Goal: Information Seeking & Learning: Learn about a topic

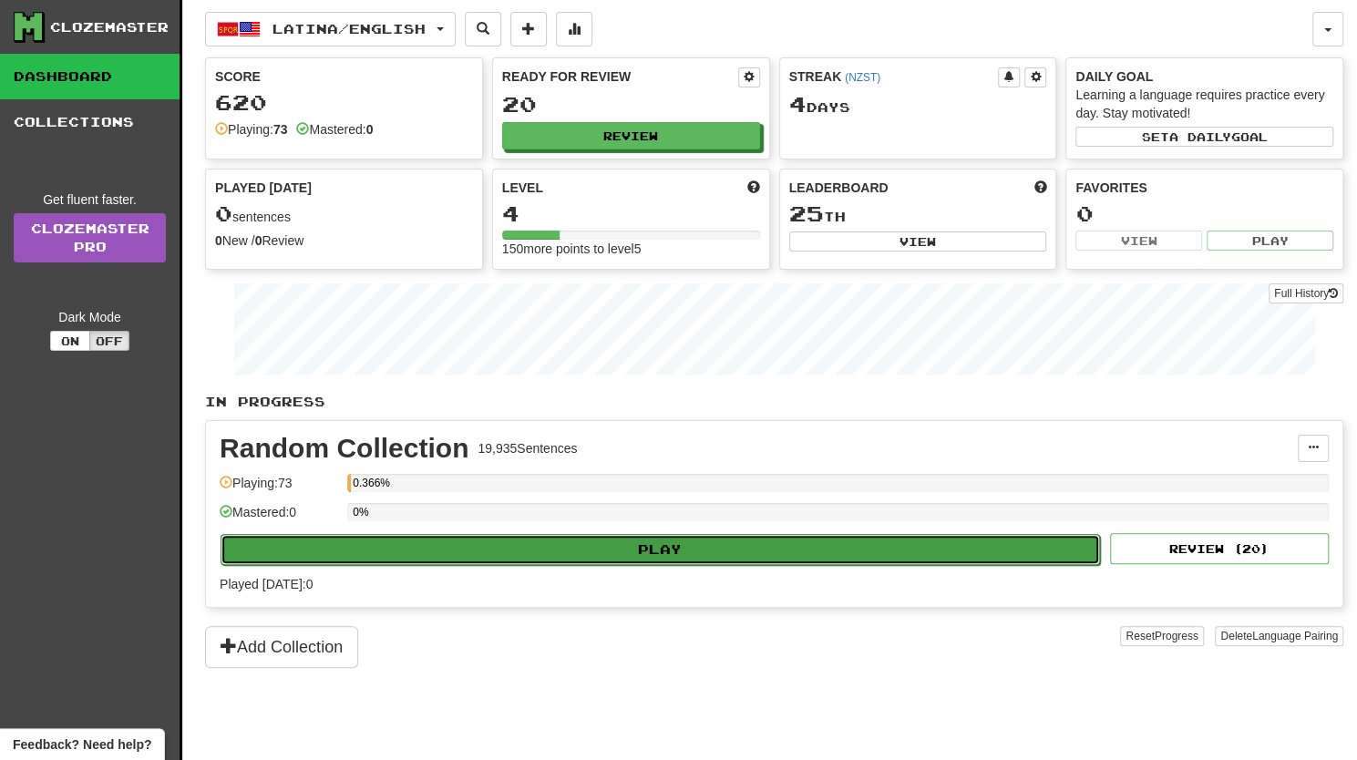
click at [640, 538] on button "Play" at bounding box center [661, 549] width 880 height 31
select select "**"
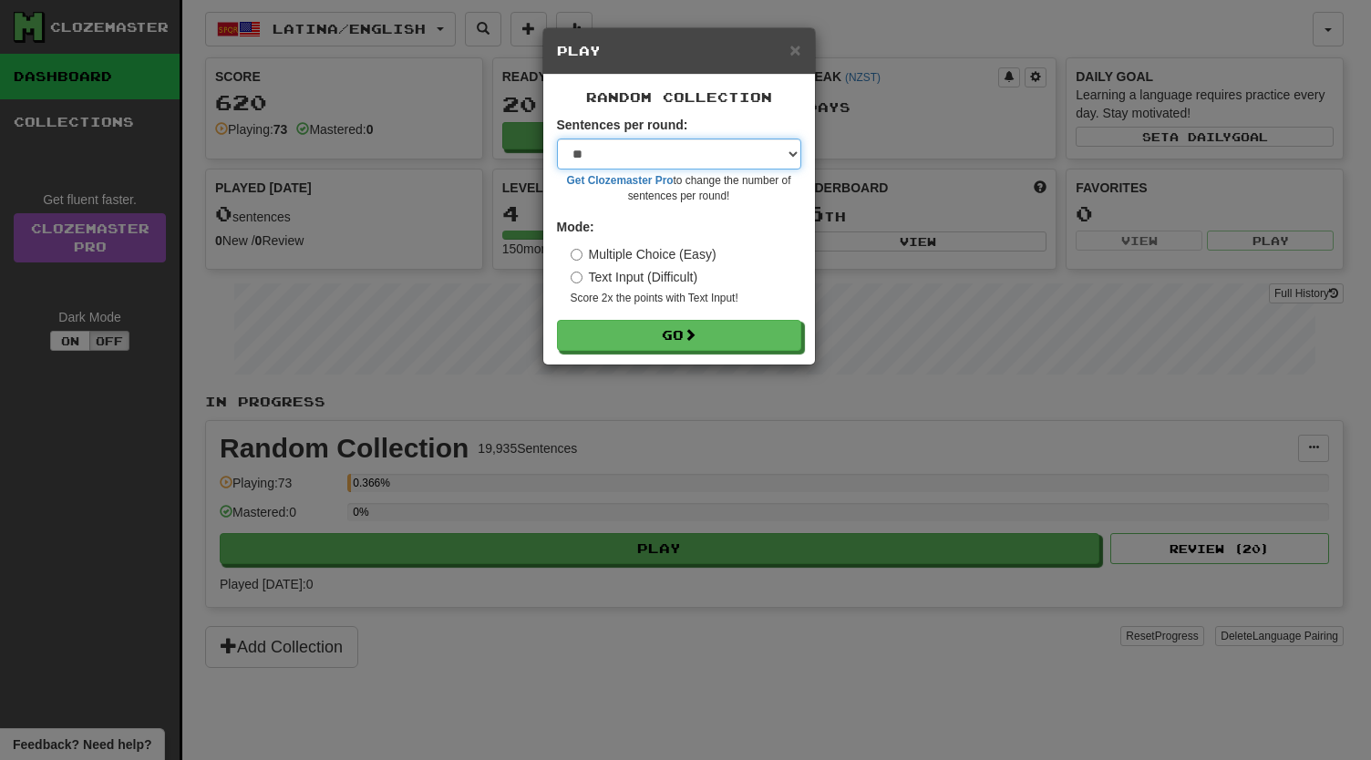
click at [790, 148] on select "* ** ** ** ** ** *** ********" at bounding box center [679, 154] width 244 height 31
click at [950, 19] on div "× Play Random Collection Sentences per round: * ** ** ** ** ** *** ******** Get…" at bounding box center [685, 380] width 1371 height 760
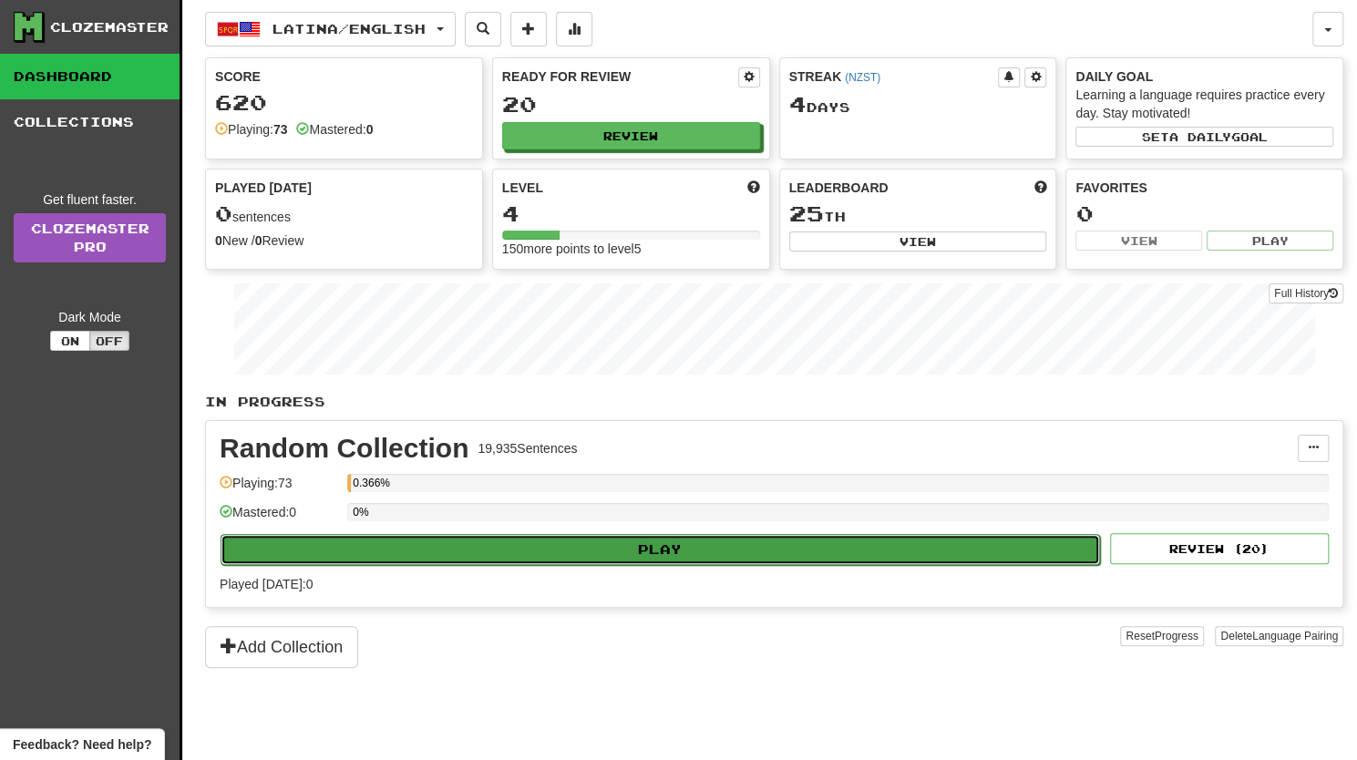
click at [652, 539] on button "Play" at bounding box center [661, 549] width 880 height 31
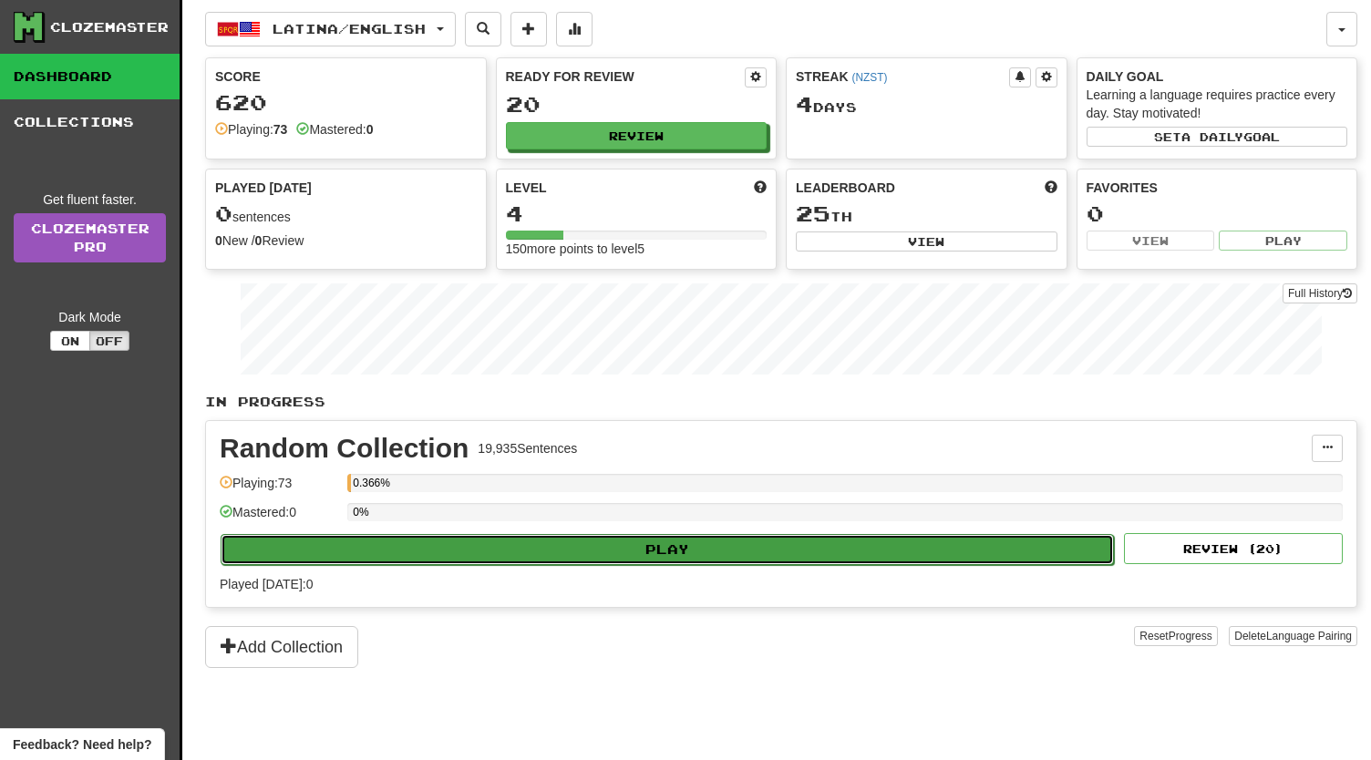
select select "**"
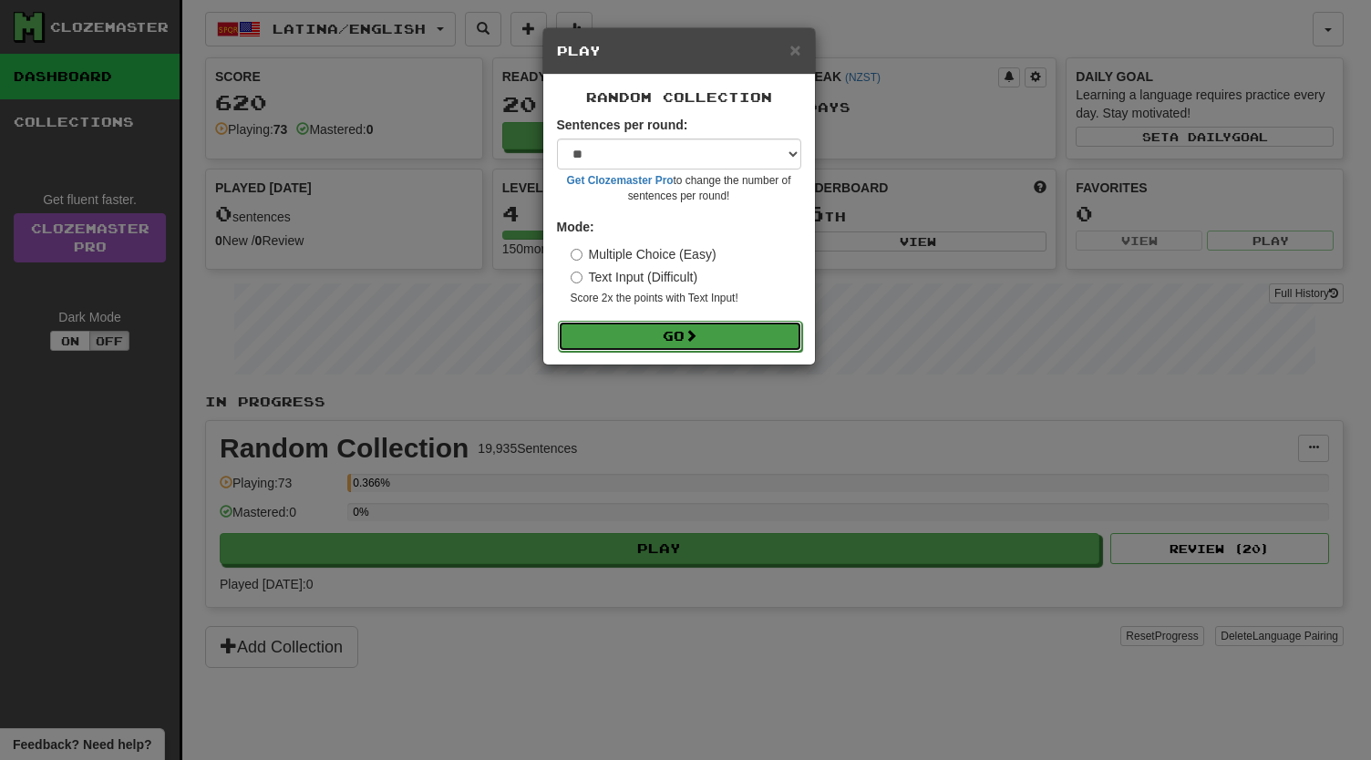
click at [685, 331] on button "Go" at bounding box center [680, 336] width 244 height 31
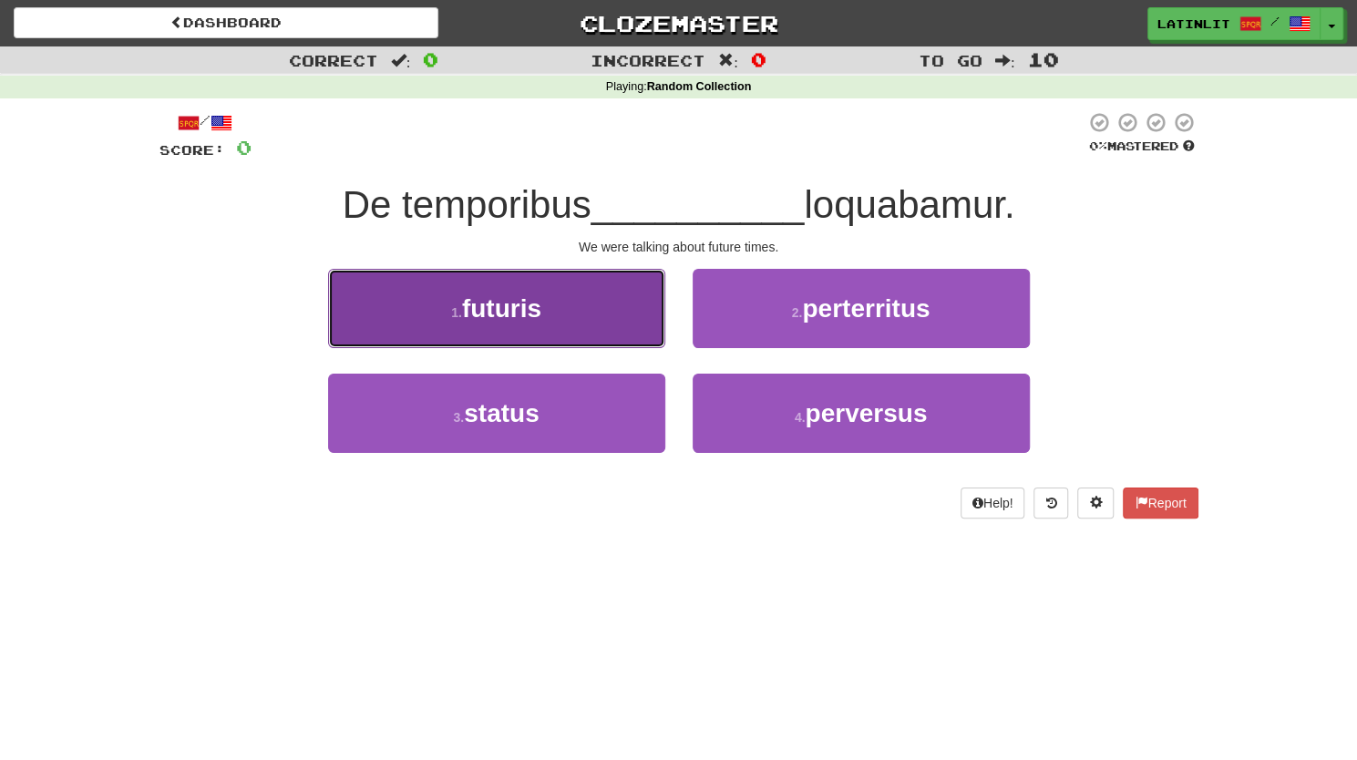
click at [525, 312] on span "futuris" at bounding box center [501, 308] width 79 height 28
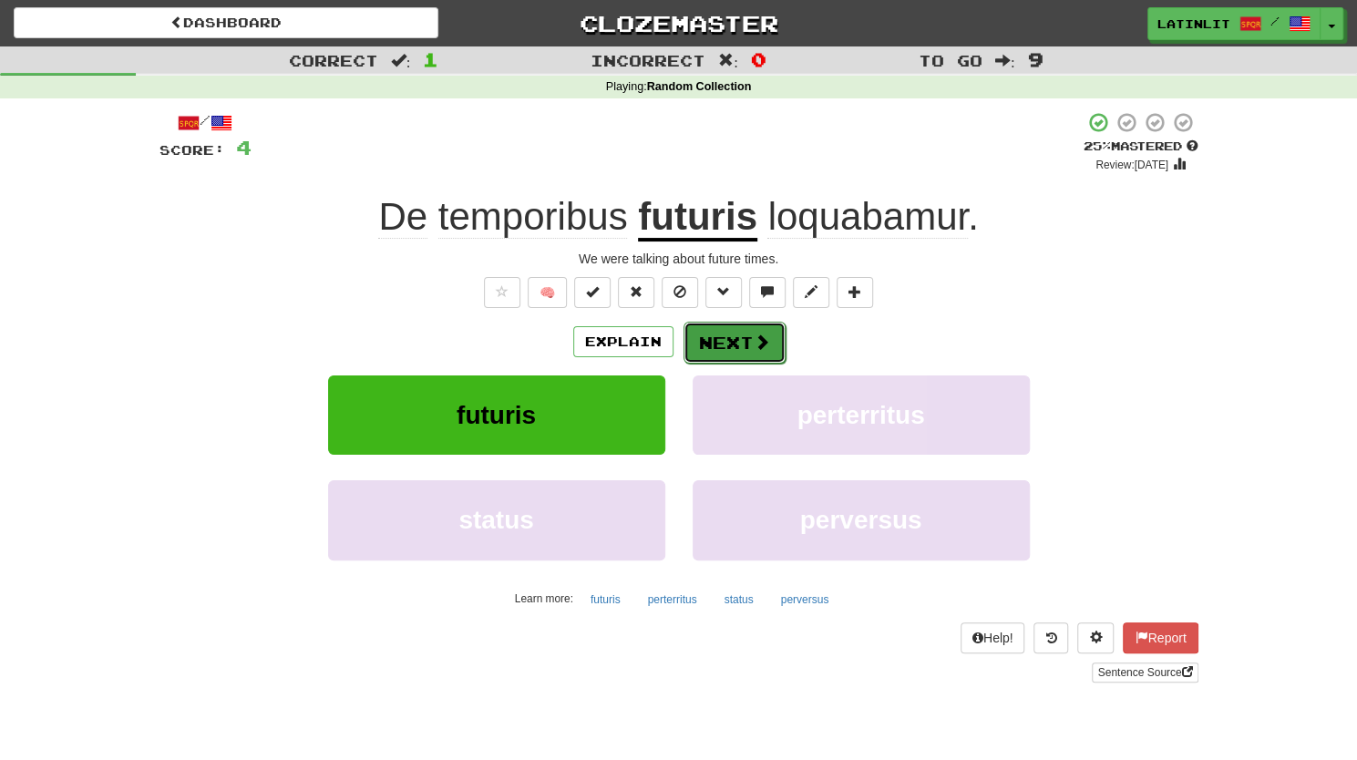
click at [713, 345] on button "Next" at bounding box center [735, 343] width 102 height 42
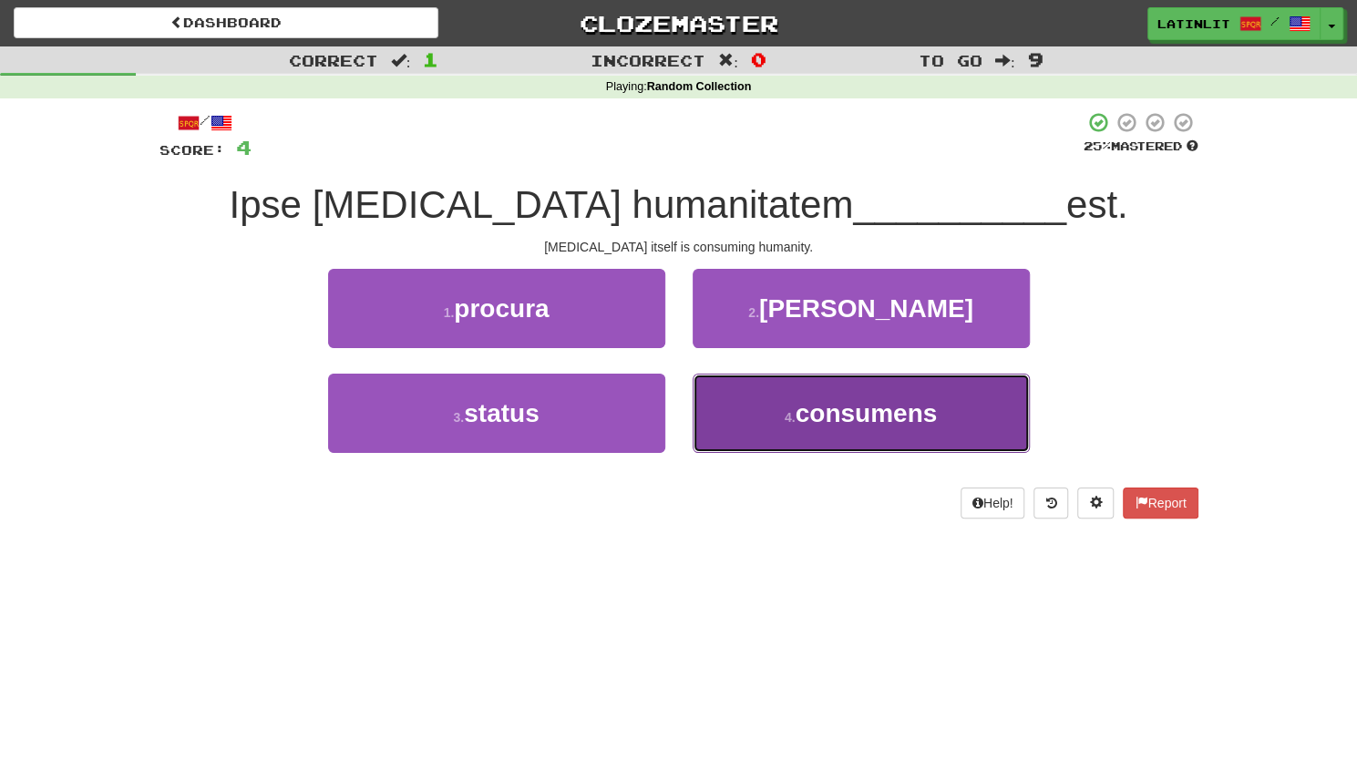
click at [785, 419] on small "4 ." at bounding box center [790, 417] width 11 height 15
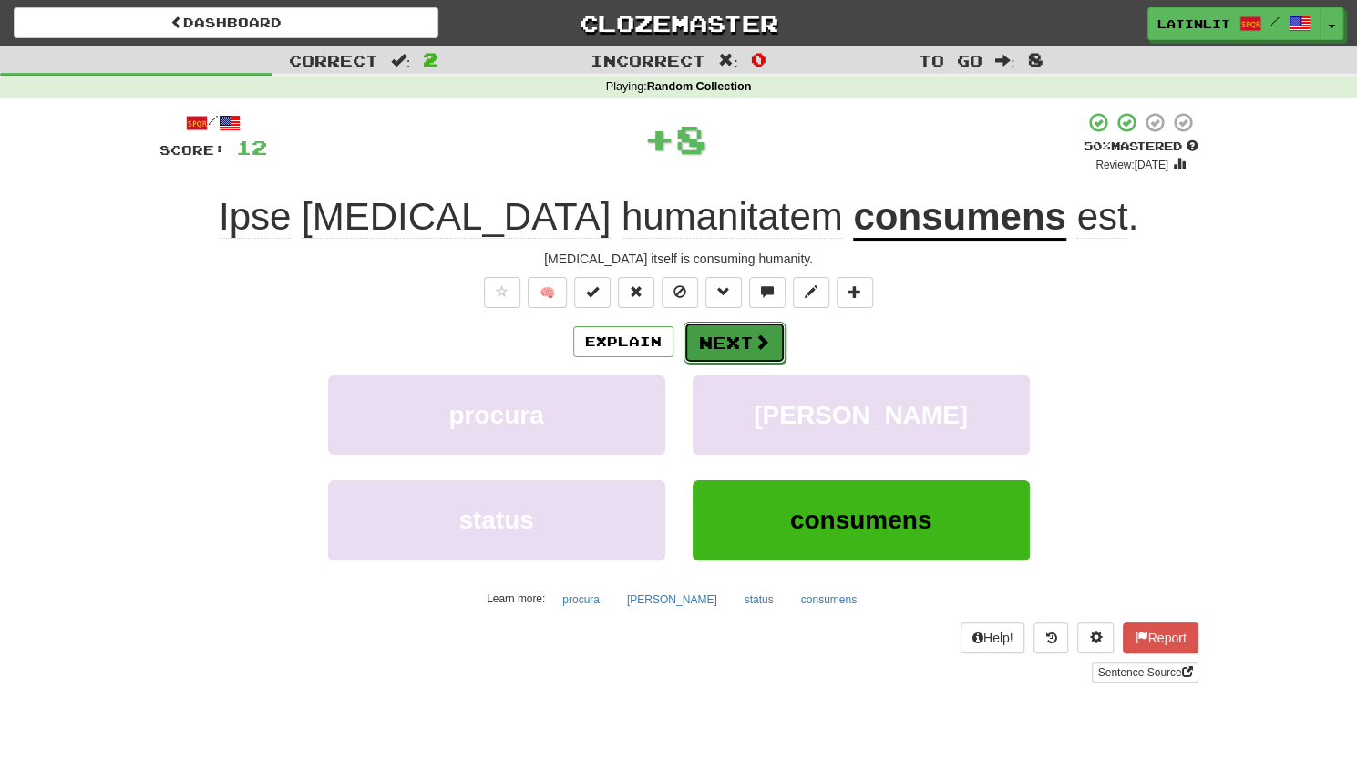
click at [731, 343] on button "Next" at bounding box center [735, 343] width 102 height 42
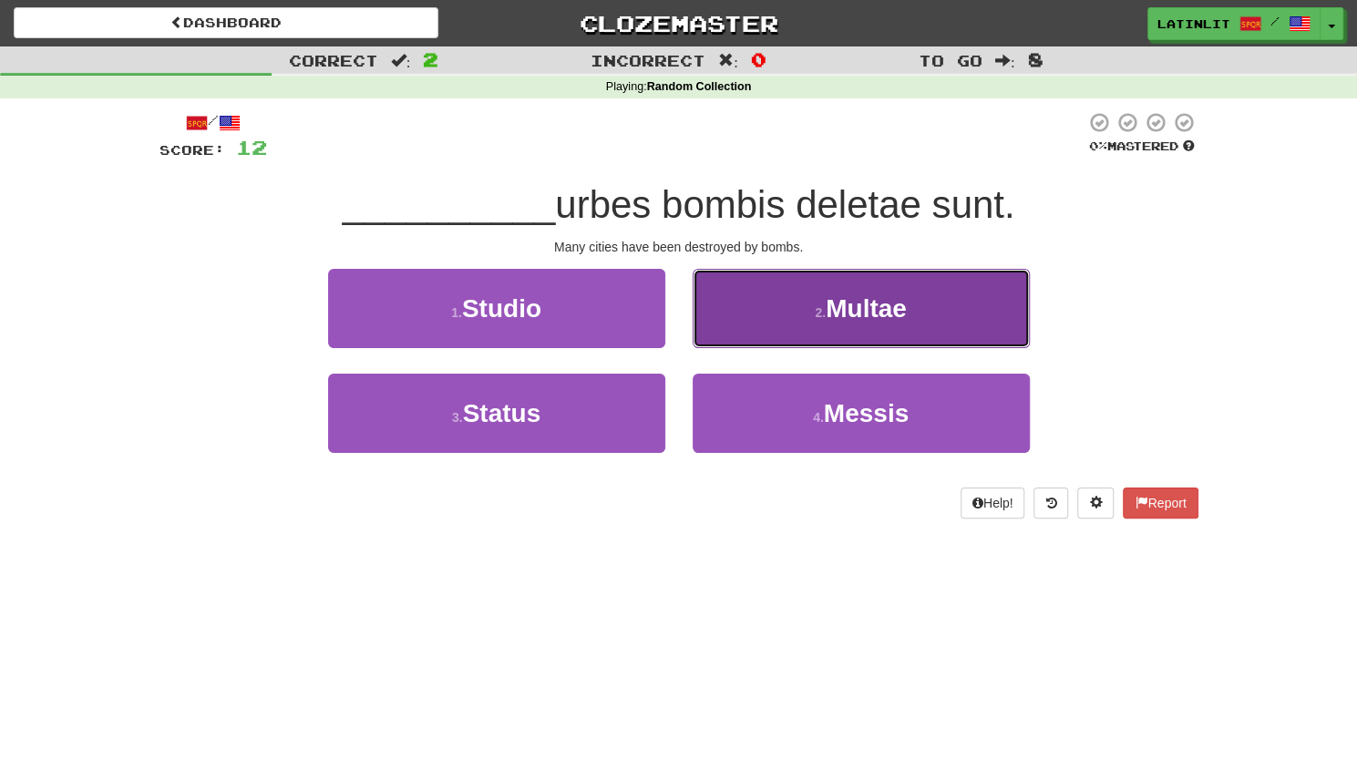
click at [771, 307] on button "2 . Multae" at bounding box center [861, 308] width 337 height 79
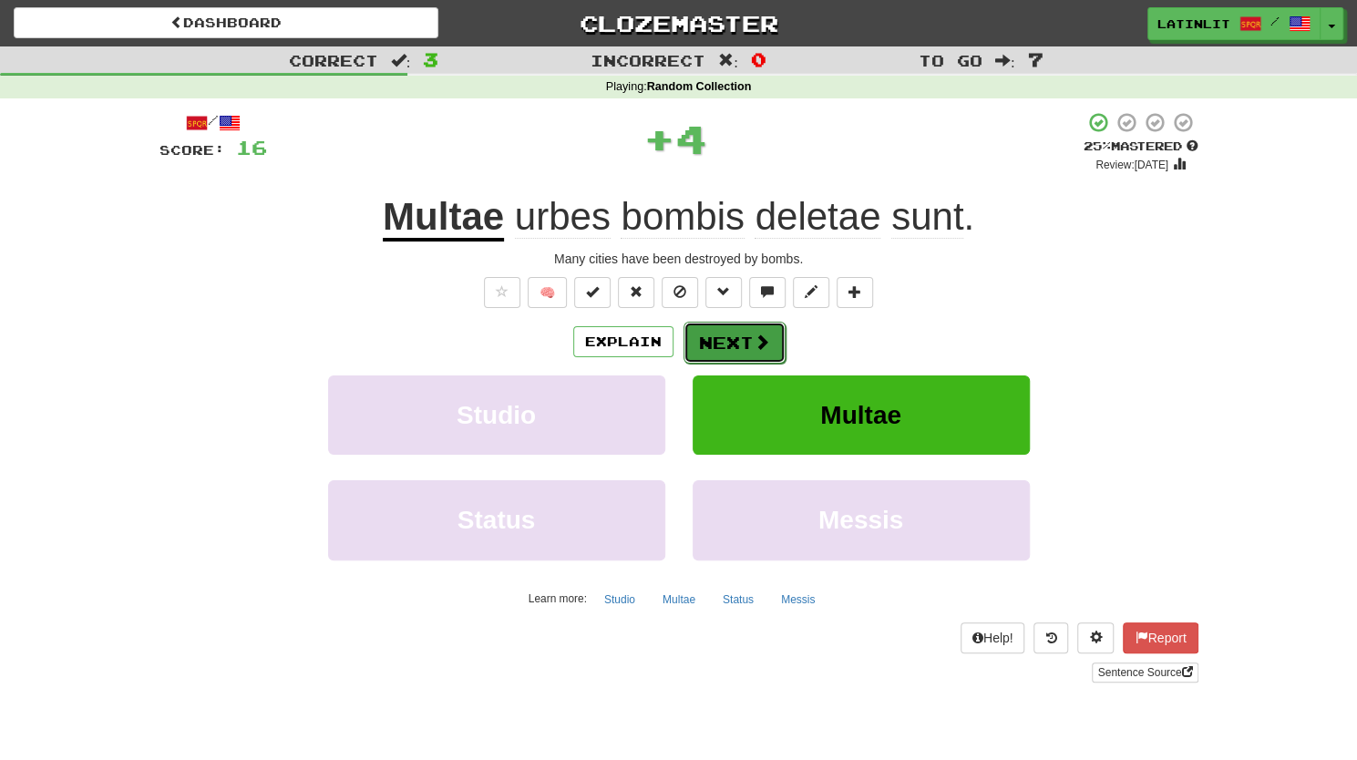
click at [729, 355] on button "Next" at bounding box center [735, 343] width 102 height 42
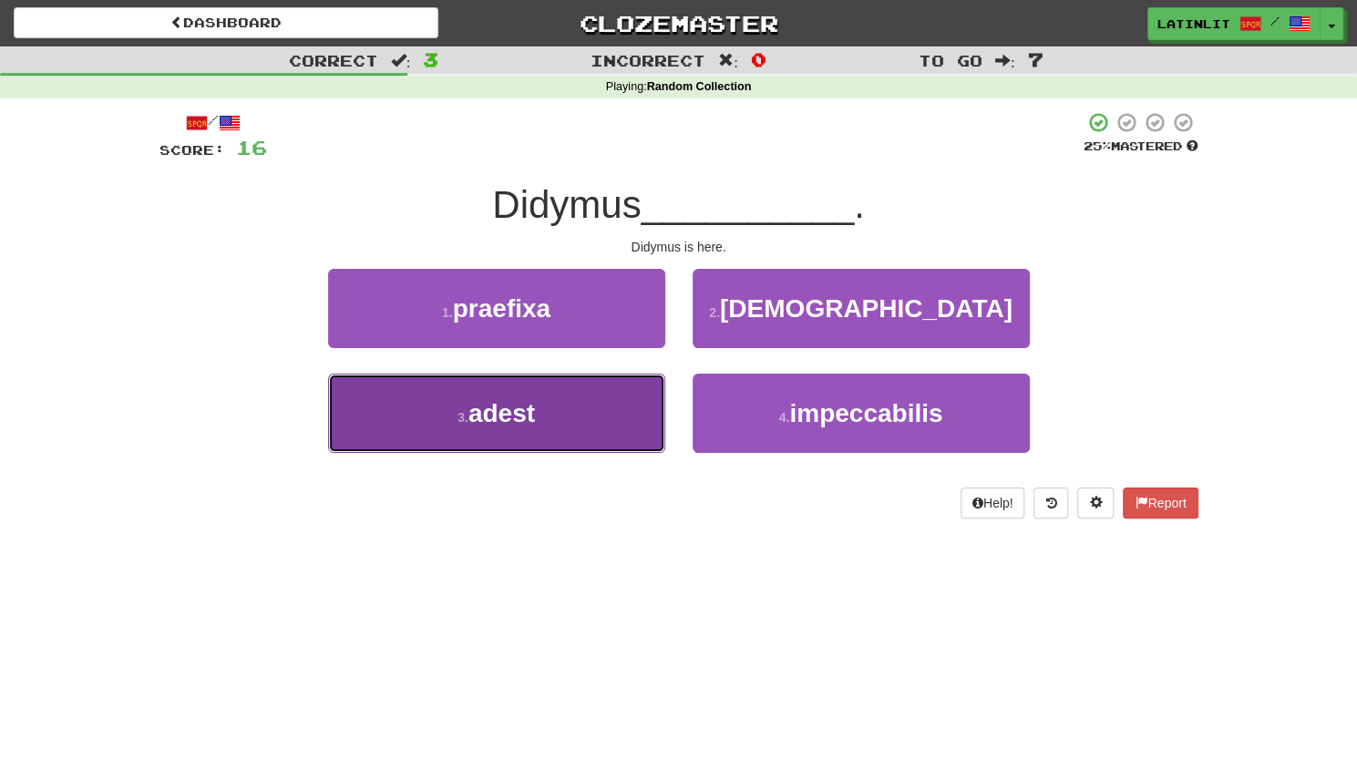
click at [558, 413] on button "3 . adest" at bounding box center [496, 413] width 337 height 79
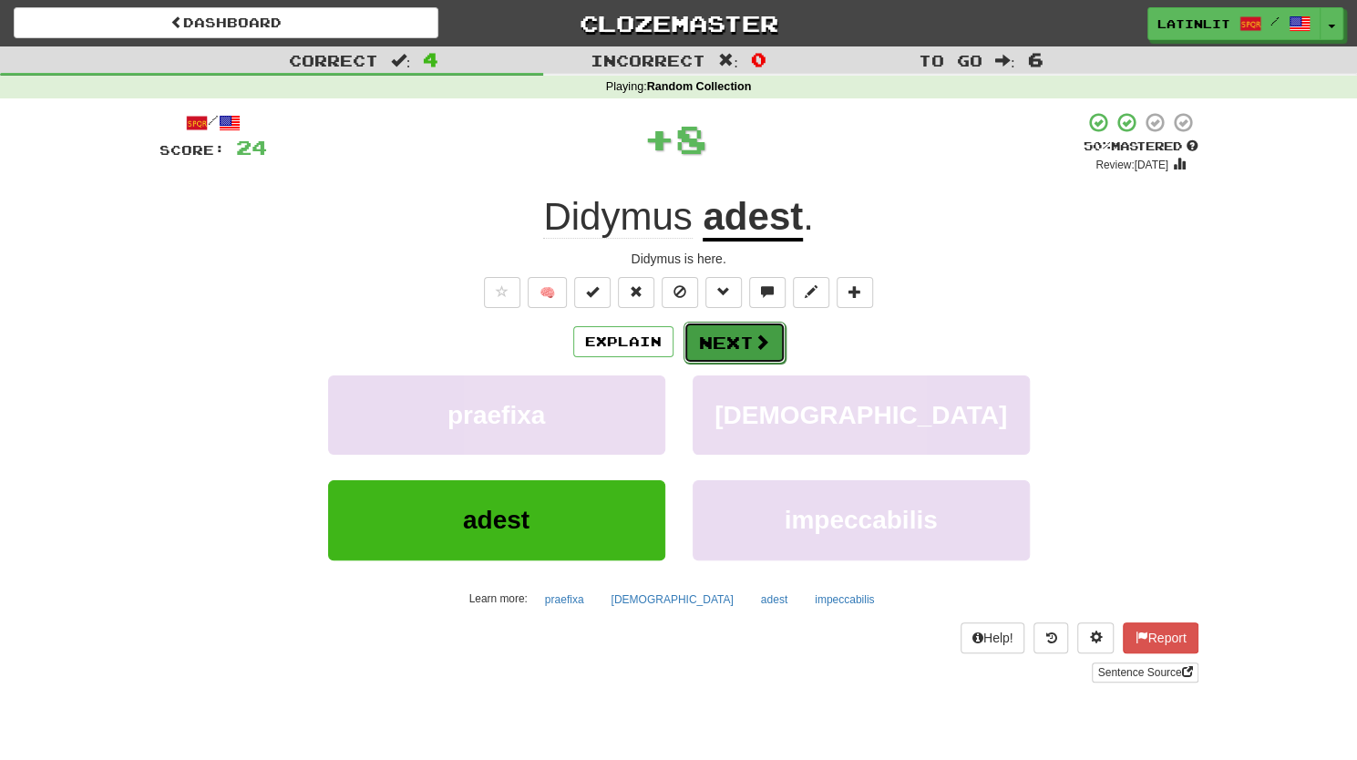
click at [715, 334] on button "Next" at bounding box center [735, 343] width 102 height 42
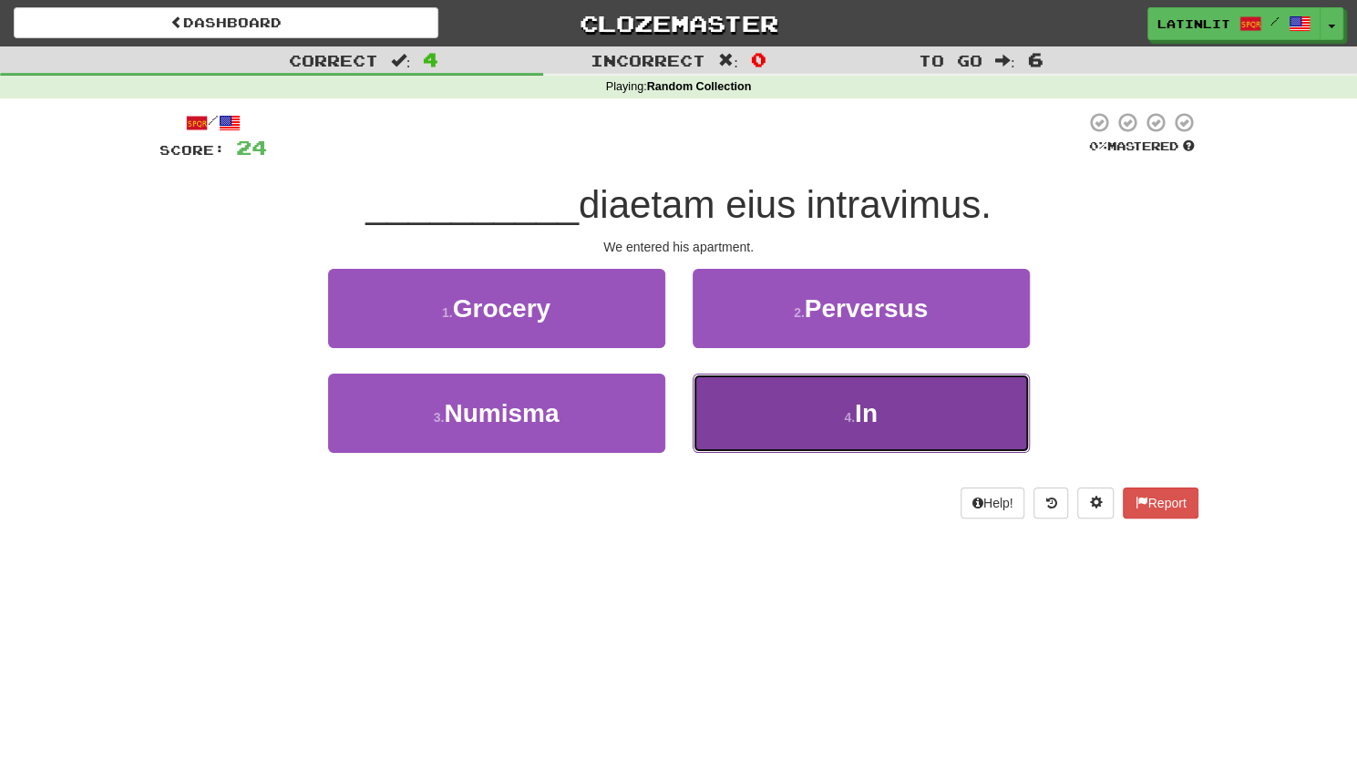
click at [746, 438] on button "4 . In" at bounding box center [861, 413] width 337 height 79
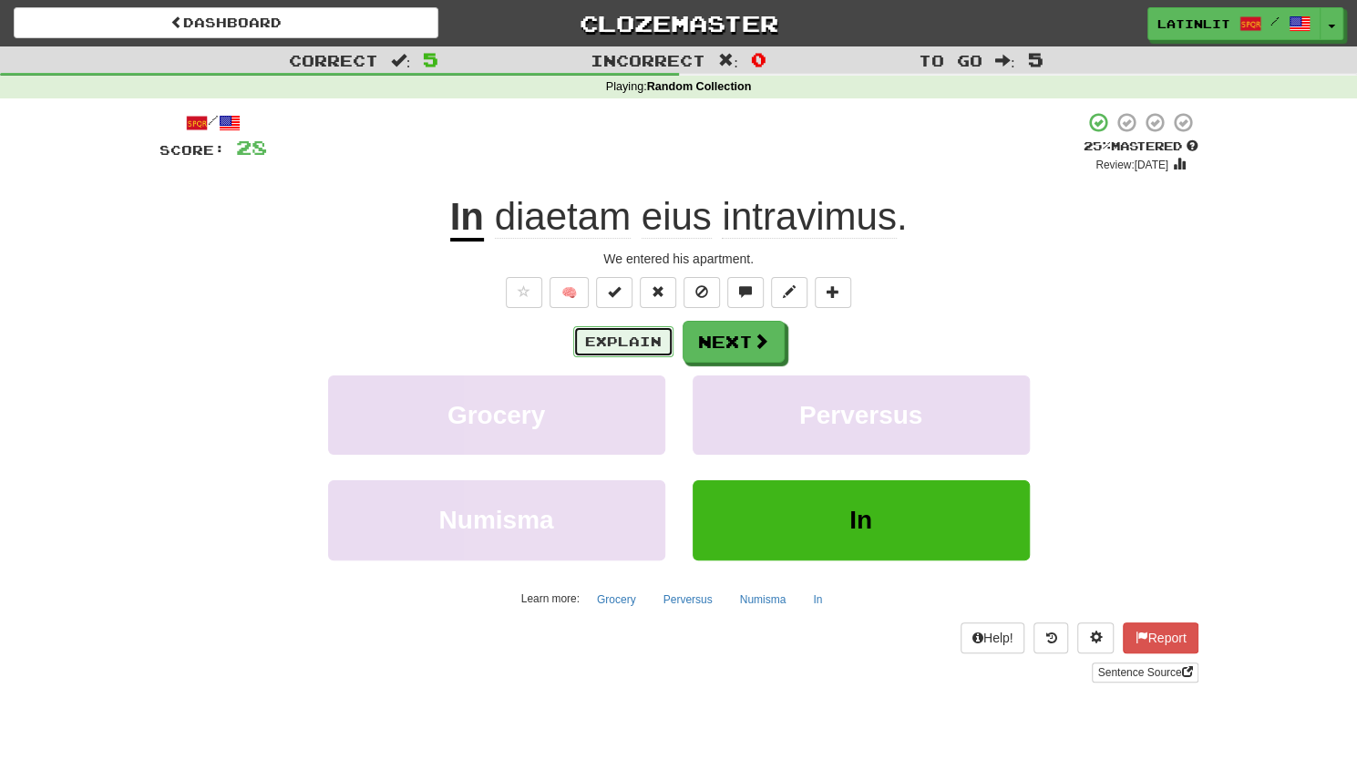
click at [609, 342] on button "Explain" at bounding box center [623, 341] width 100 height 31
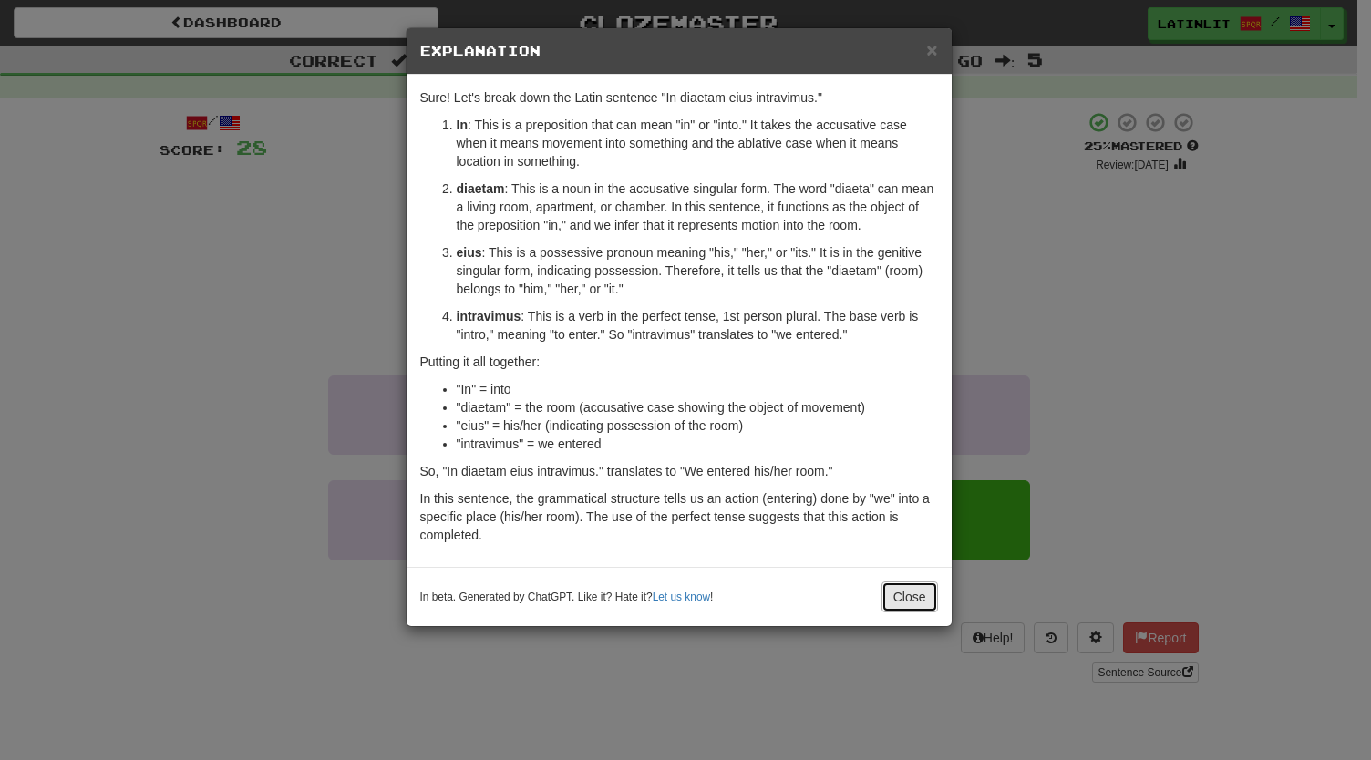
click at [905, 599] on button "Close" at bounding box center [909, 597] width 57 height 31
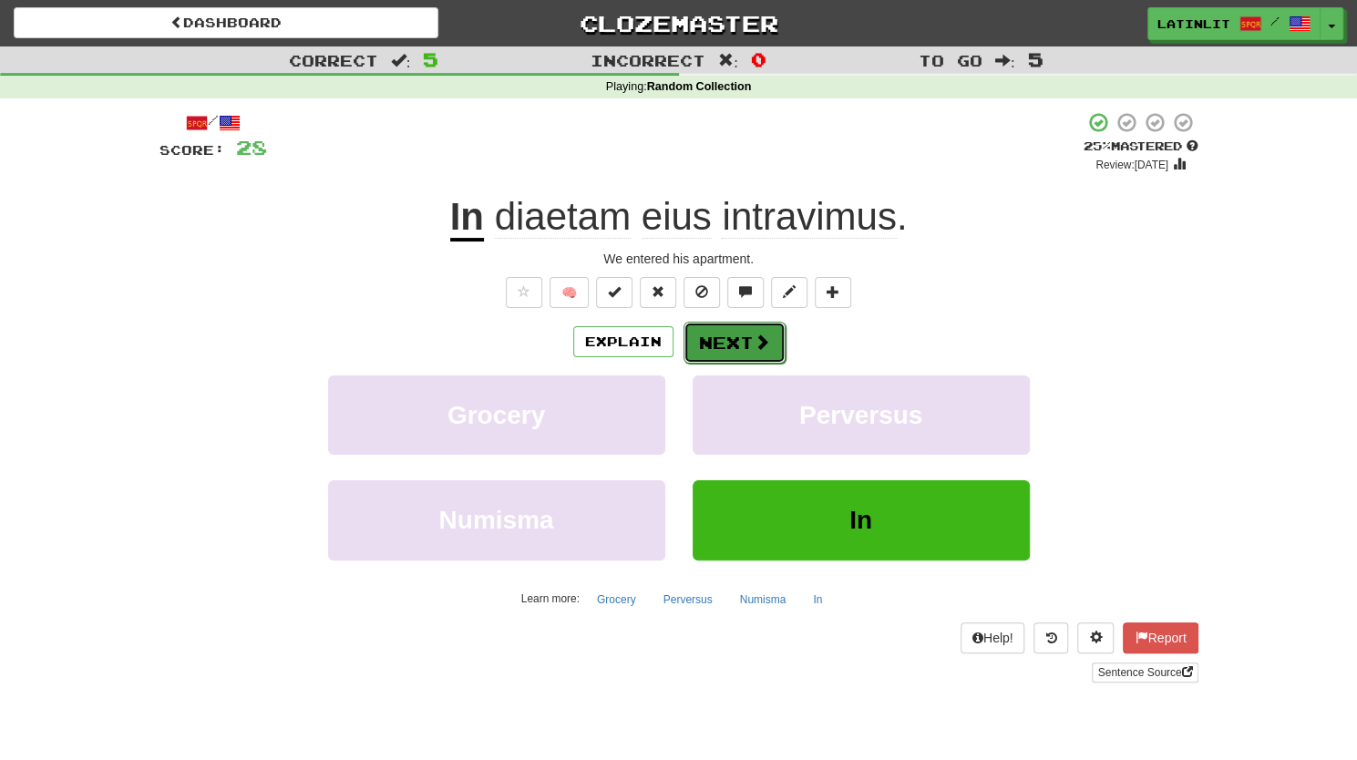
click at [723, 342] on button "Next" at bounding box center [735, 343] width 102 height 42
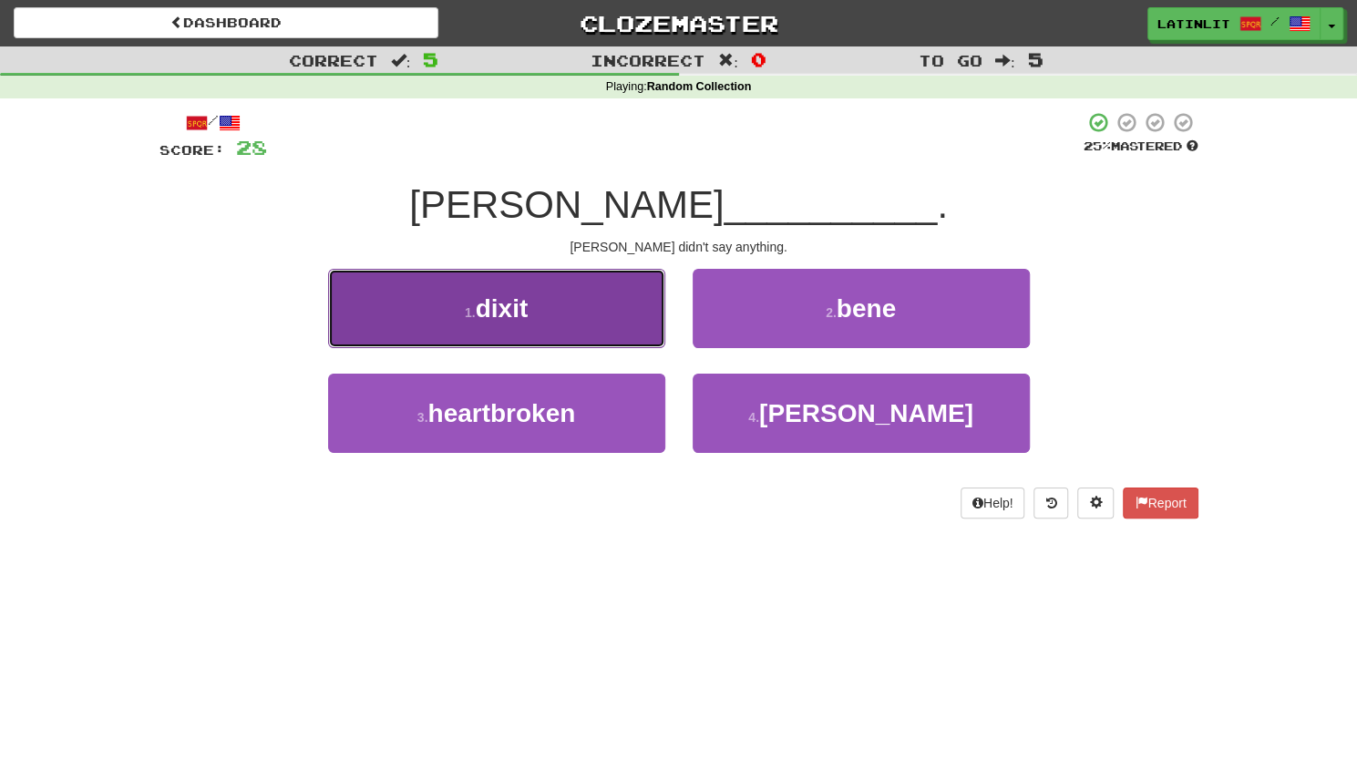
click at [496, 304] on span "dixit" at bounding box center [502, 308] width 53 height 28
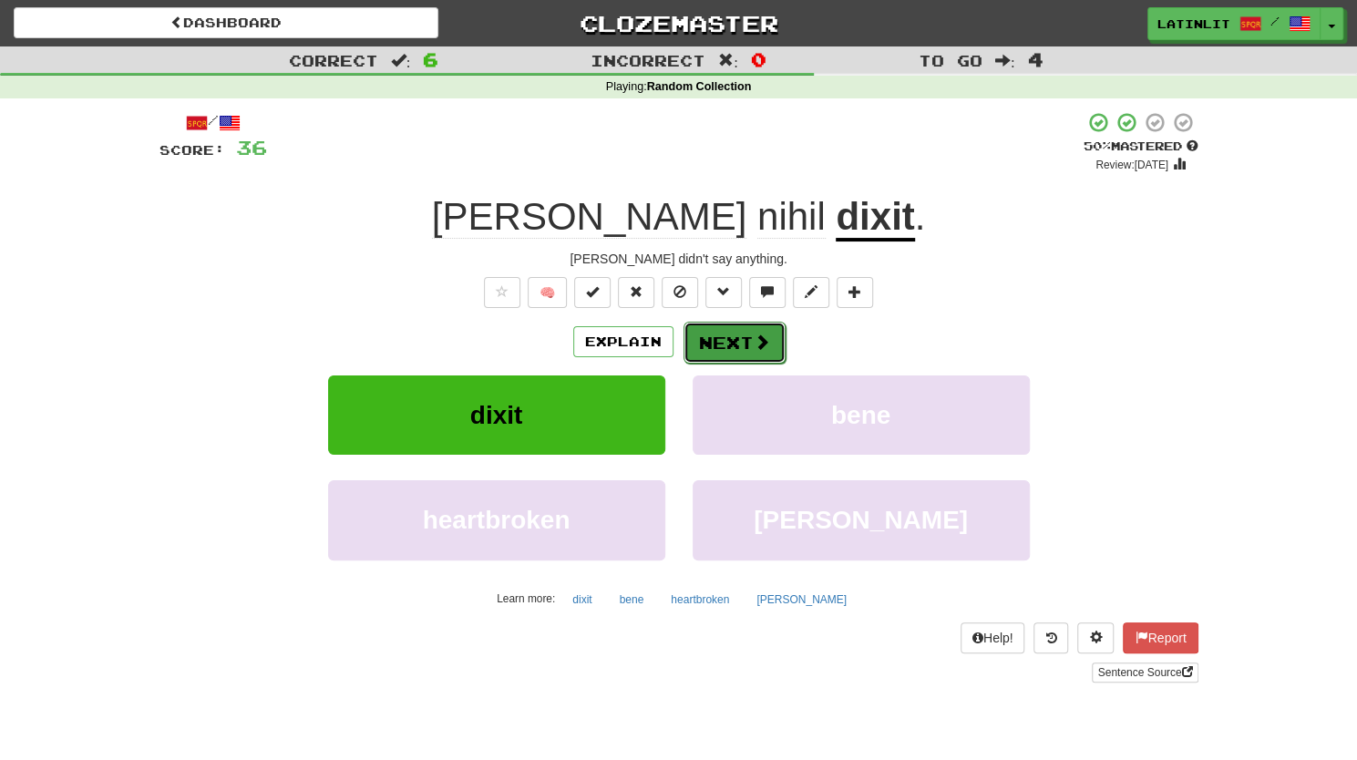
click at [727, 339] on button "Next" at bounding box center [735, 343] width 102 height 42
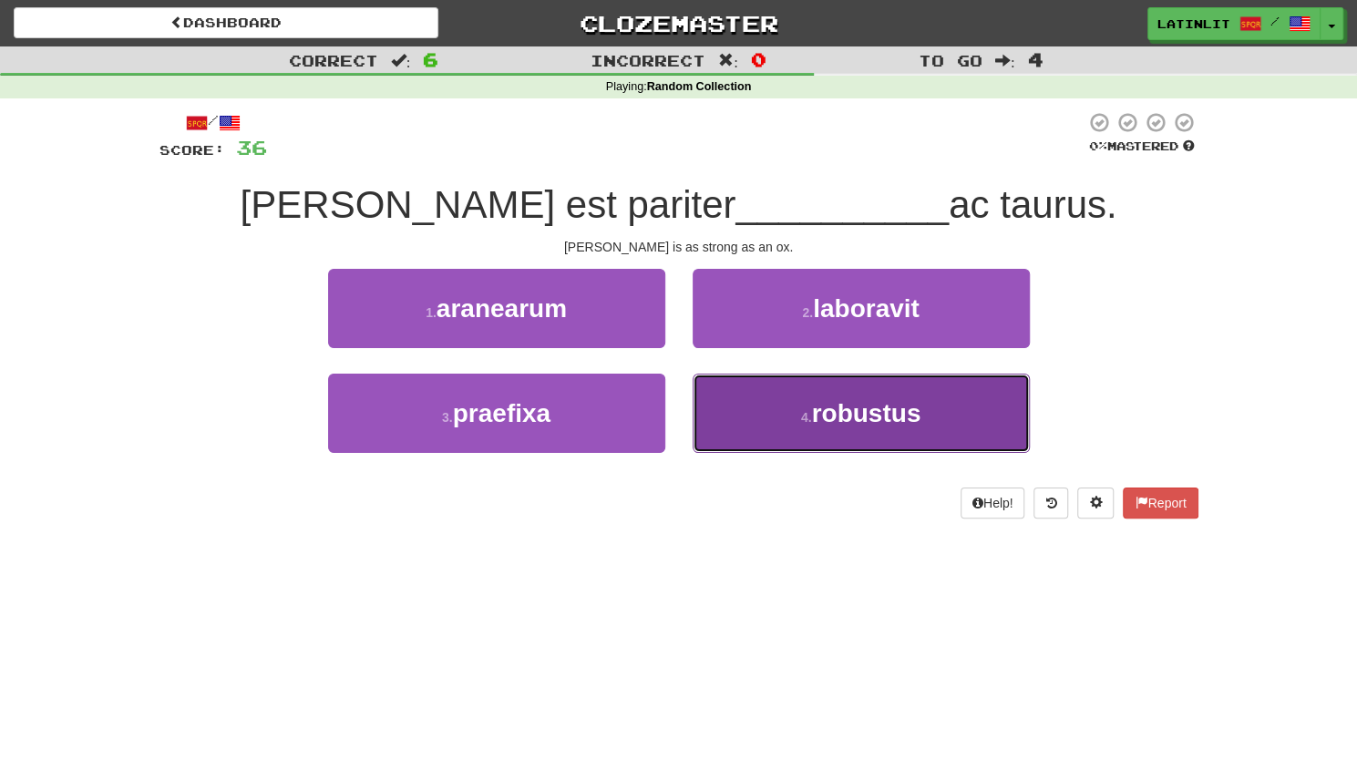
click at [828, 409] on span "robustus" at bounding box center [865, 413] width 109 height 28
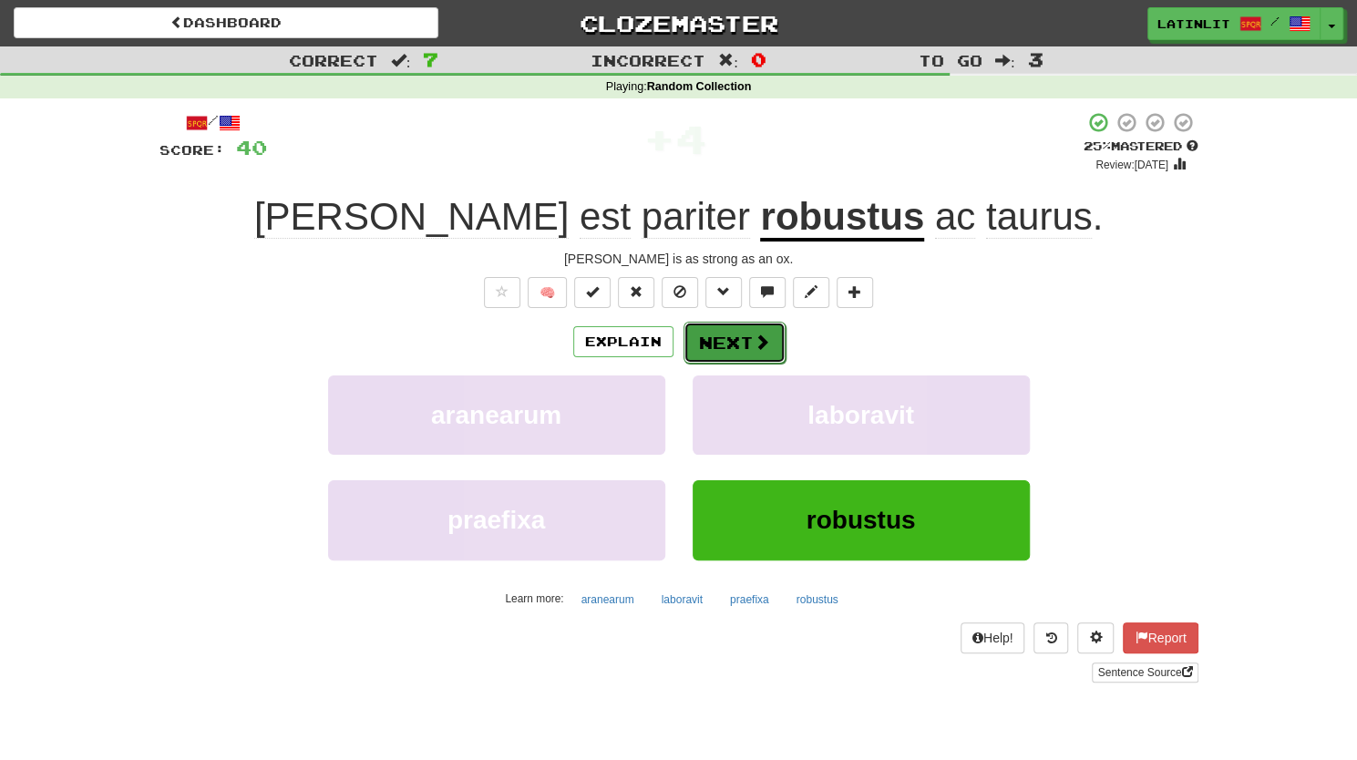
click at [754, 346] on span at bounding box center [762, 342] width 16 height 16
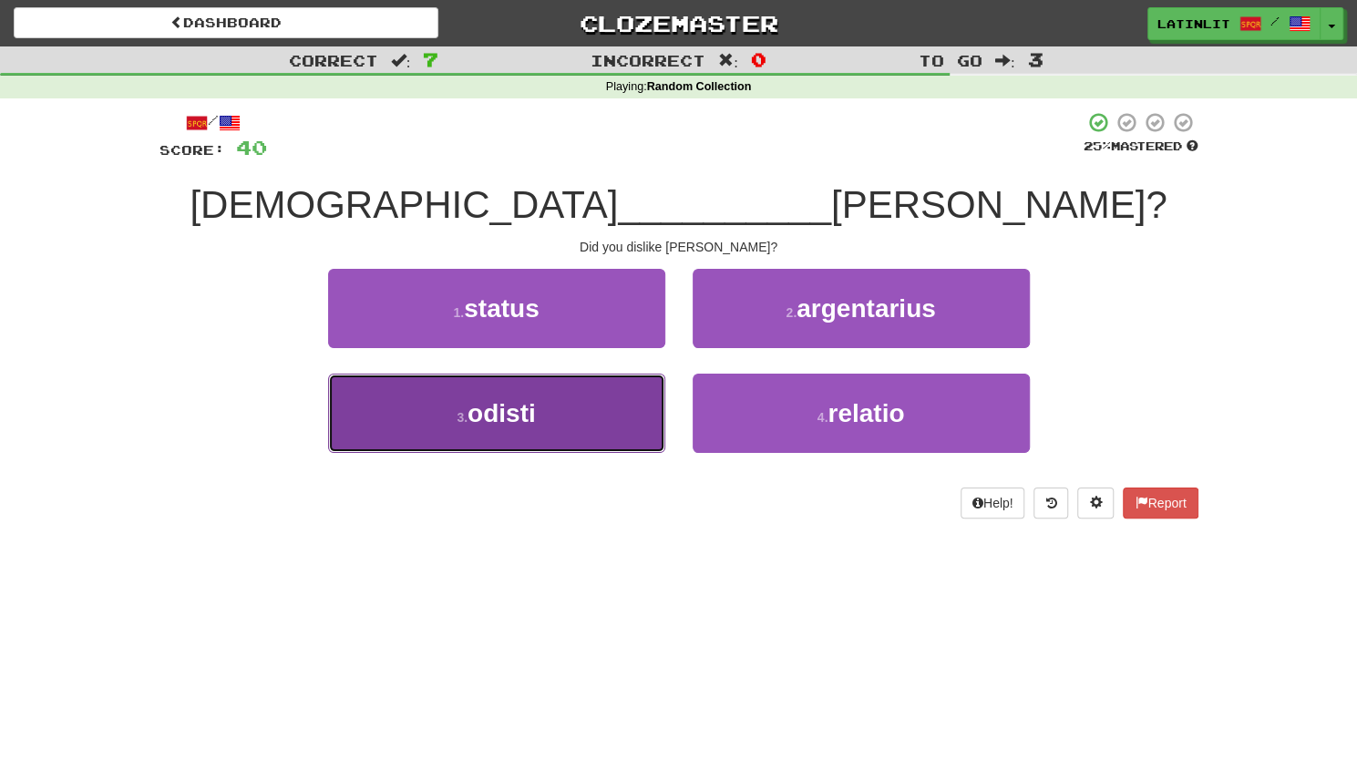
click at [510, 433] on button "3 . odisti" at bounding box center [496, 413] width 337 height 79
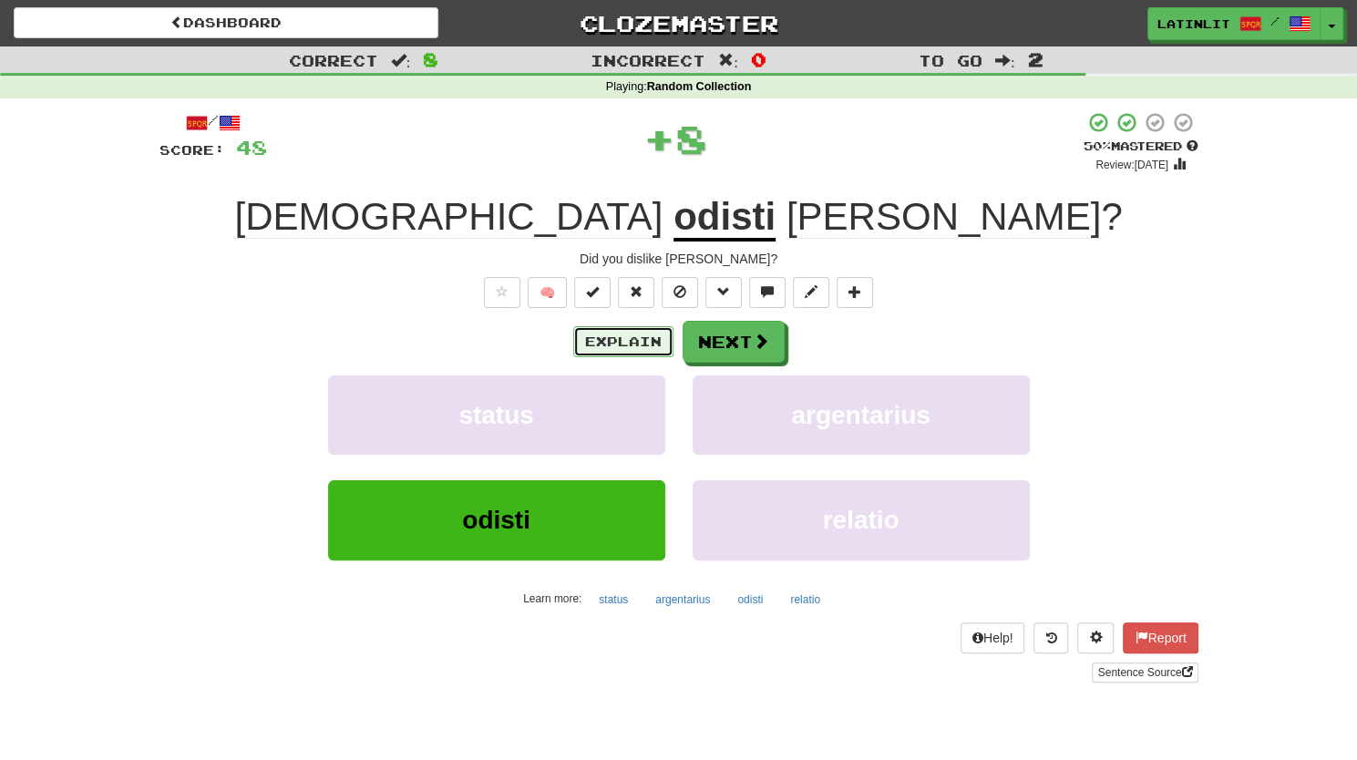
click at [583, 349] on button "Explain" at bounding box center [623, 341] width 100 height 31
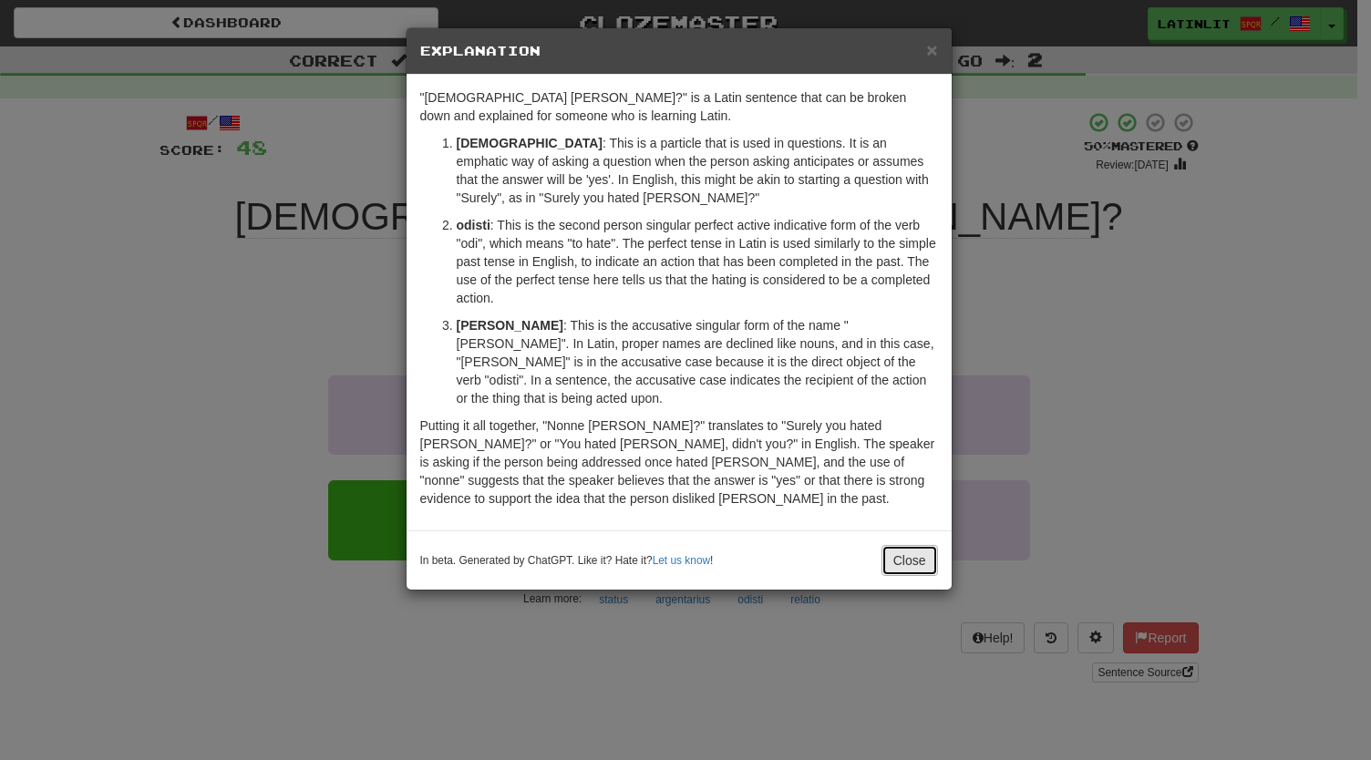
click at [895, 551] on button "Close" at bounding box center [909, 560] width 57 height 31
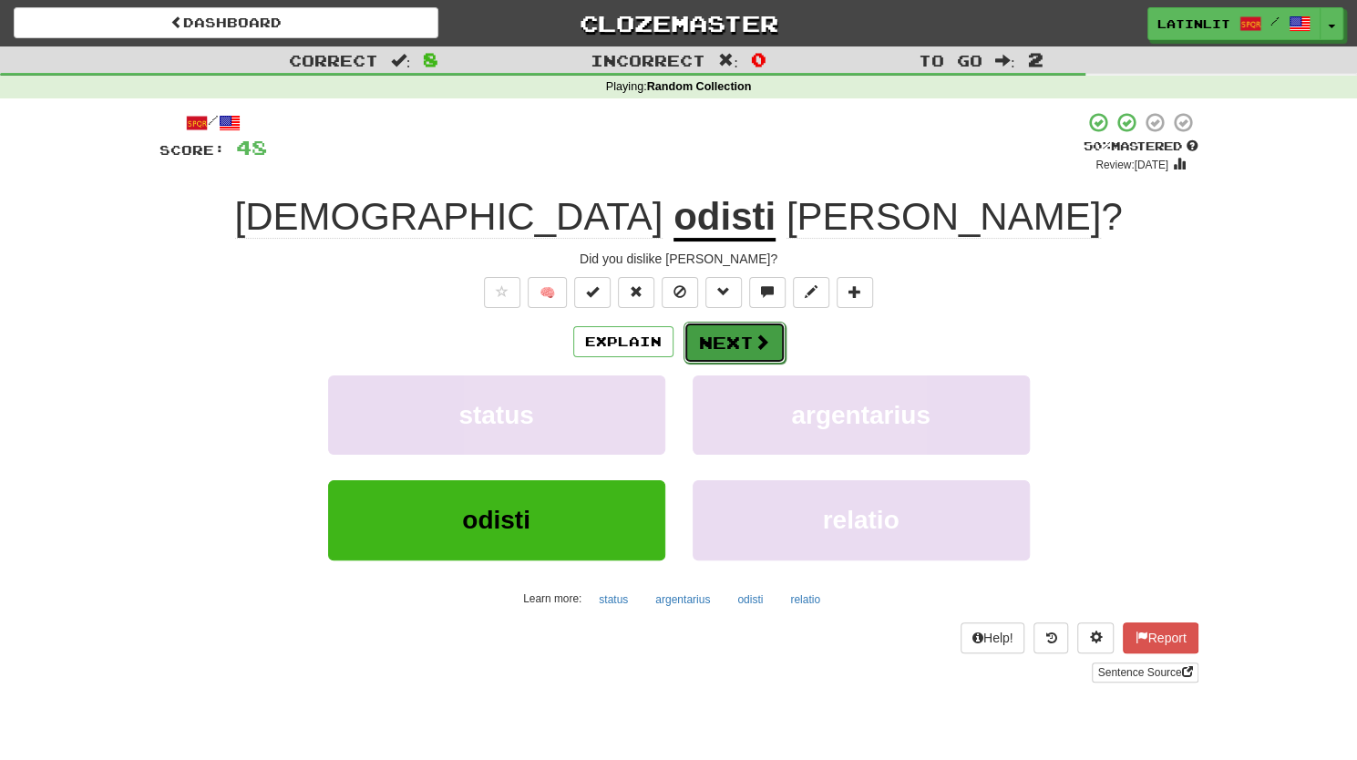
click at [771, 345] on button "Next" at bounding box center [735, 343] width 102 height 42
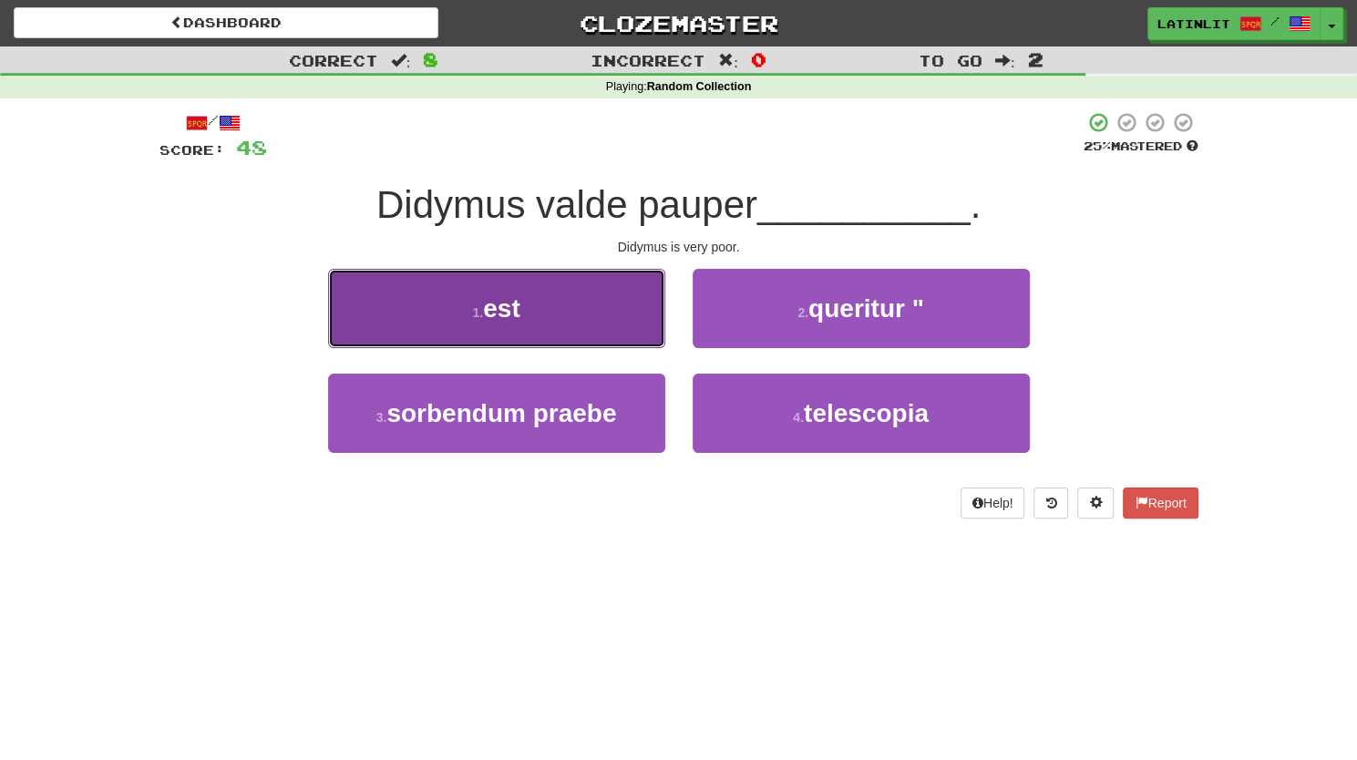
click at [427, 309] on button "1 . est" at bounding box center [496, 308] width 337 height 79
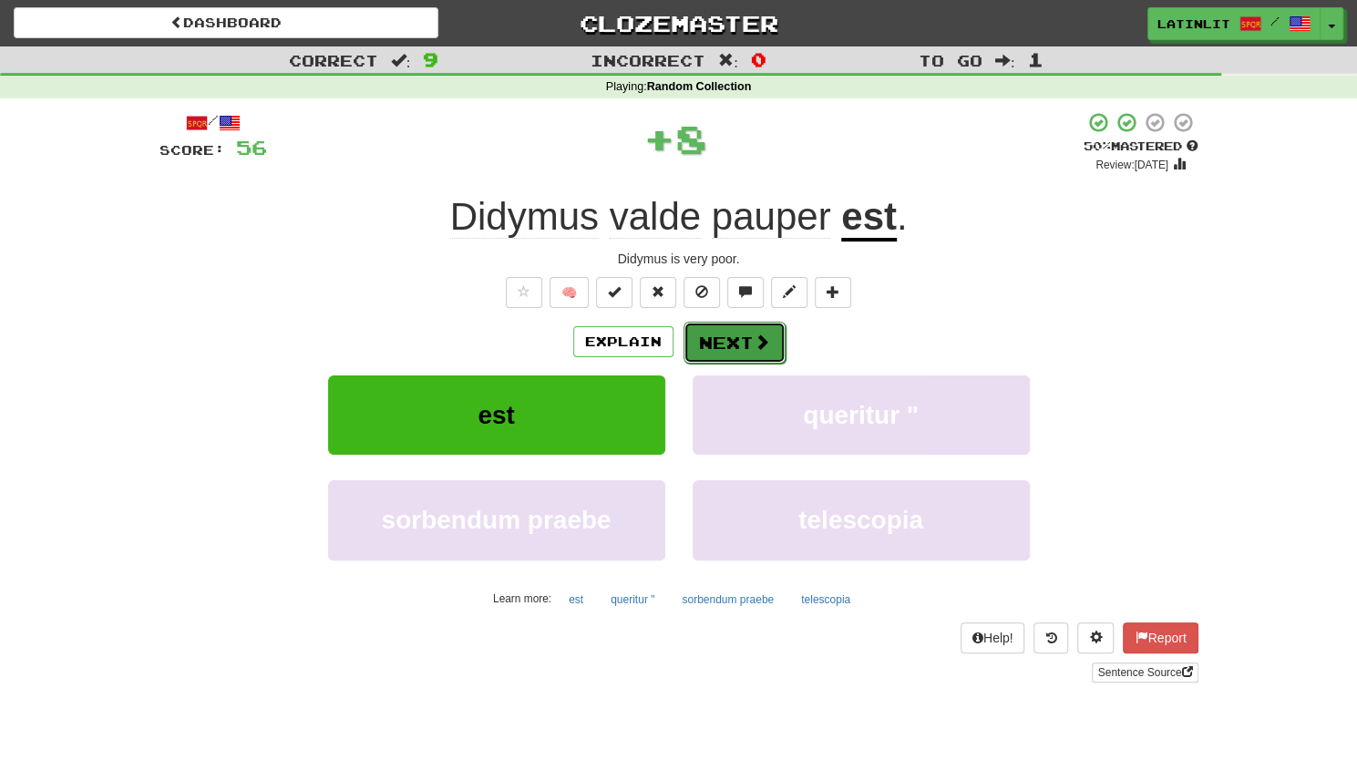
click at [746, 341] on button "Next" at bounding box center [735, 343] width 102 height 42
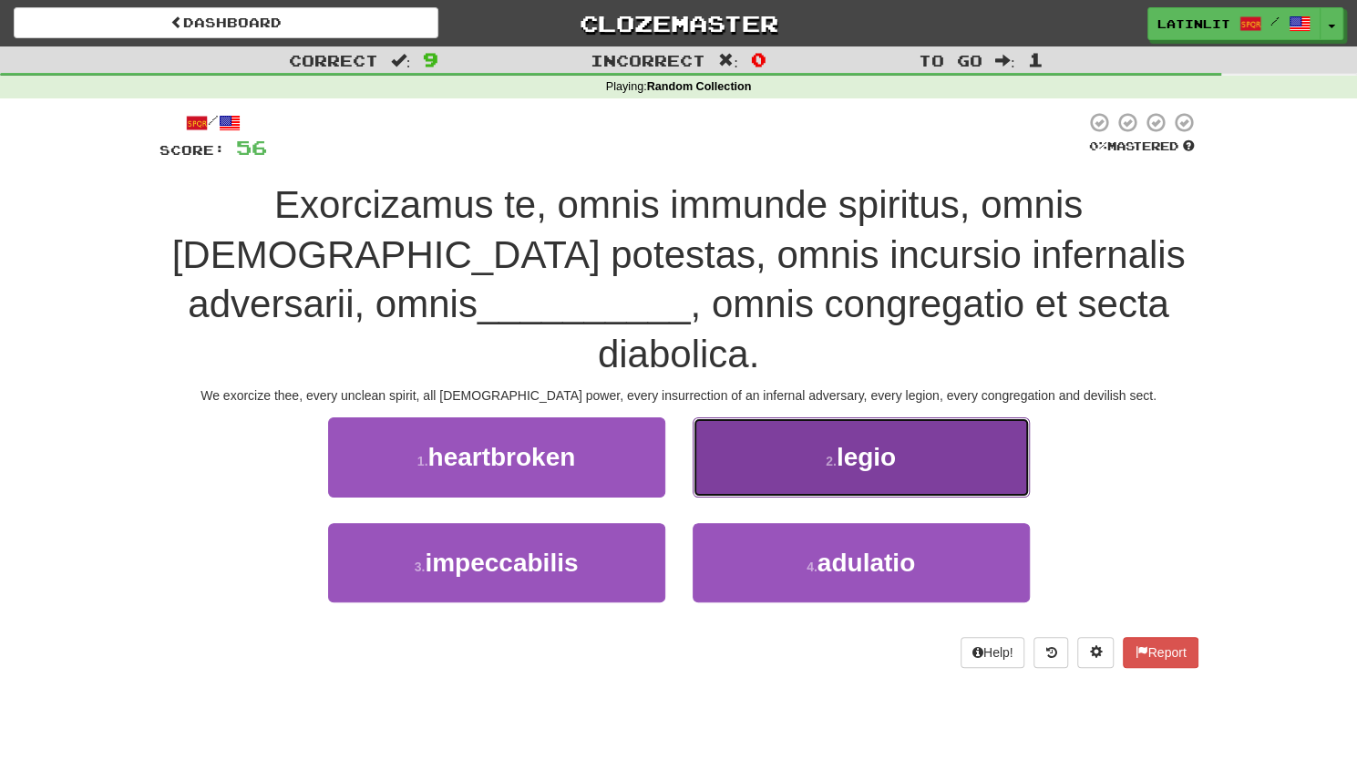
click at [887, 443] on span "legio" at bounding box center [866, 457] width 59 height 28
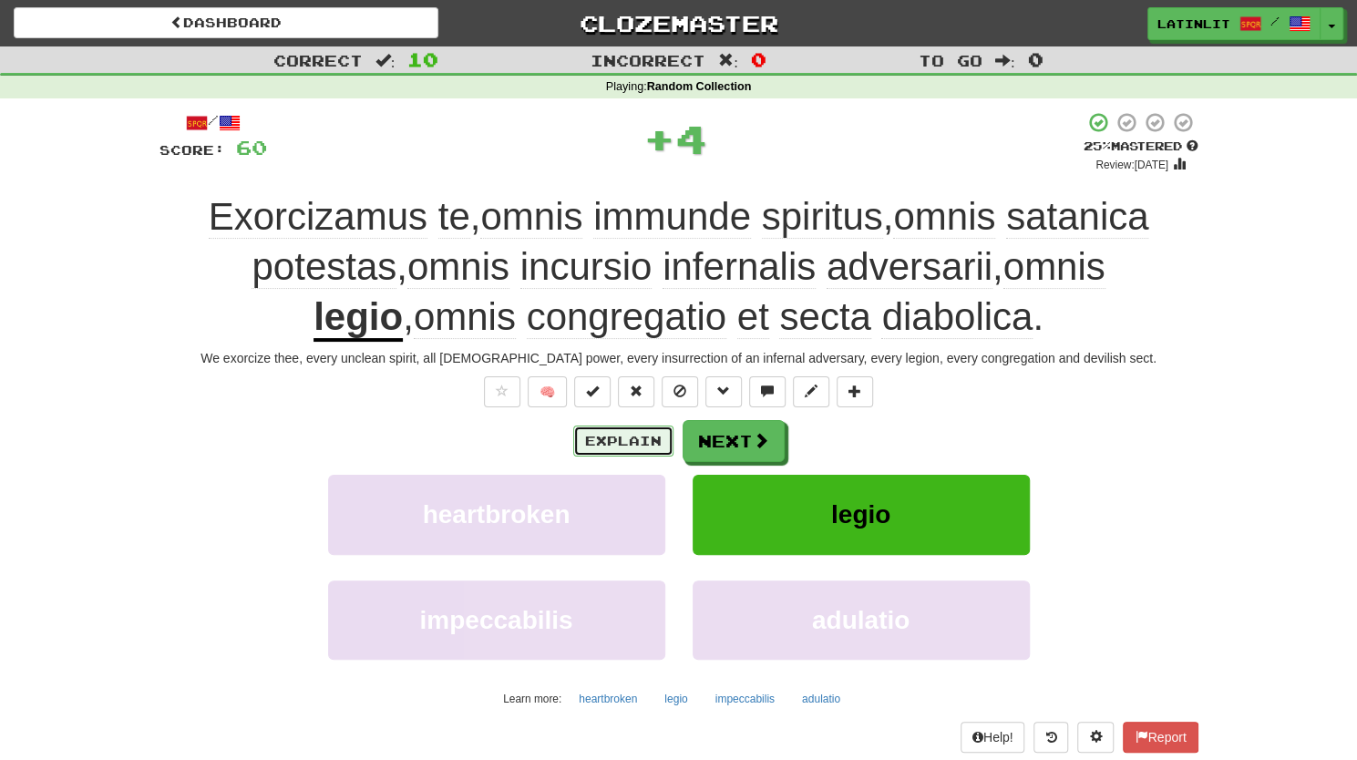
click at [623, 440] on button "Explain" at bounding box center [623, 441] width 100 height 31
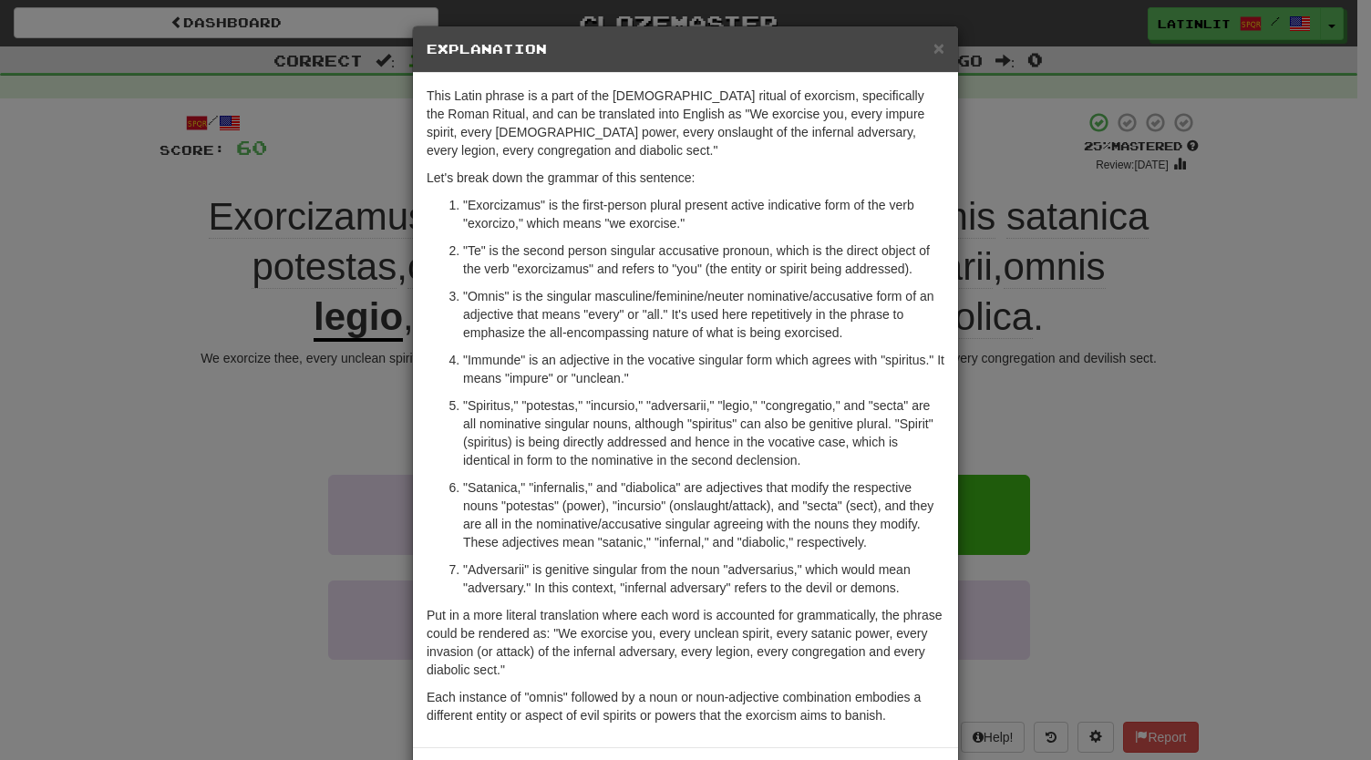
scroll to position [4, 0]
click at [933, 40] on span "×" at bounding box center [938, 46] width 11 height 21
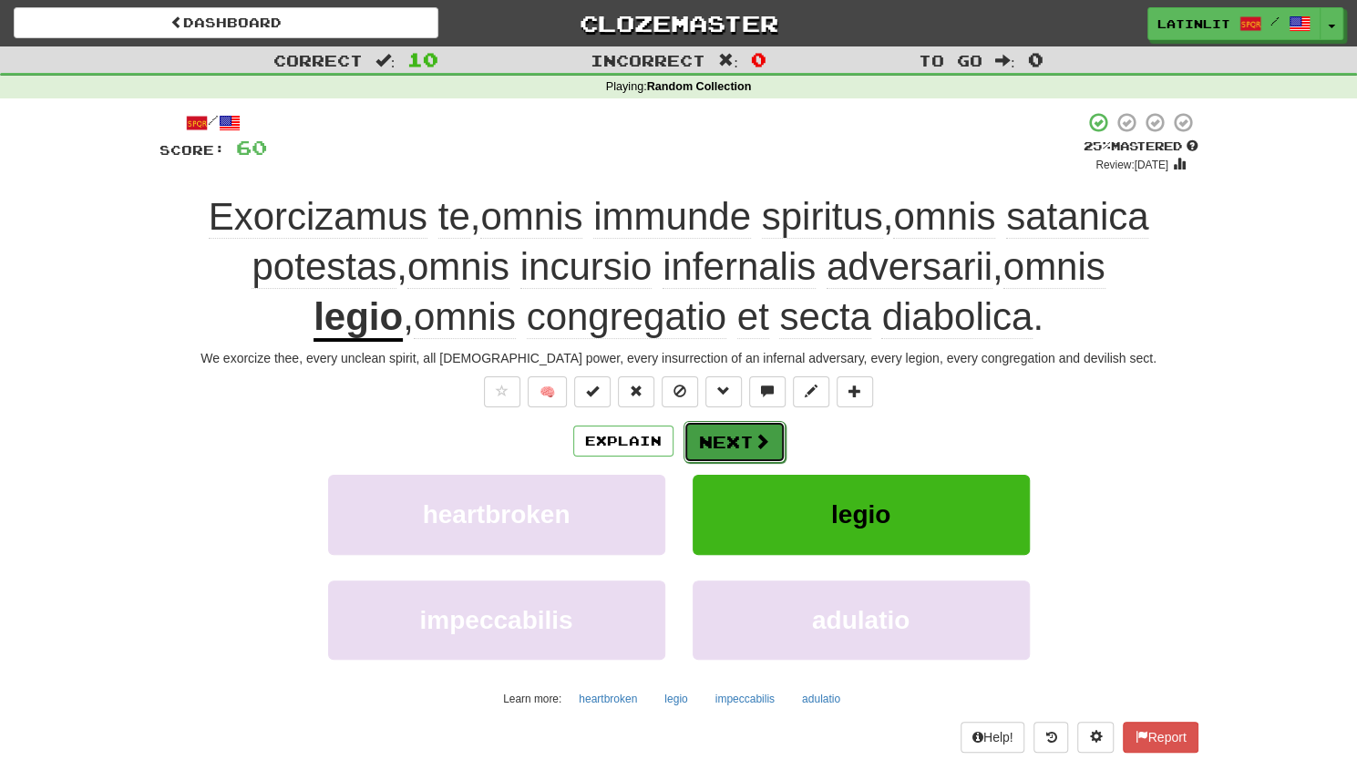
click at [716, 426] on button "Next" at bounding box center [735, 442] width 102 height 42
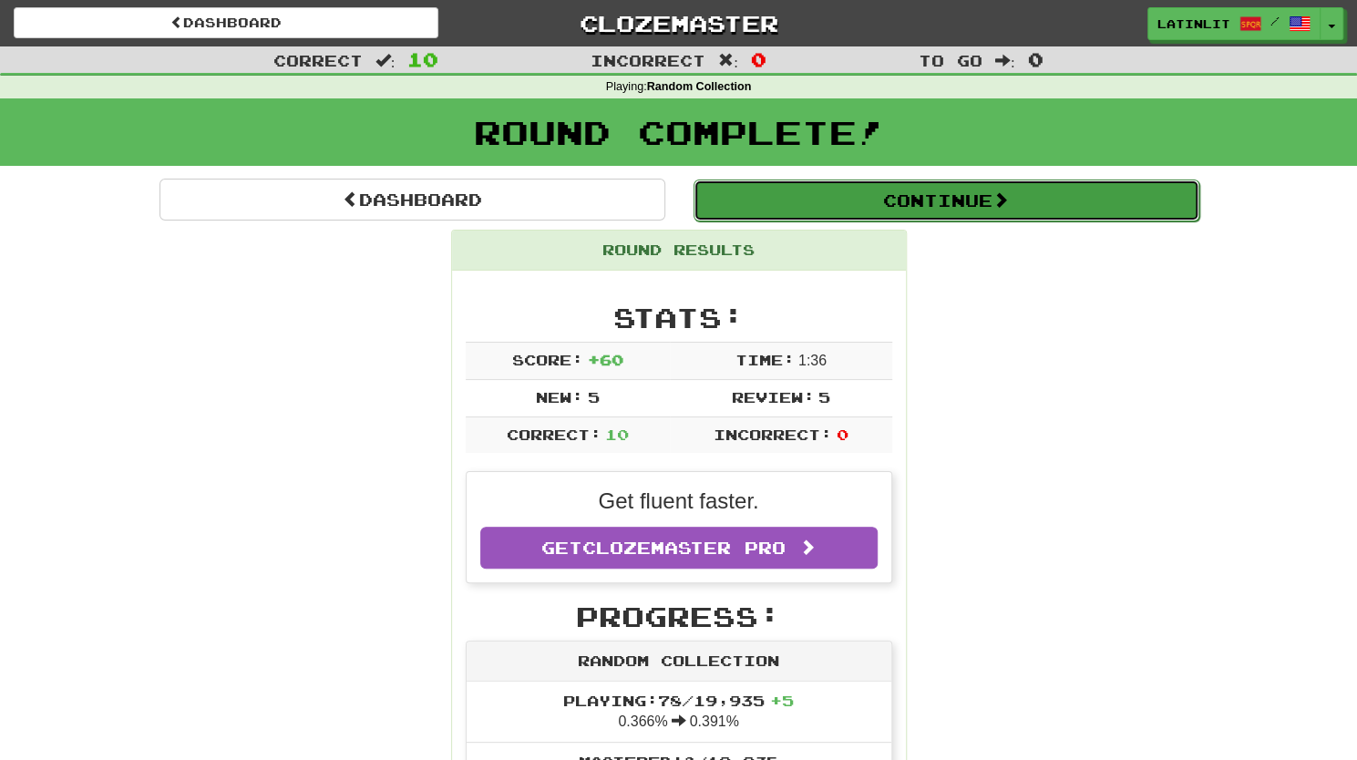
click at [913, 198] on button "Continue" at bounding box center [947, 201] width 506 height 42
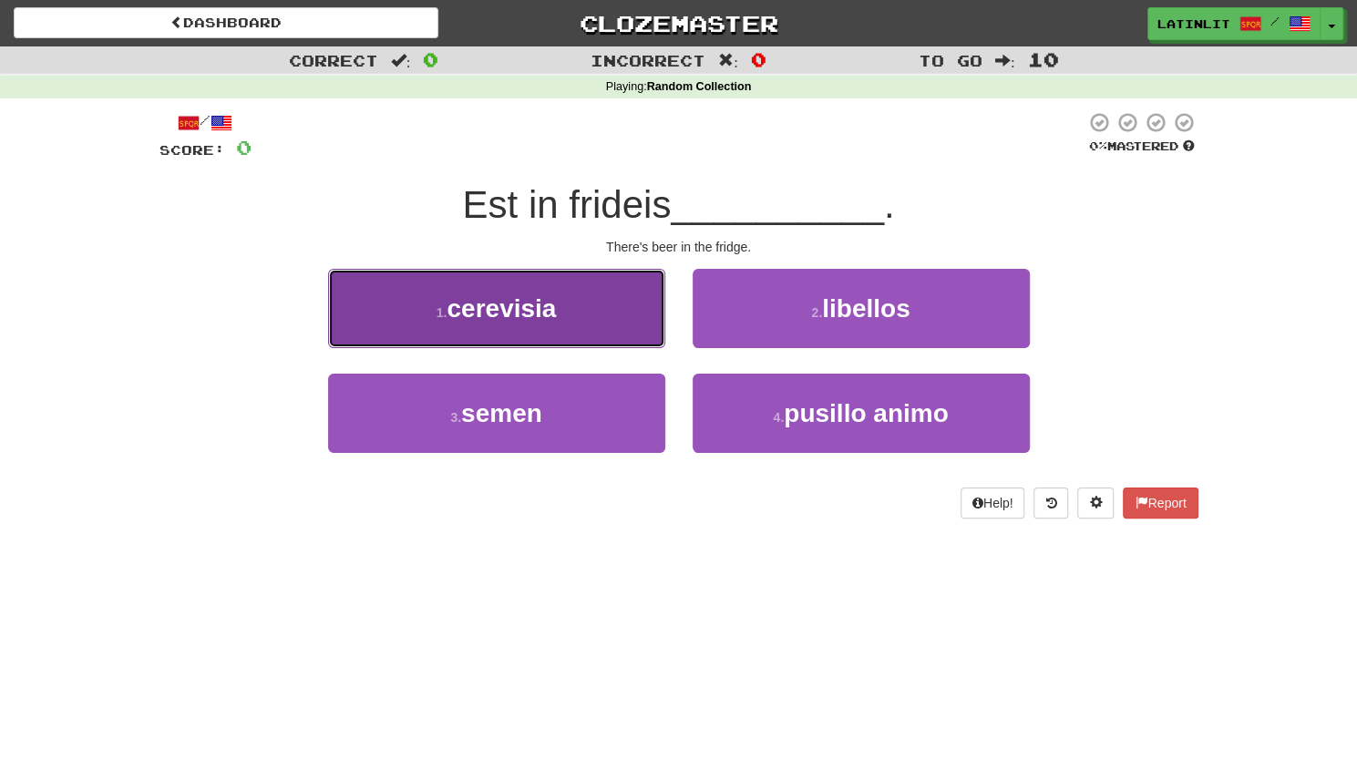
click at [556, 324] on button "1 . cerevisia" at bounding box center [496, 308] width 337 height 79
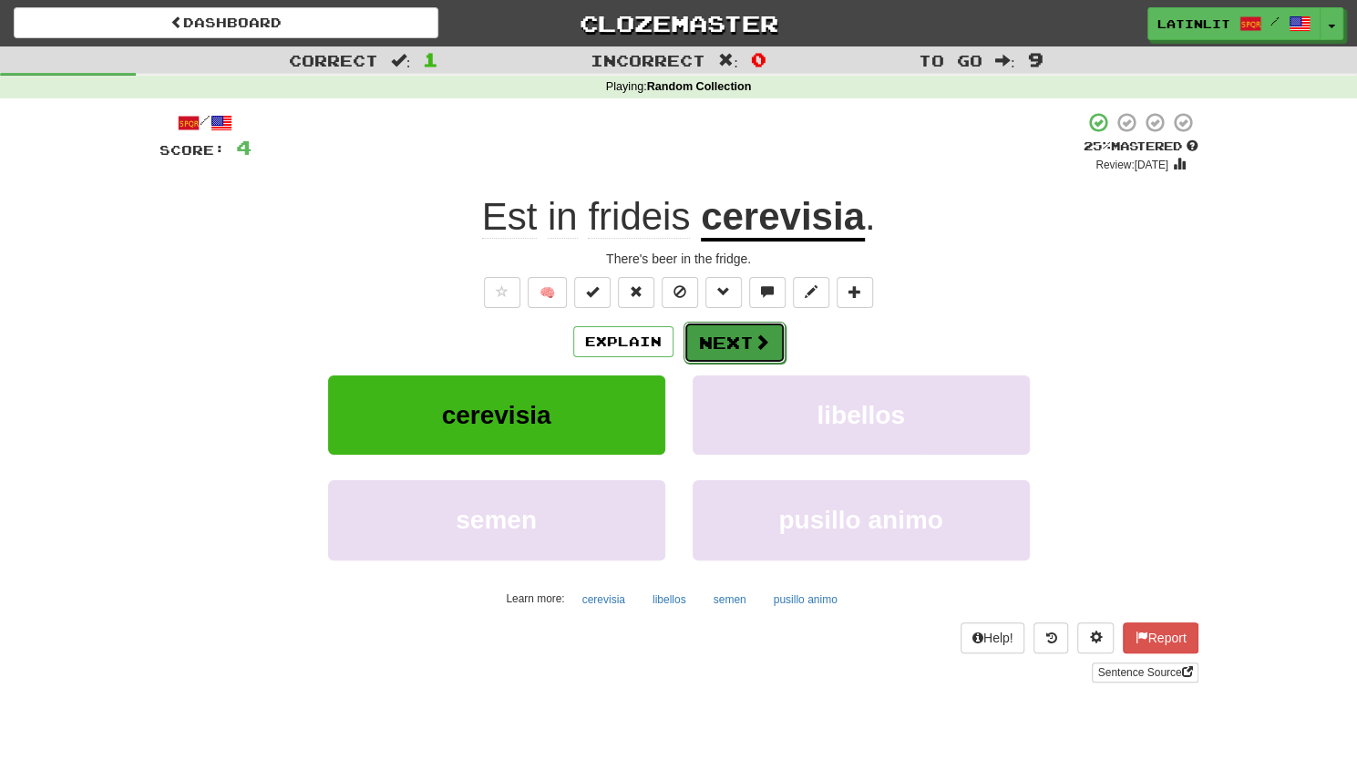
click at [718, 341] on button "Next" at bounding box center [735, 343] width 102 height 42
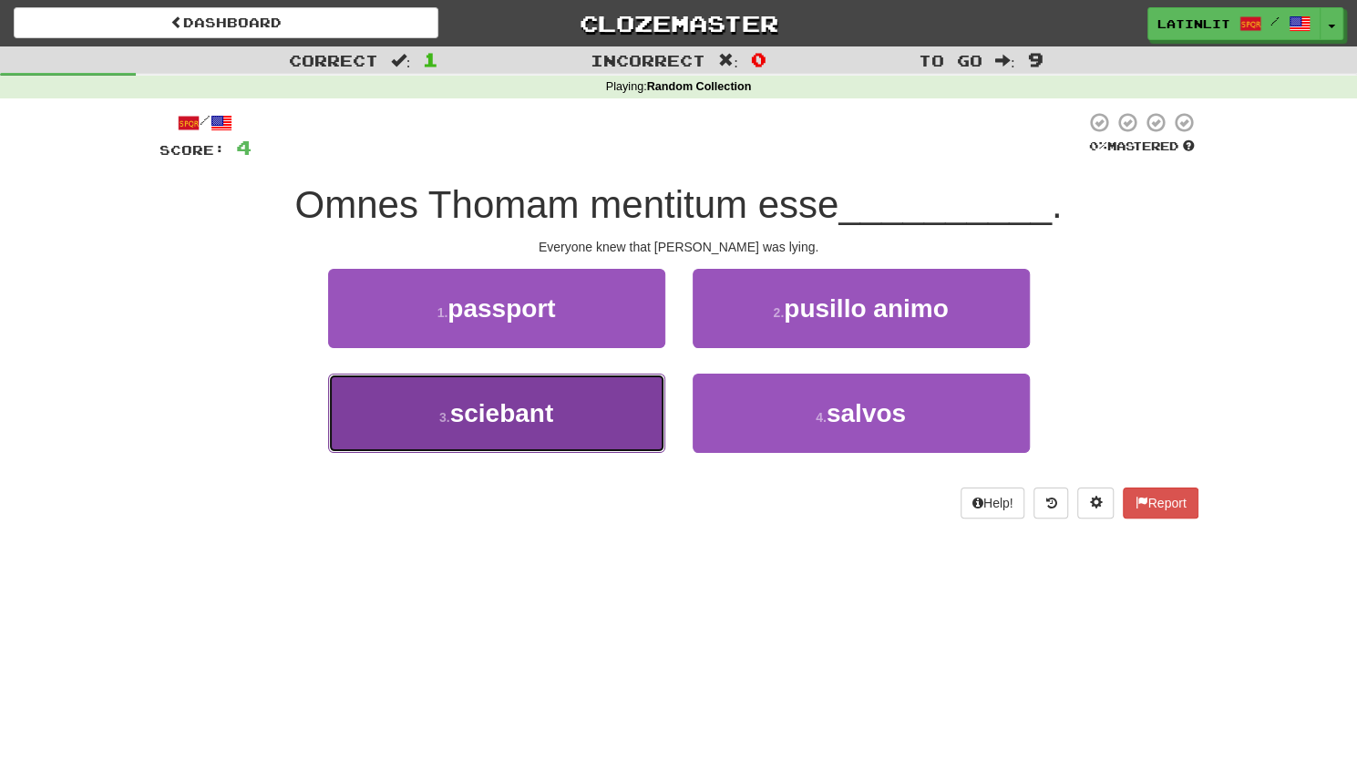
click at [578, 393] on button "3 . sciebant" at bounding box center [496, 413] width 337 height 79
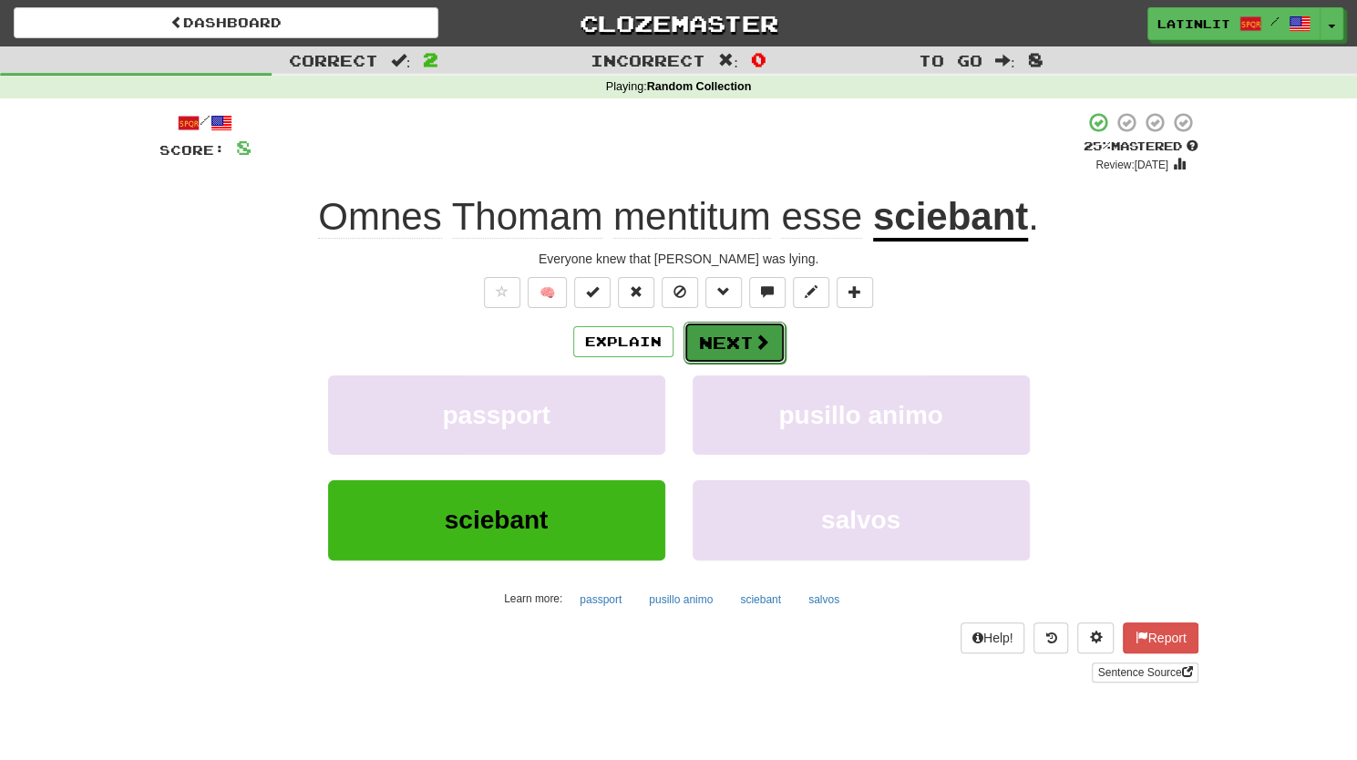
click at [765, 335] on span at bounding box center [762, 342] width 16 height 16
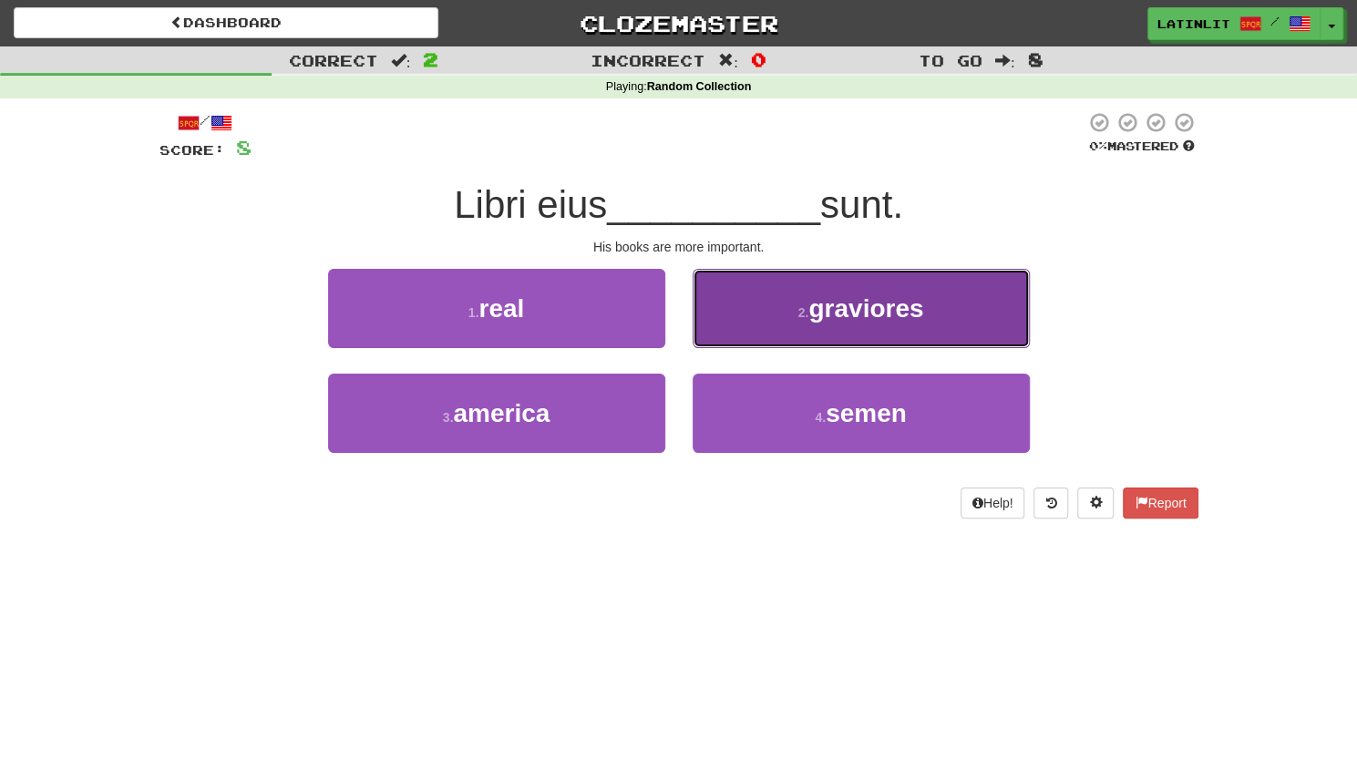
click at [778, 324] on button "2 . graviores" at bounding box center [861, 308] width 337 height 79
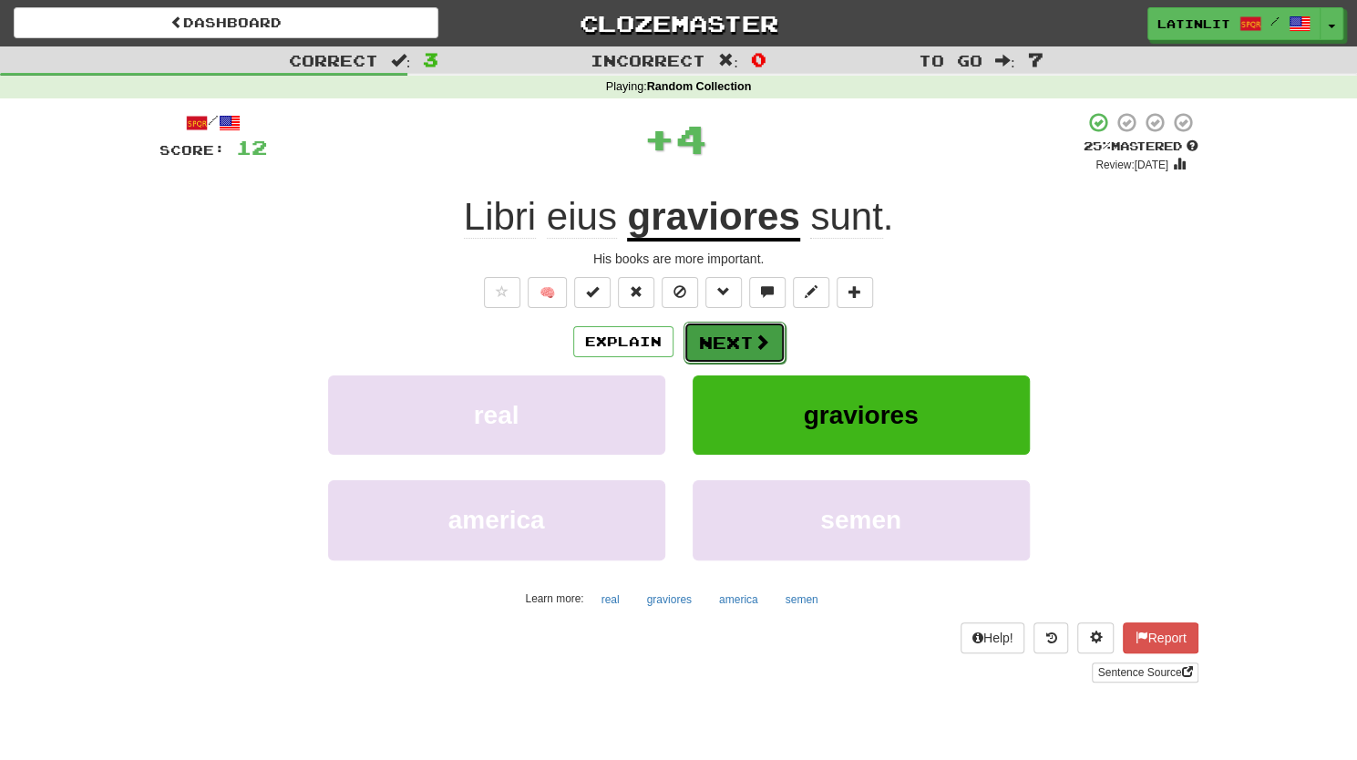
click at [724, 337] on button "Next" at bounding box center [735, 343] width 102 height 42
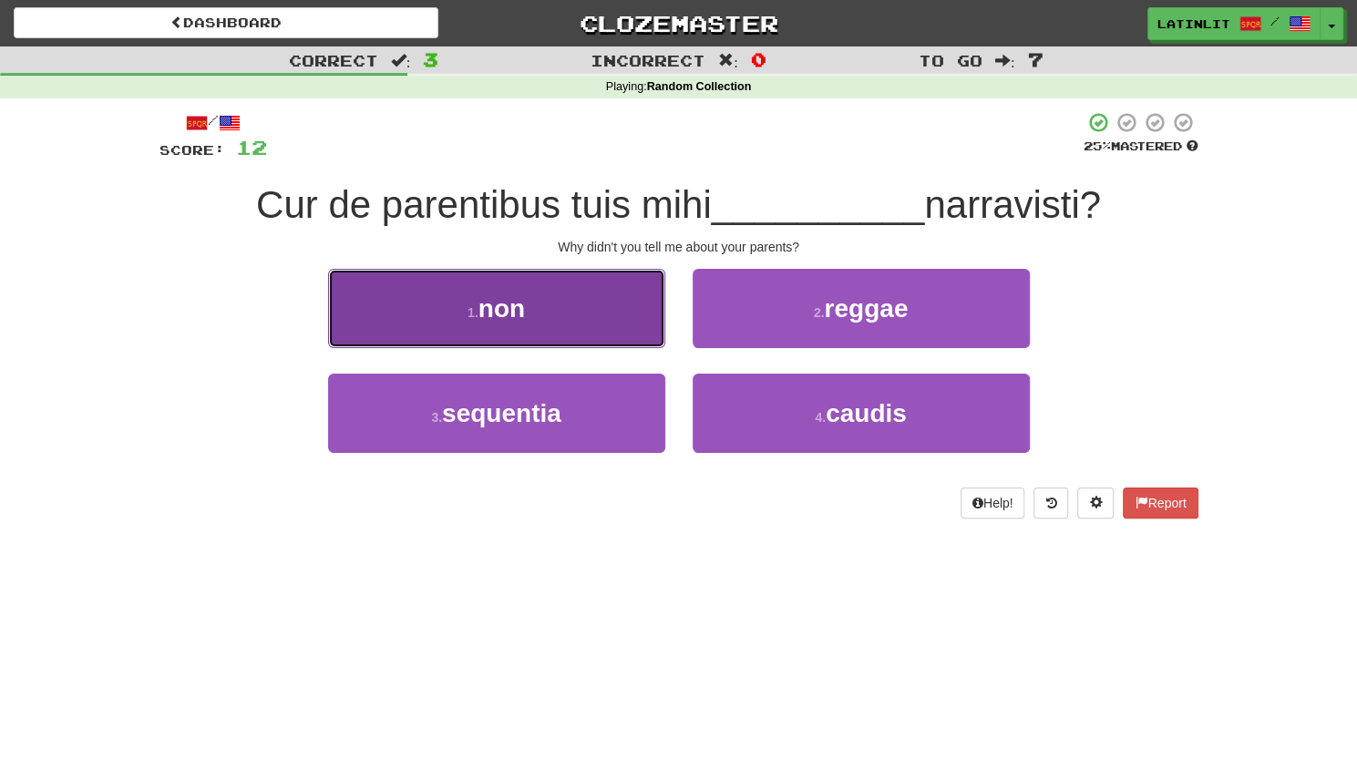
click at [551, 316] on button "1 . non" at bounding box center [496, 308] width 337 height 79
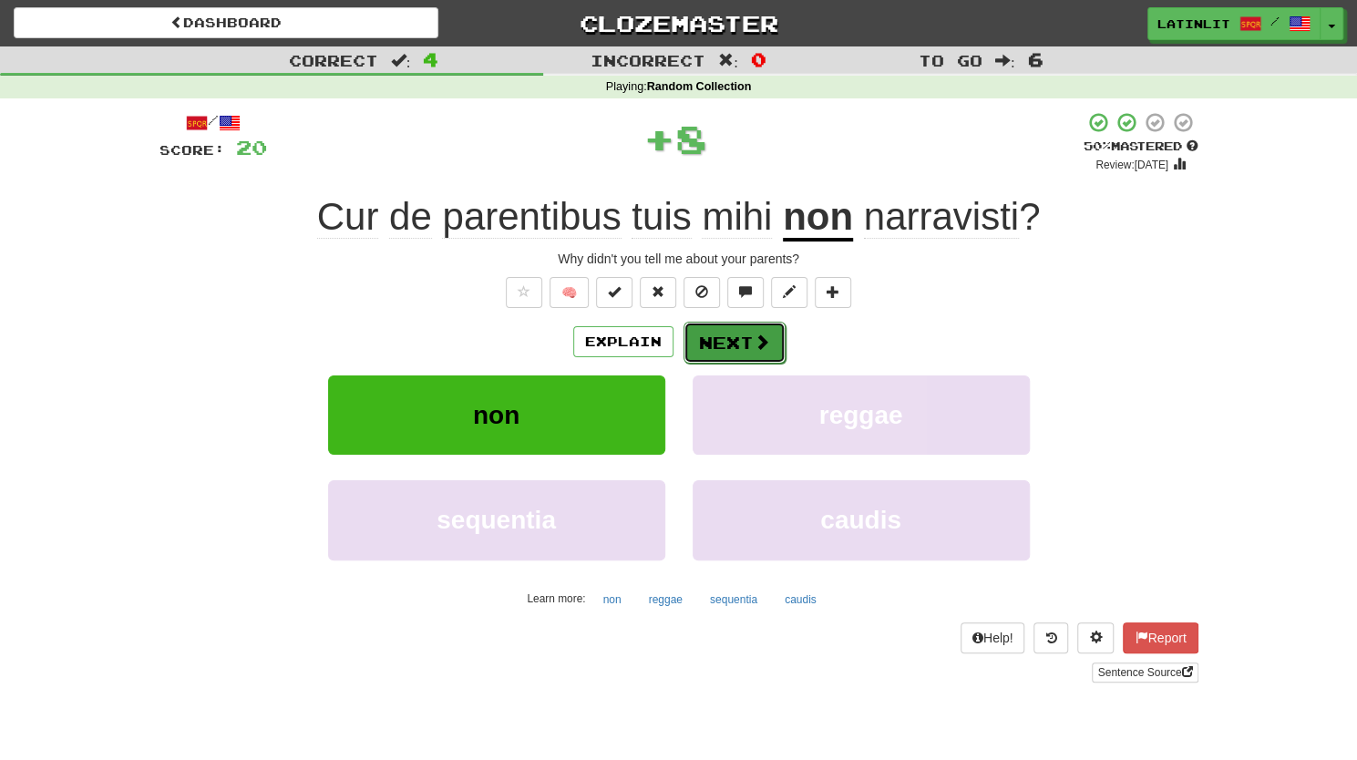
click at [726, 342] on button "Next" at bounding box center [735, 343] width 102 height 42
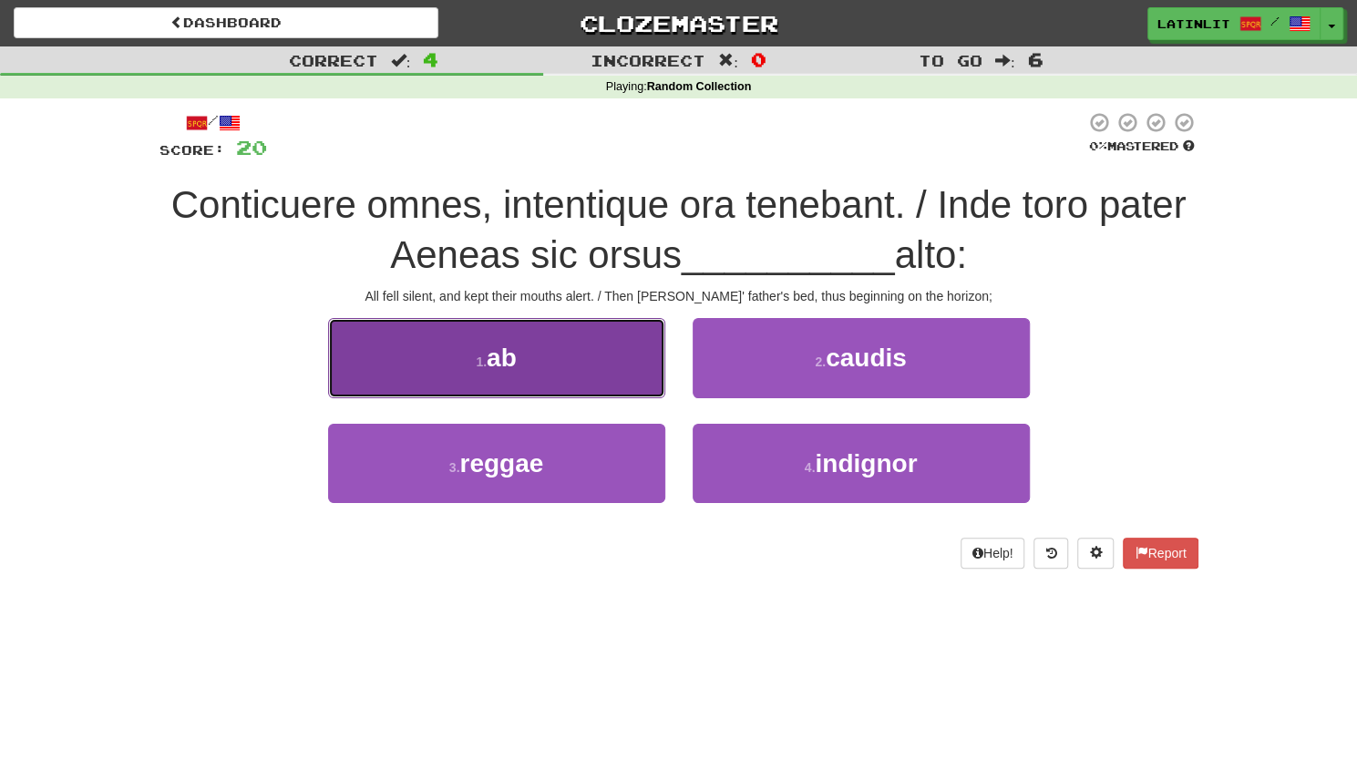
click at [456, 353] on button "1 . ab" at bounding box center [496, 357] width 337 height 79
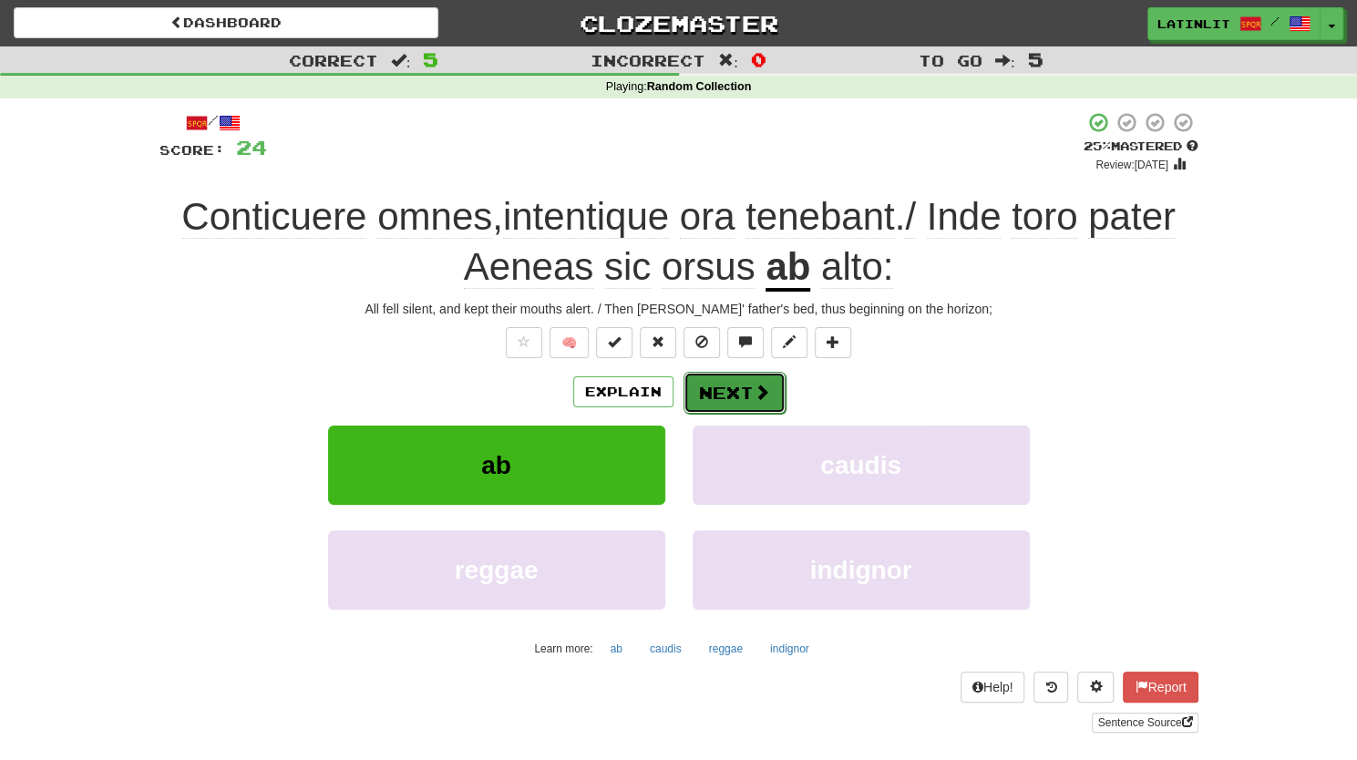
click at [722, 387] on button "Next" at bounding box center [735, 393] width 102 height 42
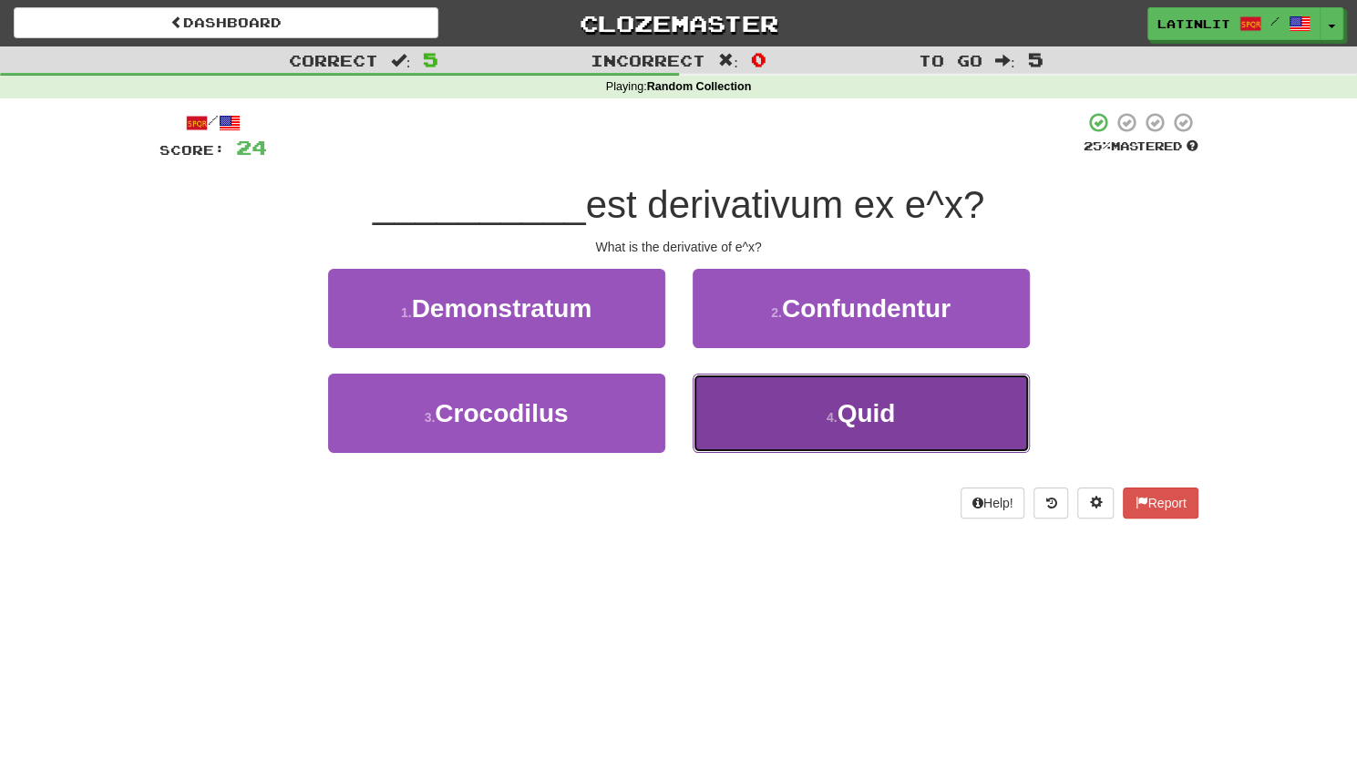
click at [872, 422] on span "Quid" at bounding box center [866, 413] width 58 height 28
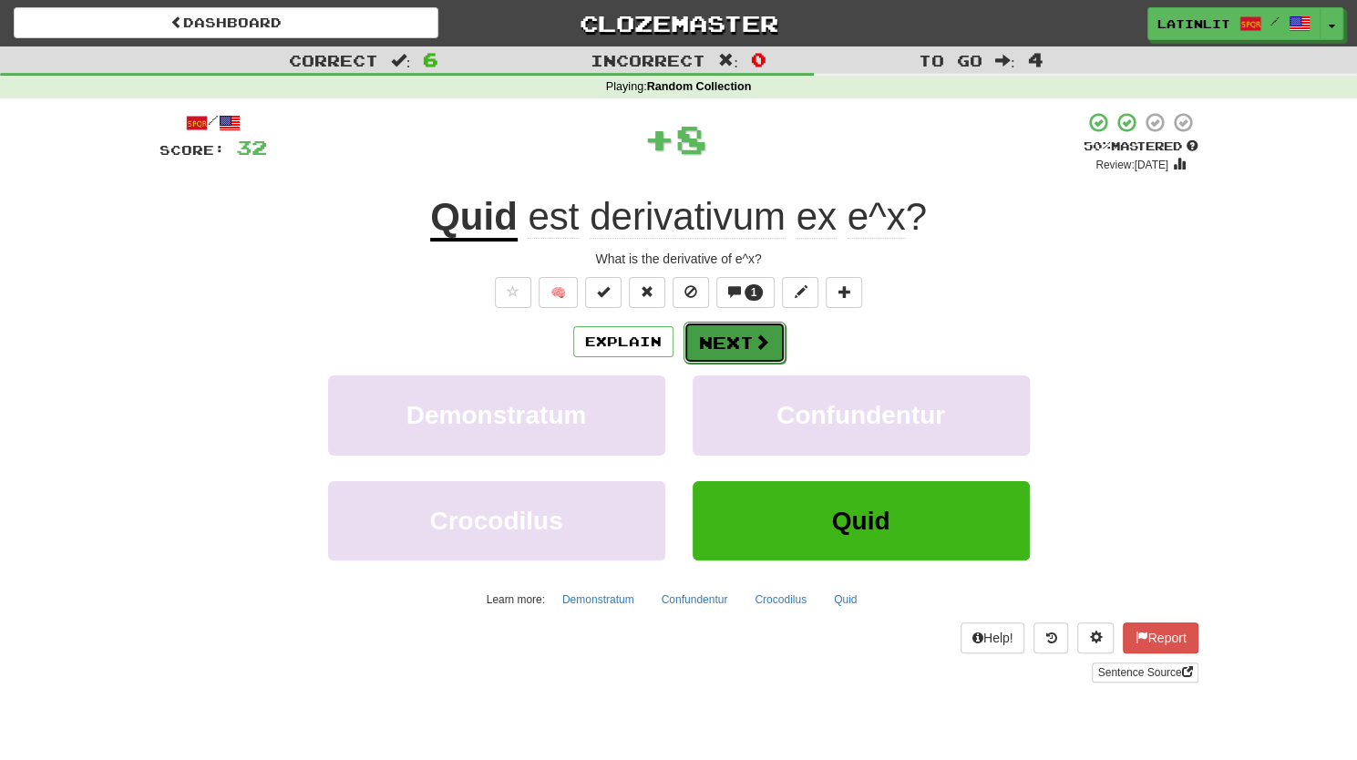
click at [722, 332] on button "Next" at bounding box center [735, 343] width 102 height 42
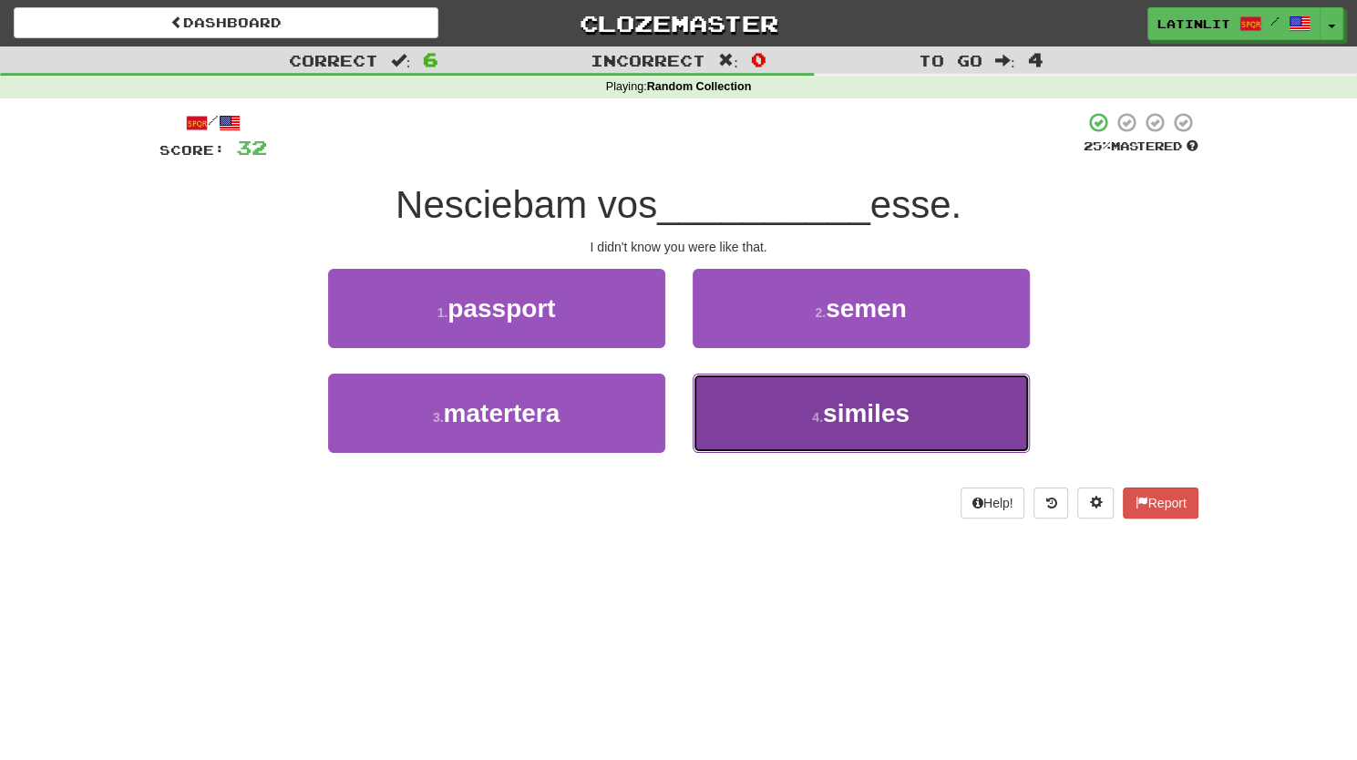
click at [851, 406] on span "similes" at bounding box center [866, 413] width 87 height 28
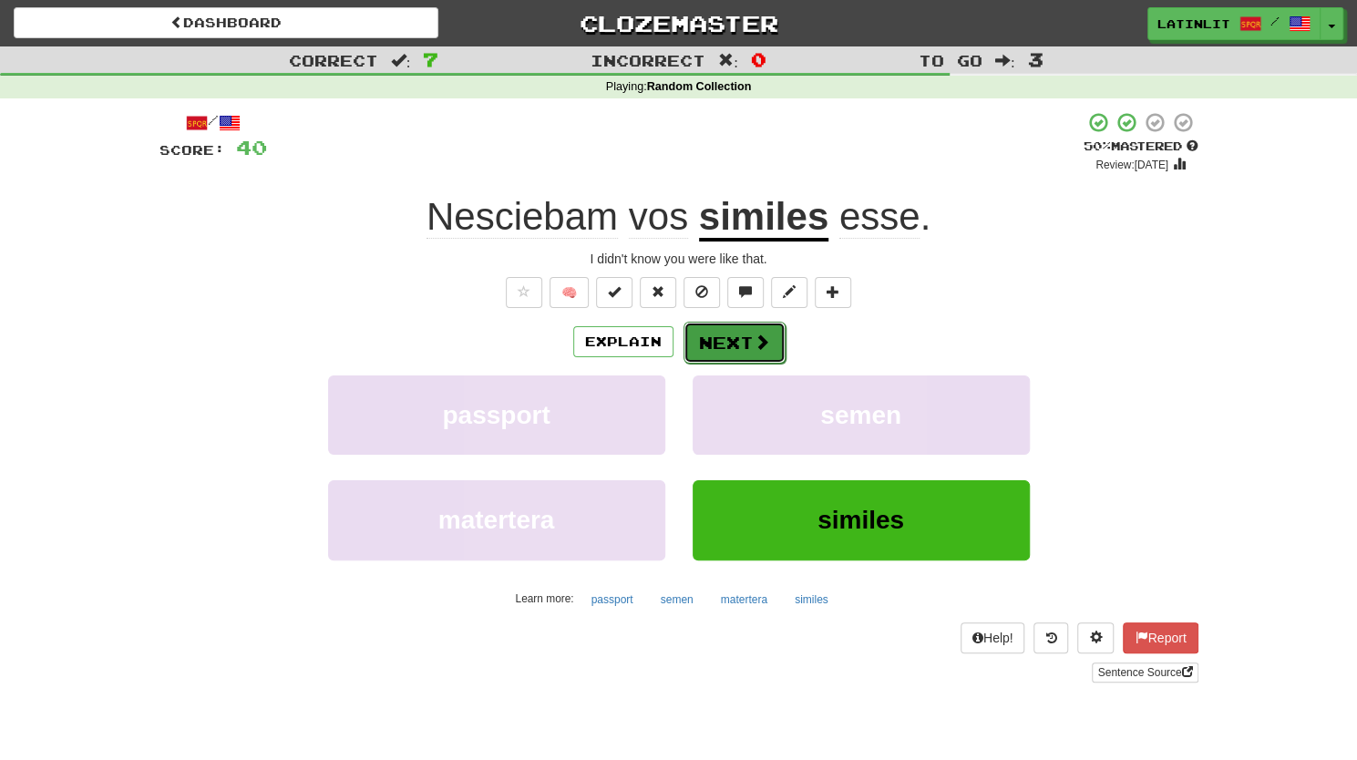
click at [713, 329] on button "Next" at bounding box center [735, 343] width 102 height 42
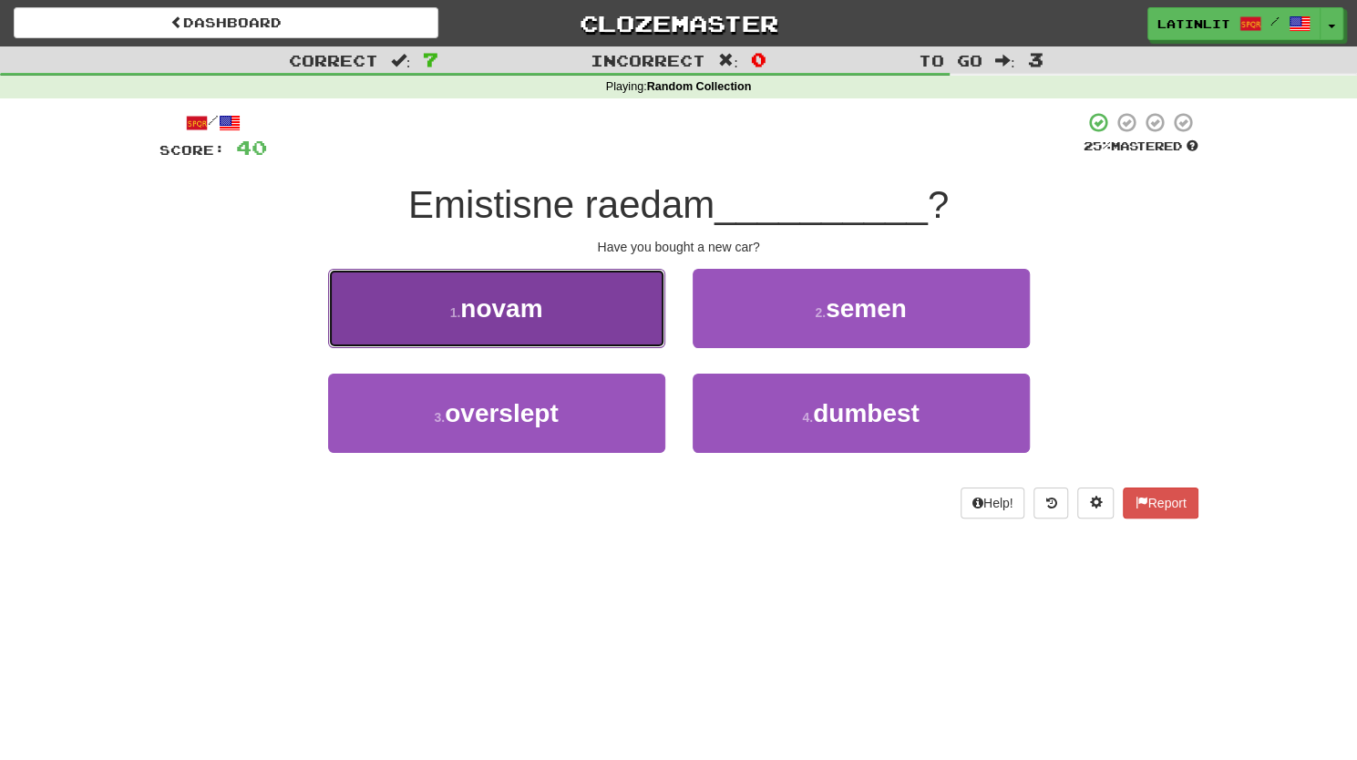
click at [510, 323] on button "1 . novam" at bounding box center [496, 308] width 337 height 79
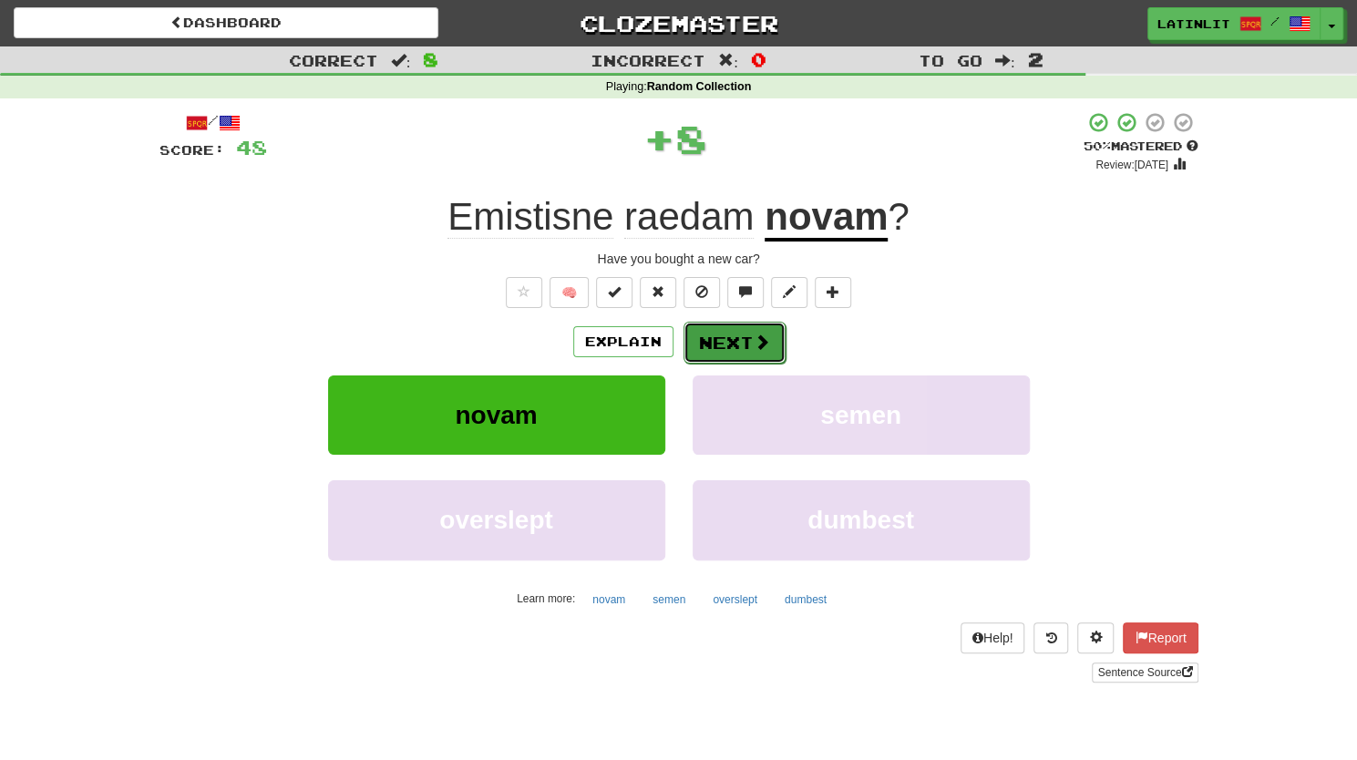
click at [734, 345] on button "Next" at bounding box center [735, 343] width 102 height 42
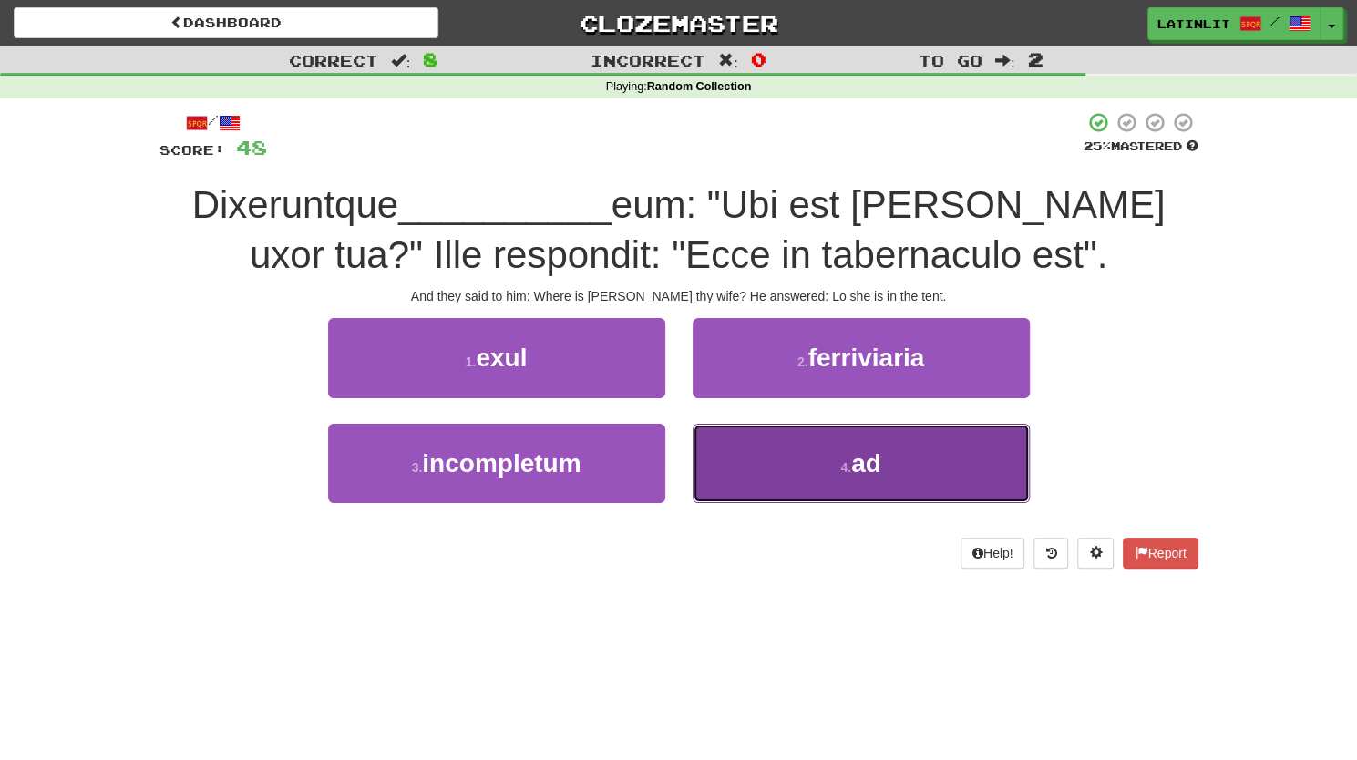
click at [851, 472] on small "4 ." at bounding box center [845, 467] width 11 height 15
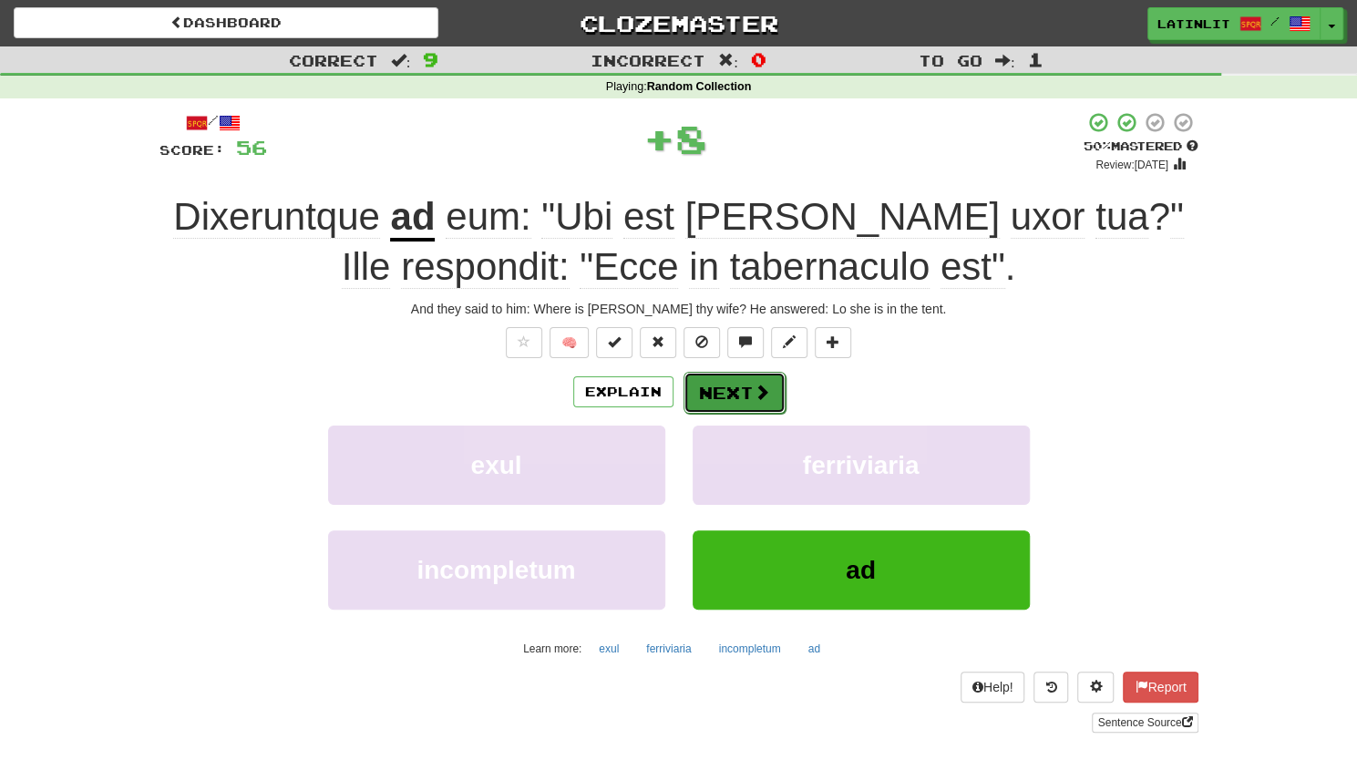
click at [715, 391] on button "Next" at bounding box center [735, 393] width 102 height 42
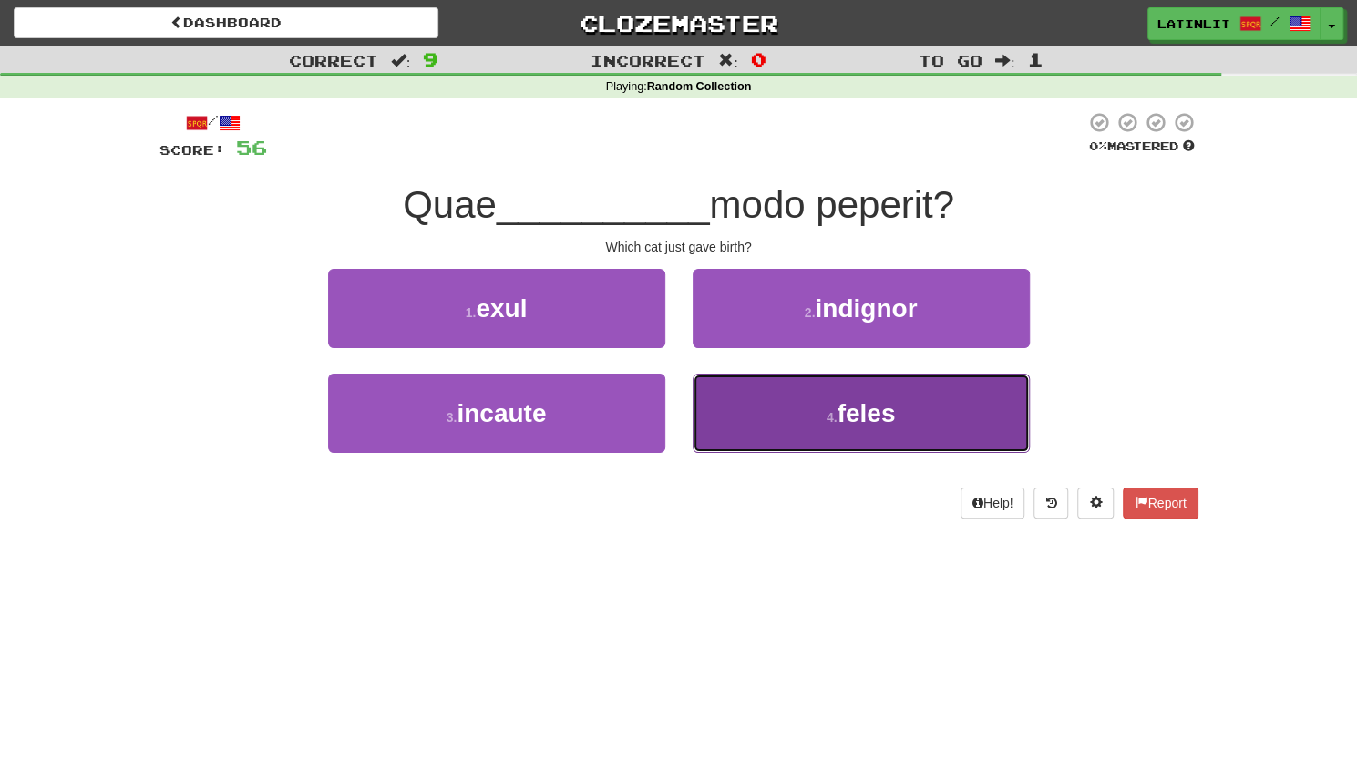
click at [895, 409] on span "feles" at bounding box center [866, 413] width 58 height 28
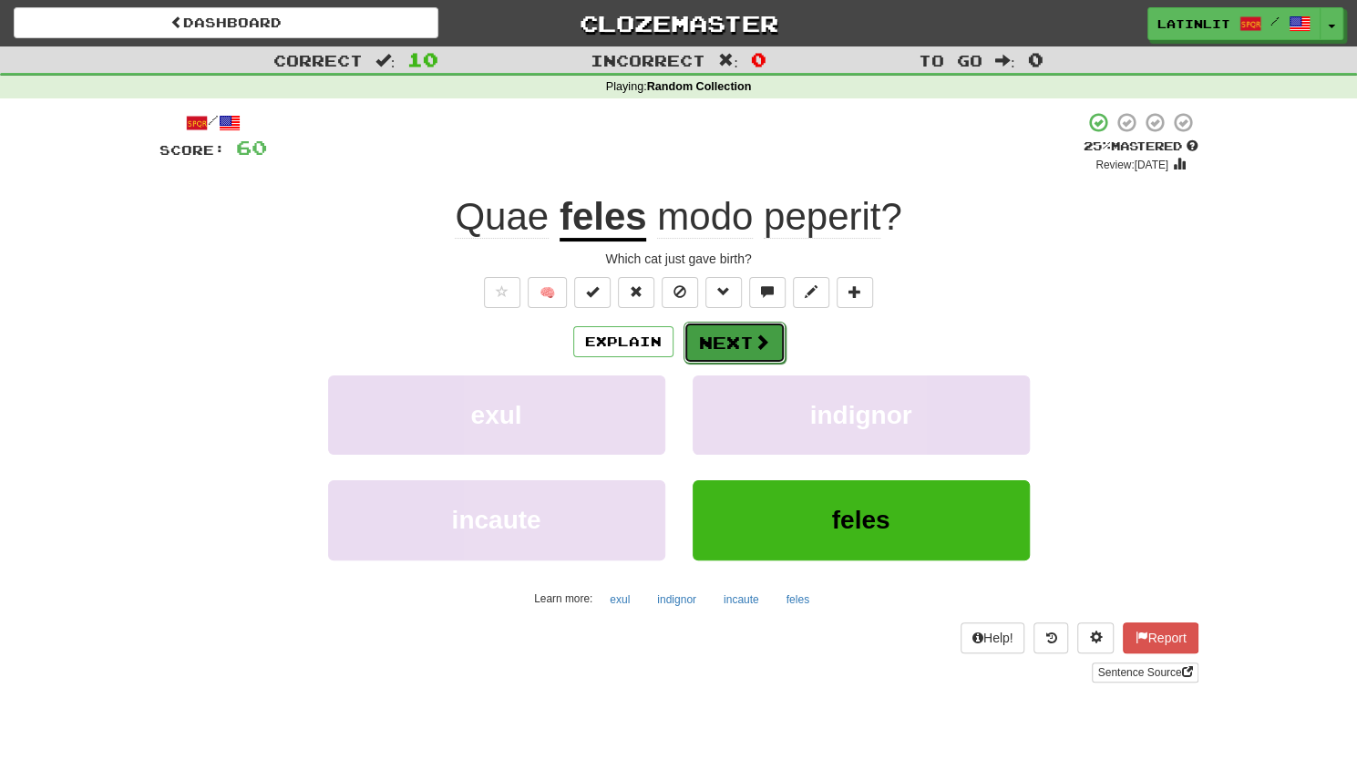
click at [705, 335] on button "Next" at bounding box center [735, 343] width 102 height 42
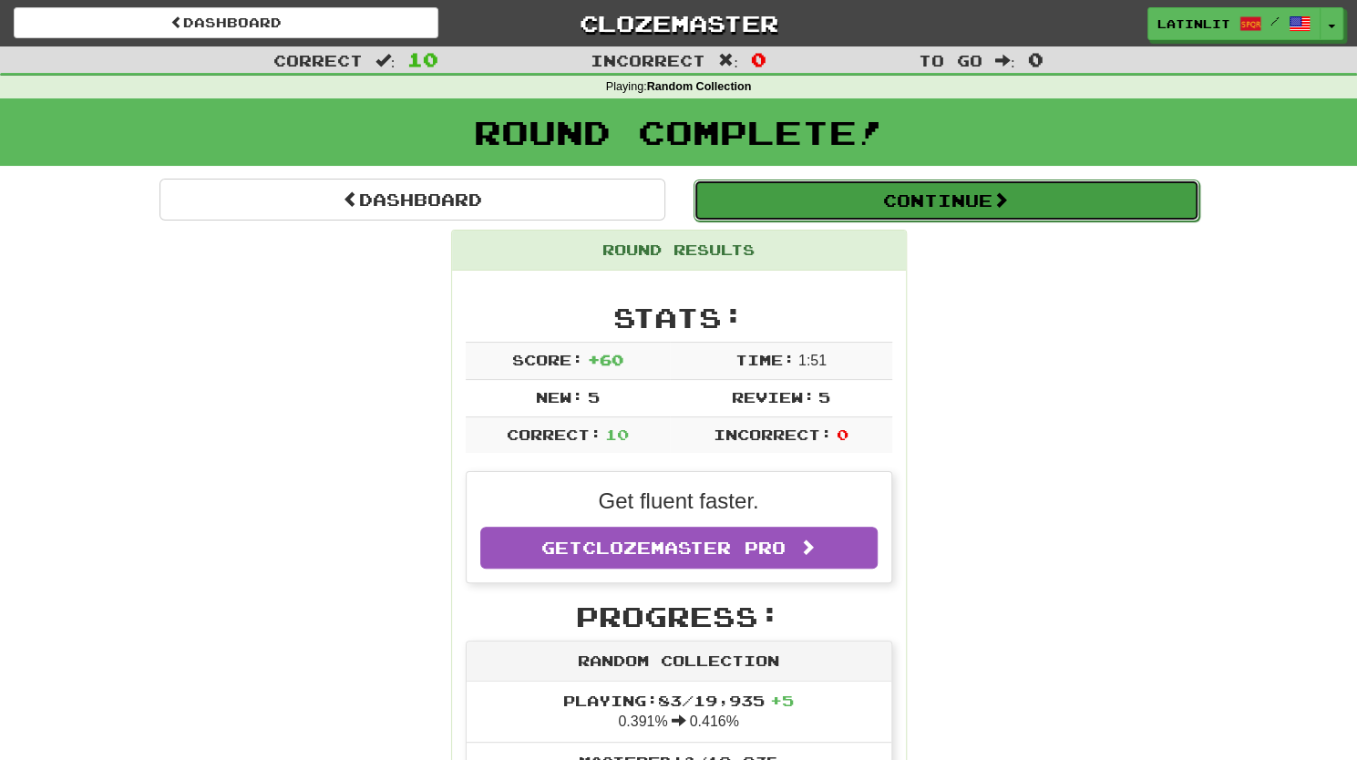
click at [986, 201] on button "Continue" at bounding box center [947, 201] width 506 height 42
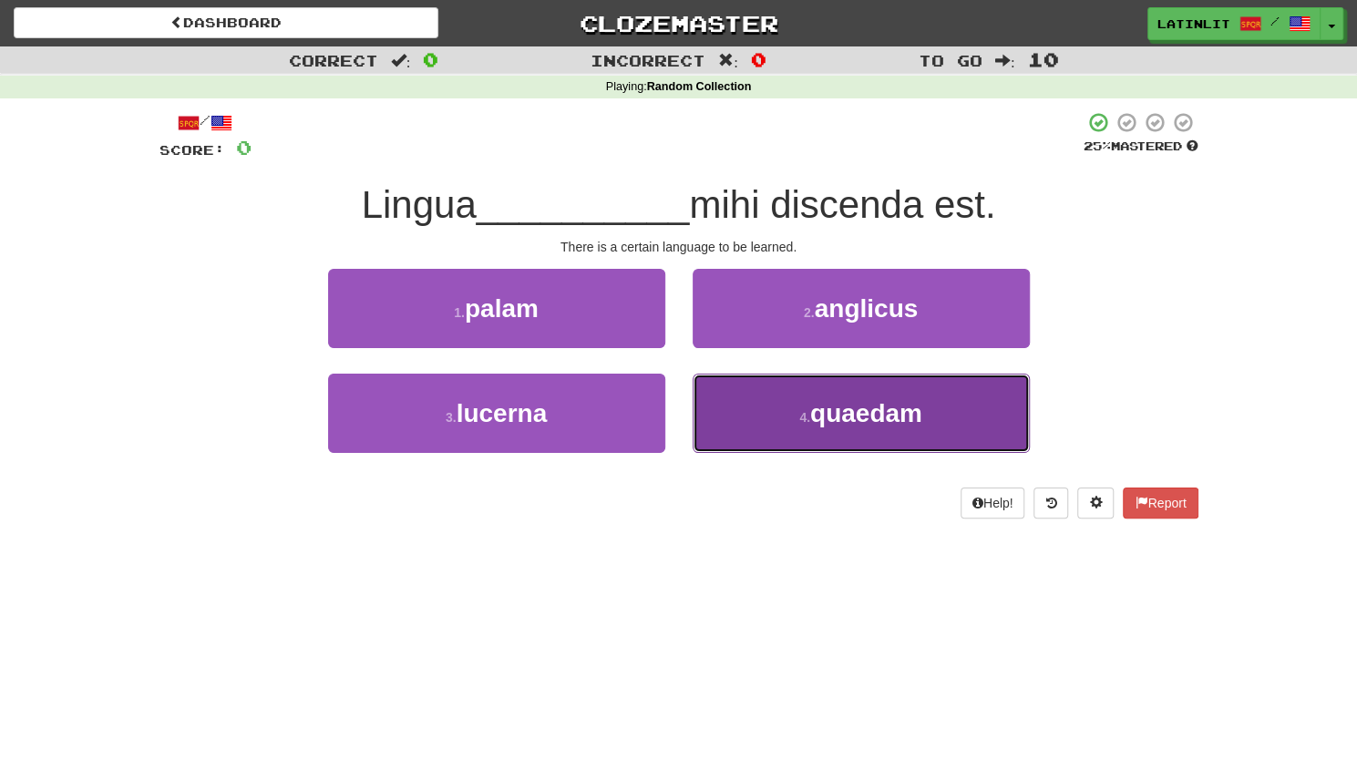
click at [865, 414] on span "quaedam" at bounding box center [866, 413] width 112 height 28
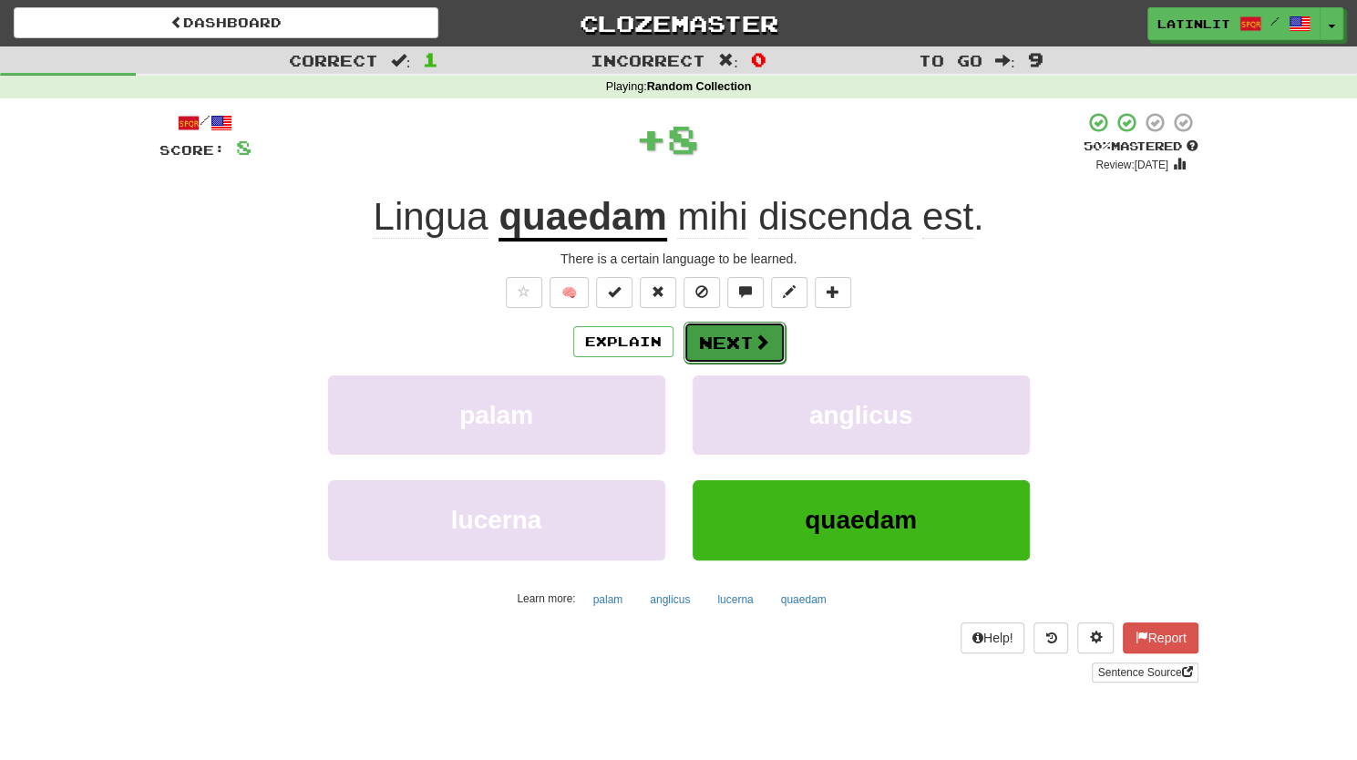
click at [734, 331] on button "Next" at bounding box center [735, 343] width 102 height 42
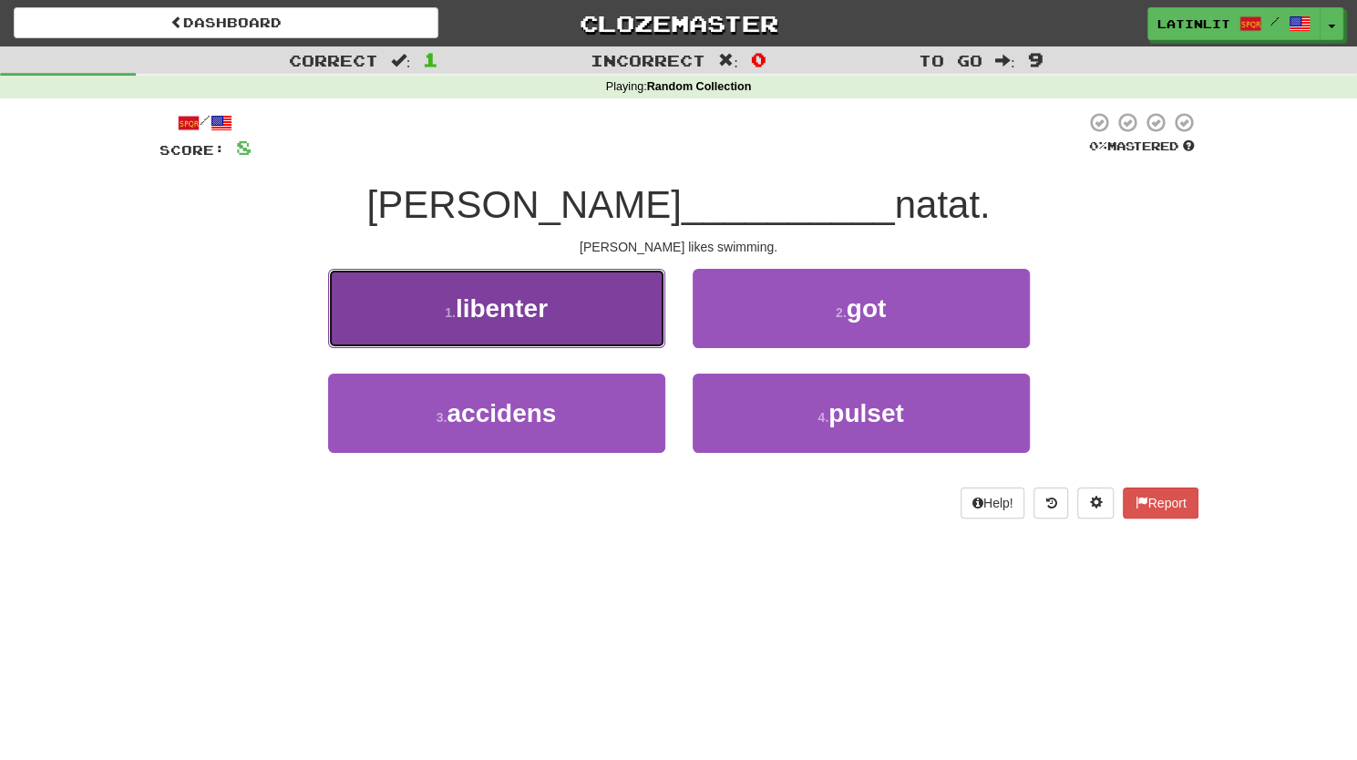
click at [569, 297] on button "1 . libenter" at bounding box center [496, 308] width 337 height 79
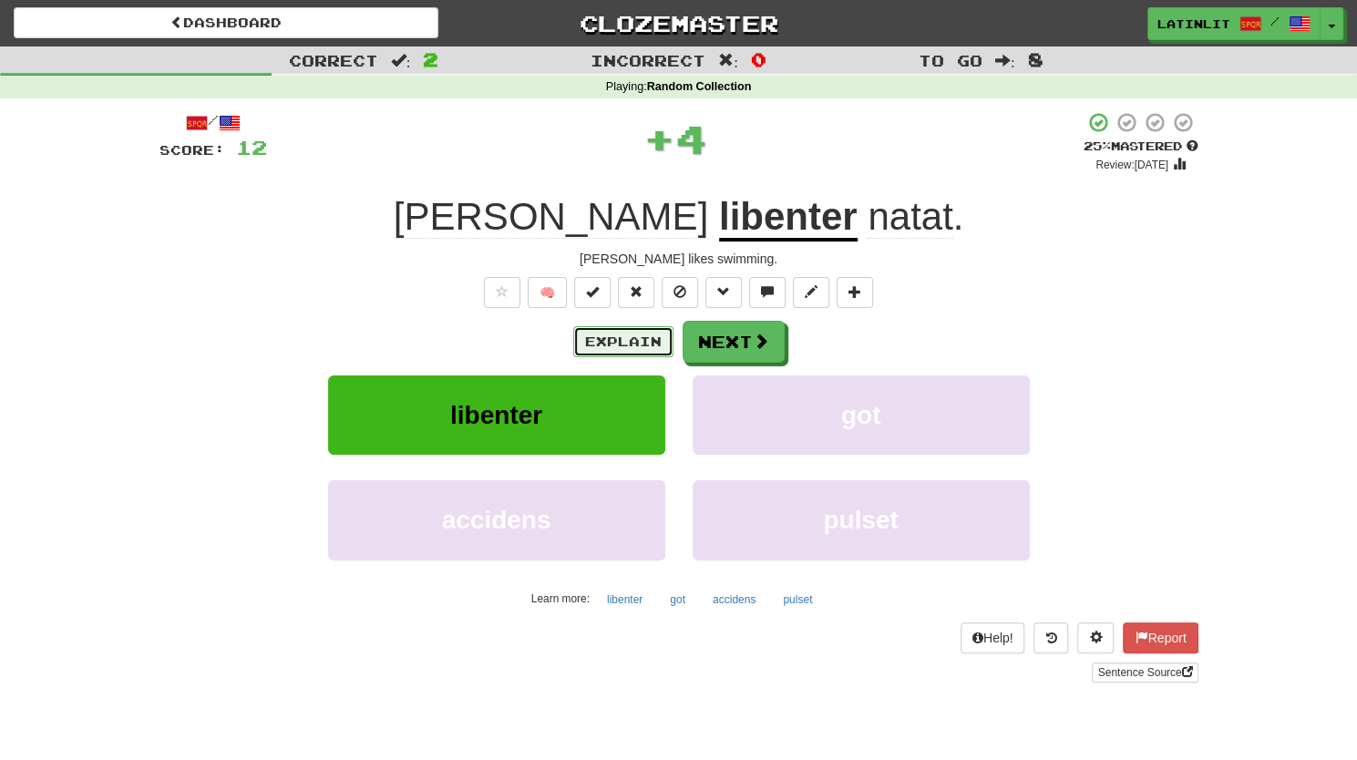
click at [611, 338] on button "Explain" at bounding box center [623, 341] width 100 height 31
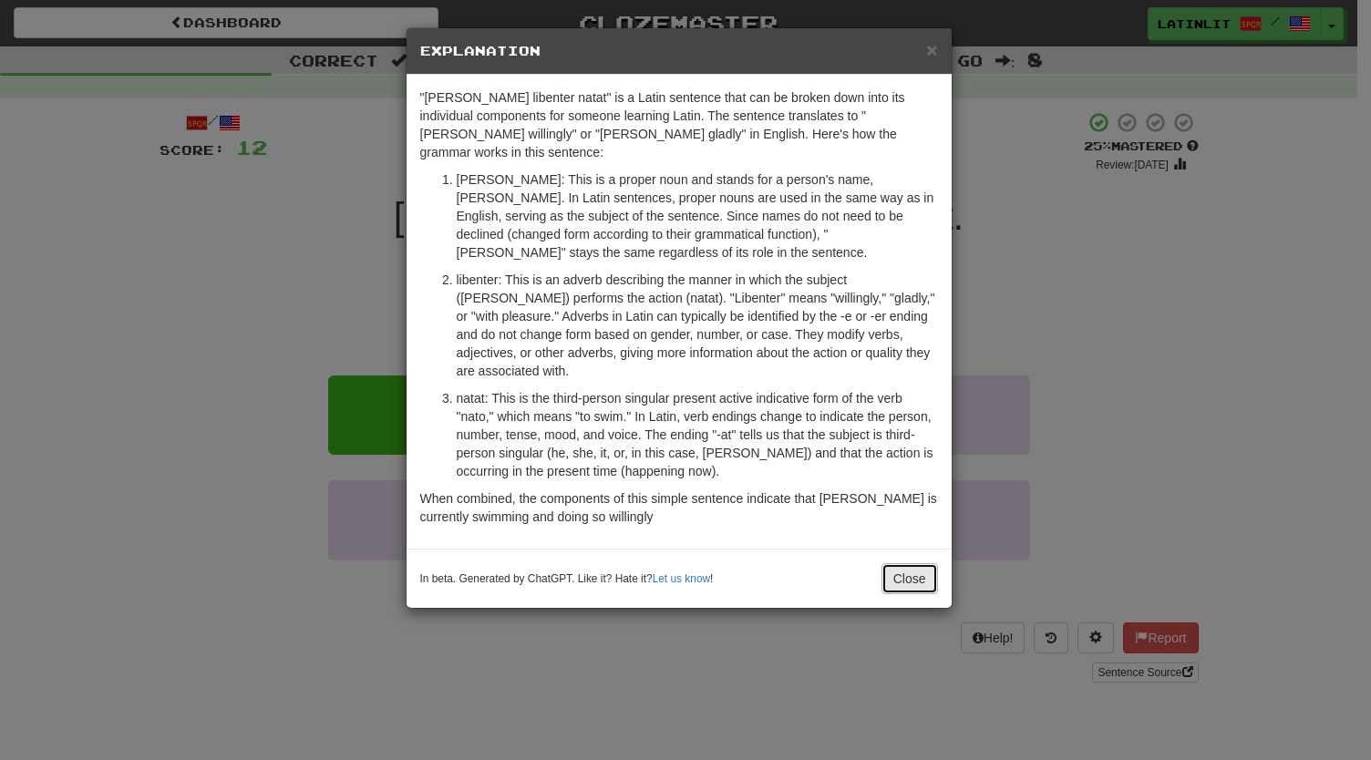
click at [898, 563] on button "Close" at bounding box center [909, 578] width 57 height 31
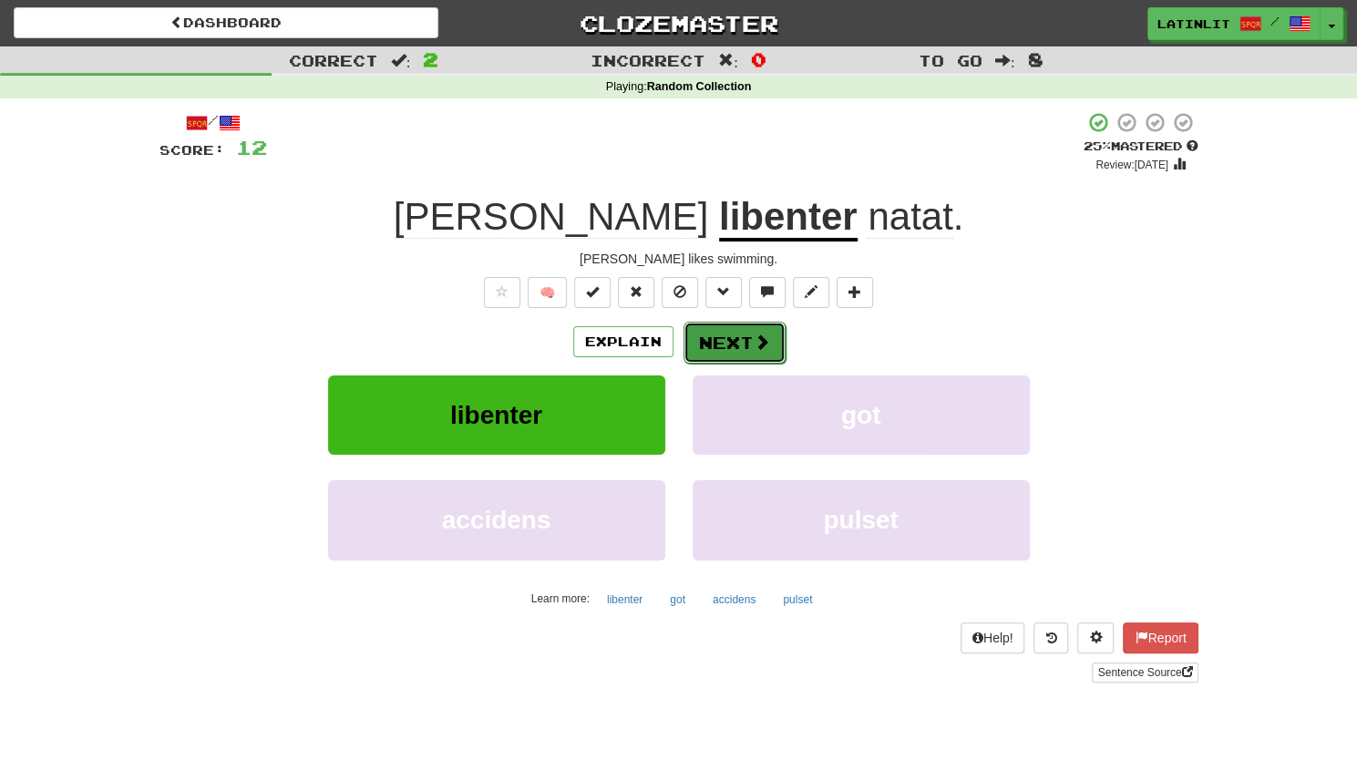
click at [731, 335] on button "Next" at bounding box center [735, 343] width 102 height 42
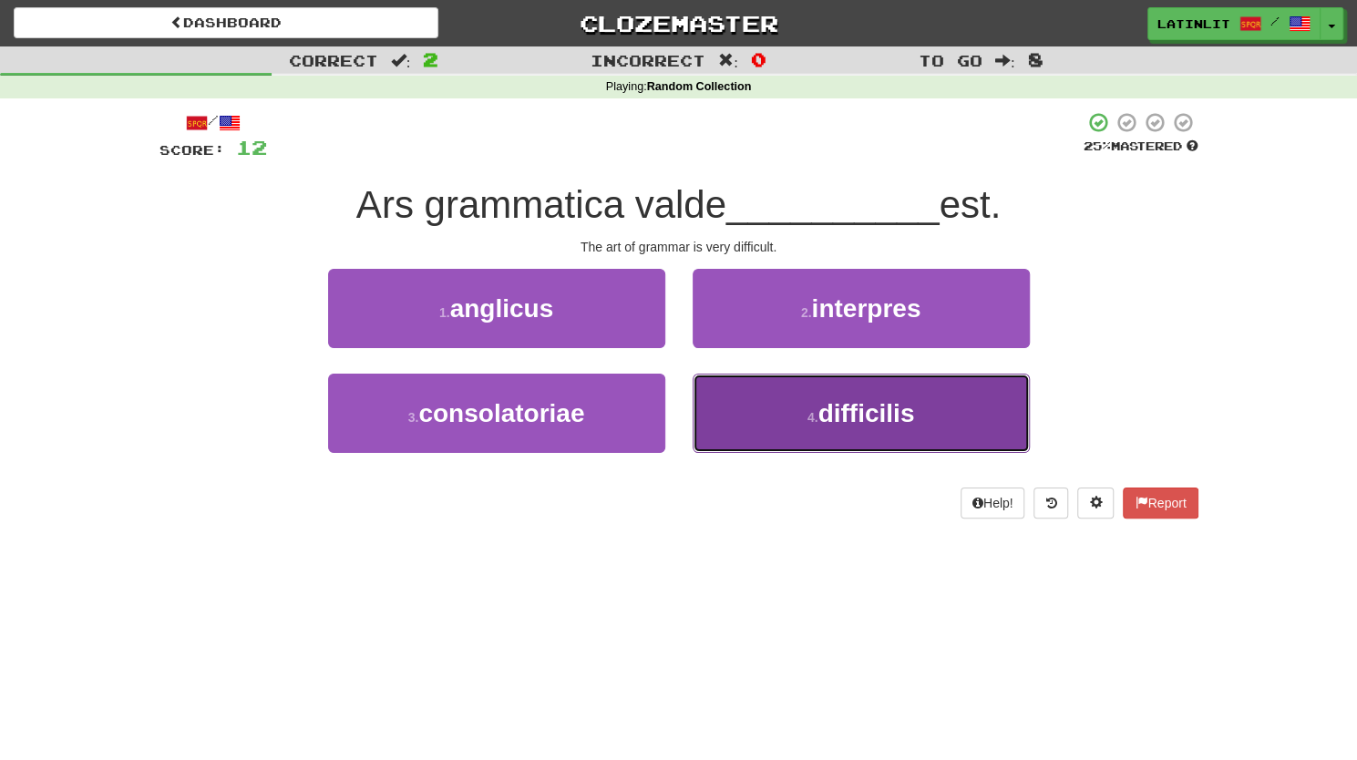
click at [819, 395] on button "4 . difficilis" at bounding box center [861, 413] width 337 height 79
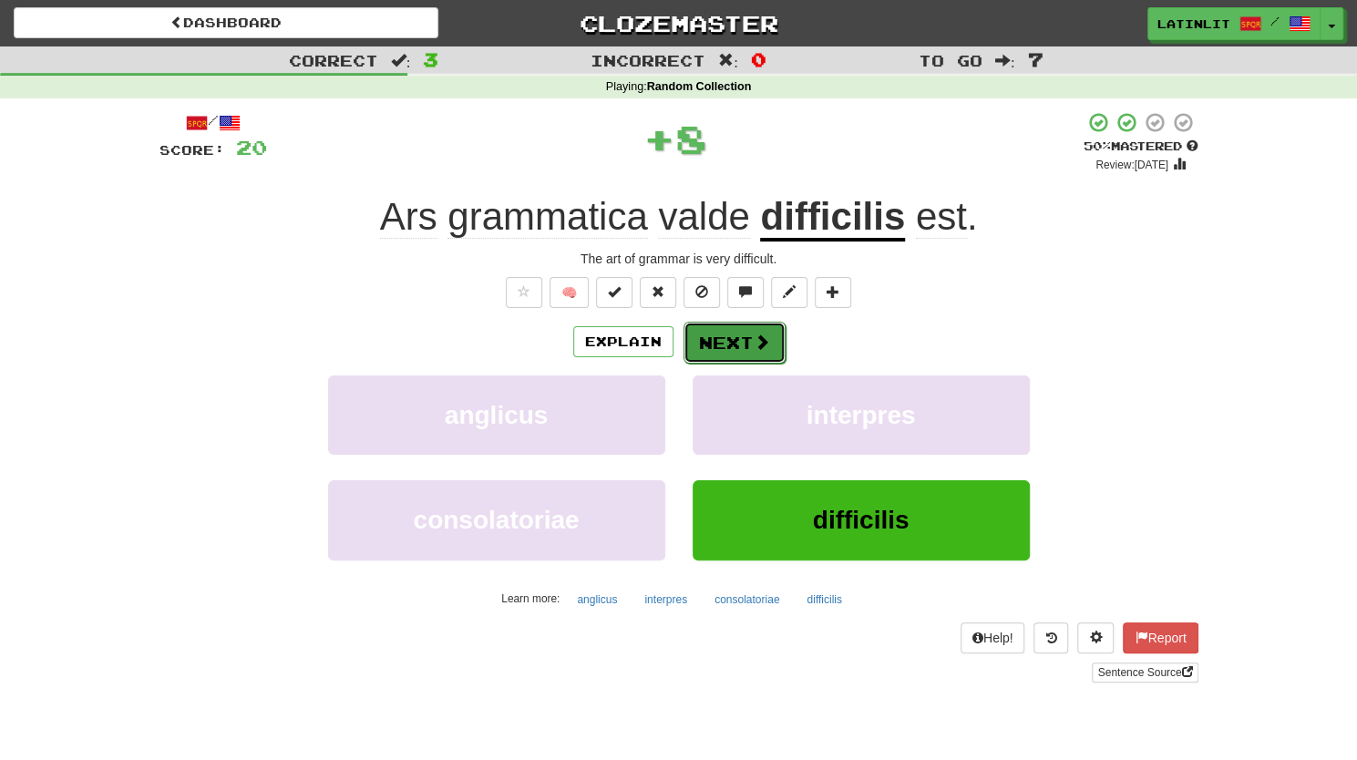
click at [716, 335] on button "Next" at bounding box center [735, 343] width 102 height 42
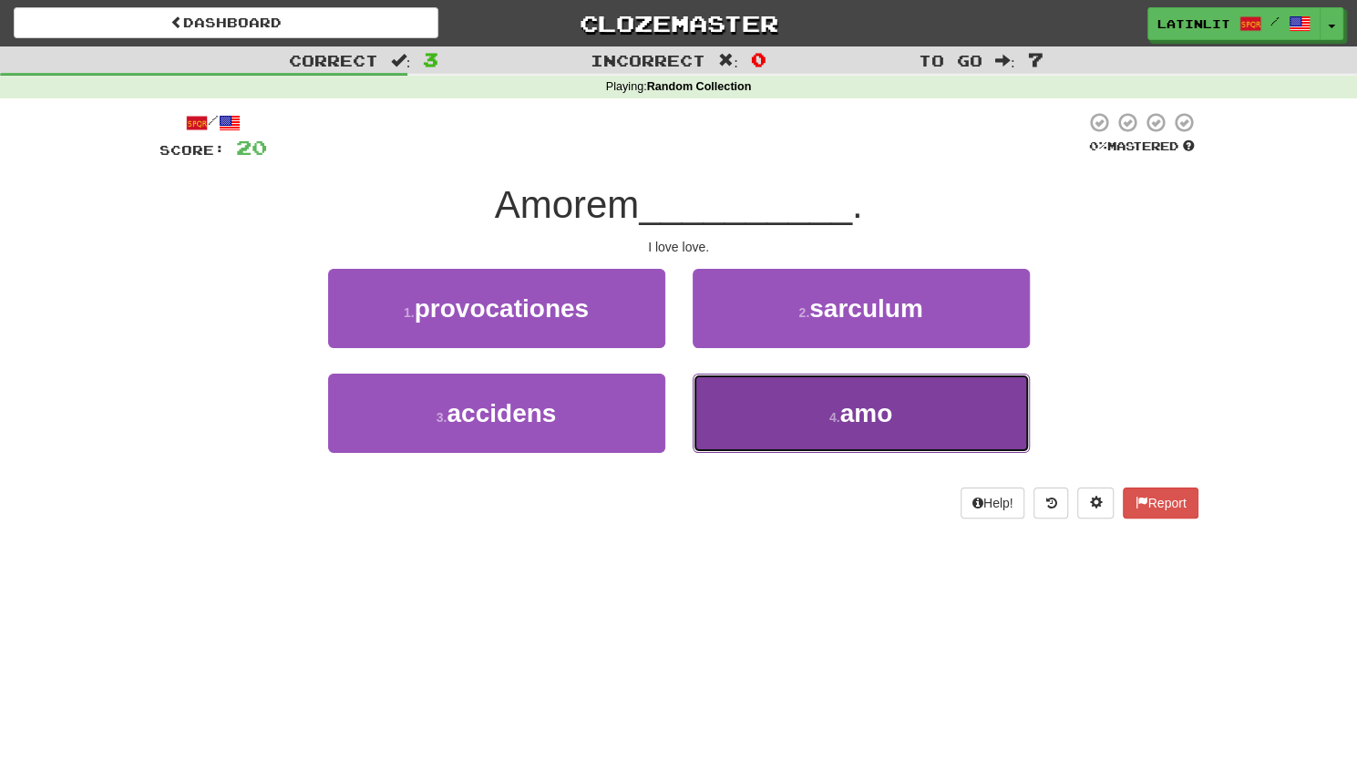
click at [814, 410] on button "4 . amo" at bounding box center [861, 413] width 337 height 79
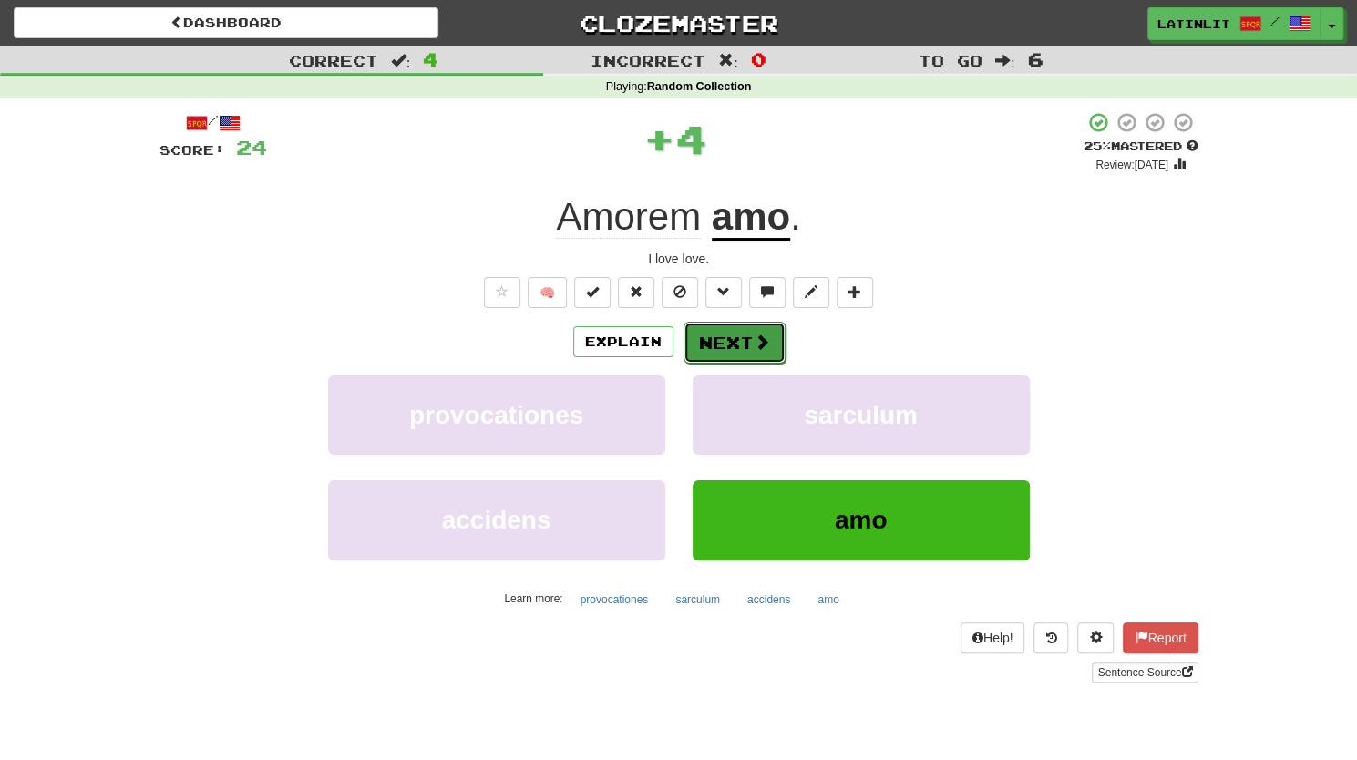
click at [706, 338] on button "Next" at bounding box center [735, 343] width 102 height 42
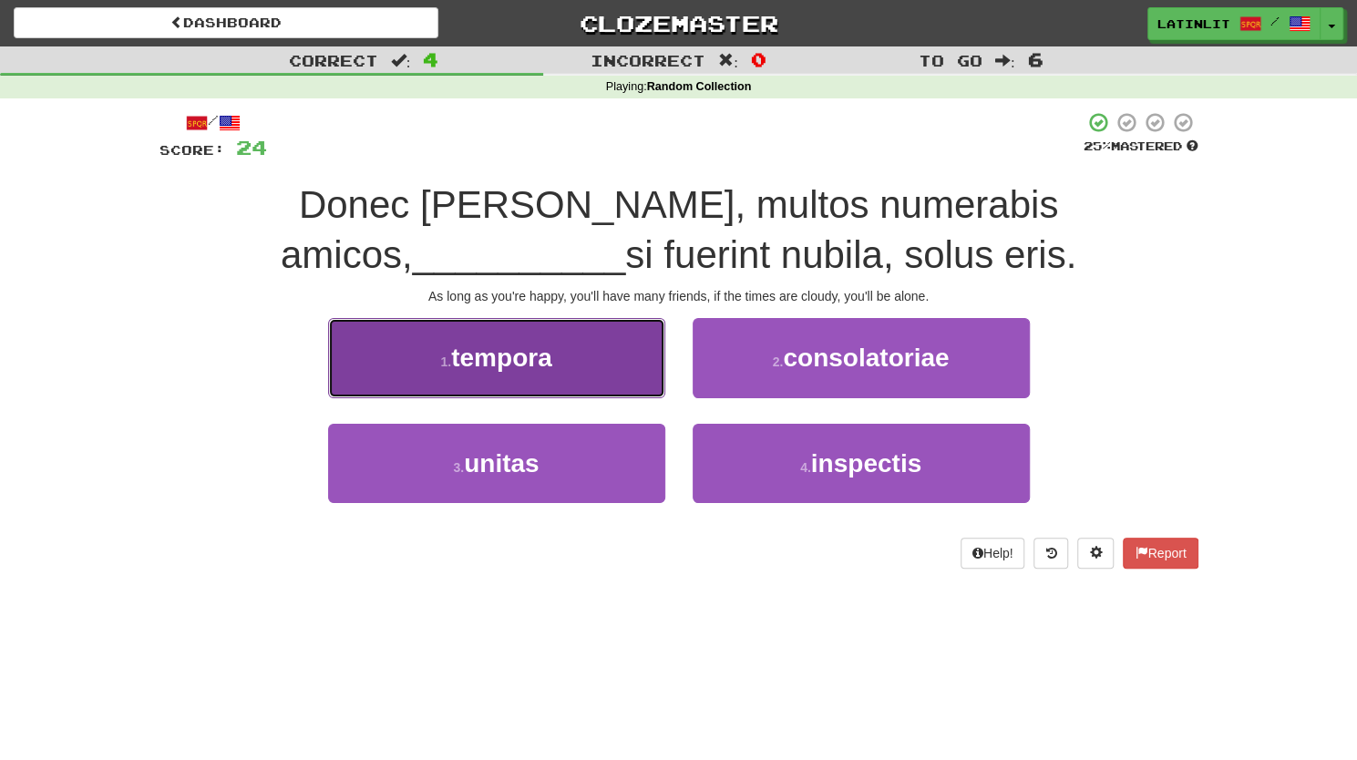
click at [558, 367] on button "1 . tempora" at bounding box center [496, 357] width 337 height 79
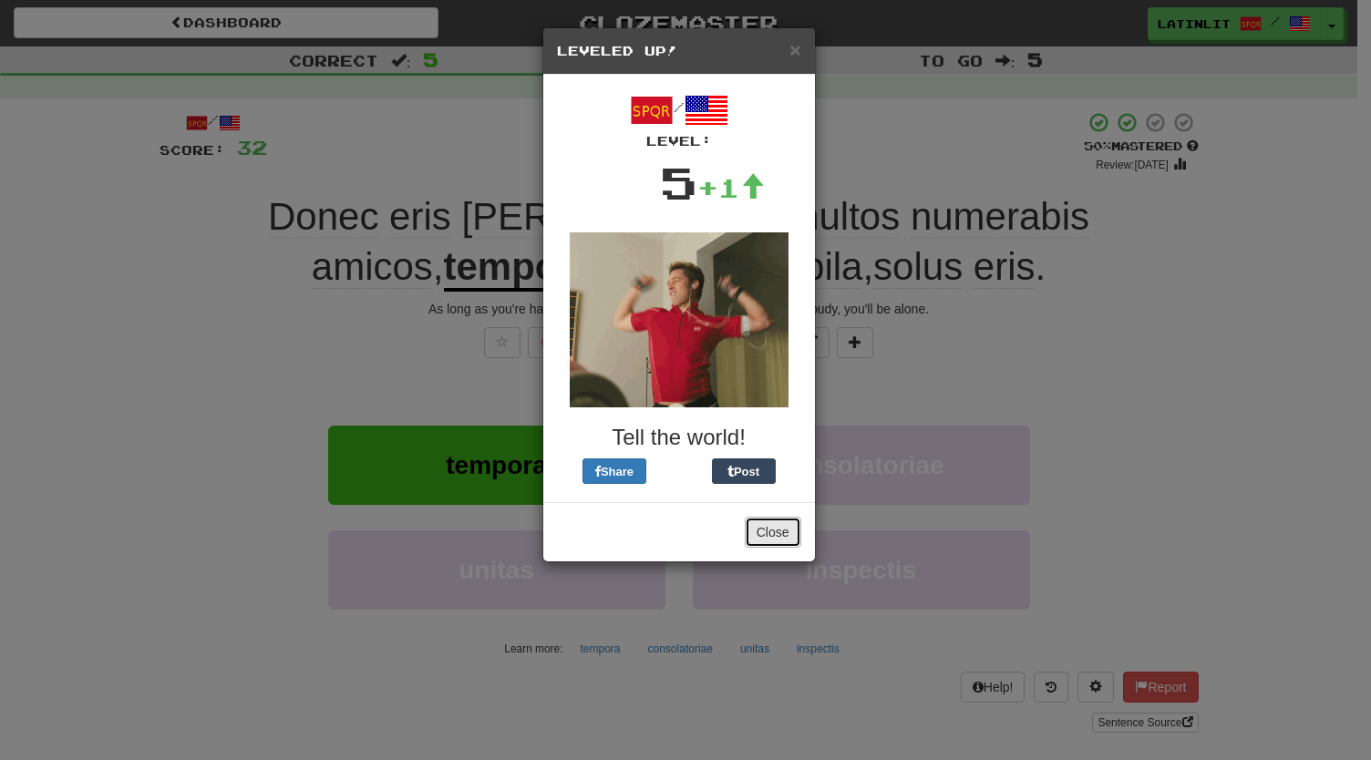
click at [760, 535] on button "Close" at bounding box center [773, 532] width 57 height 31
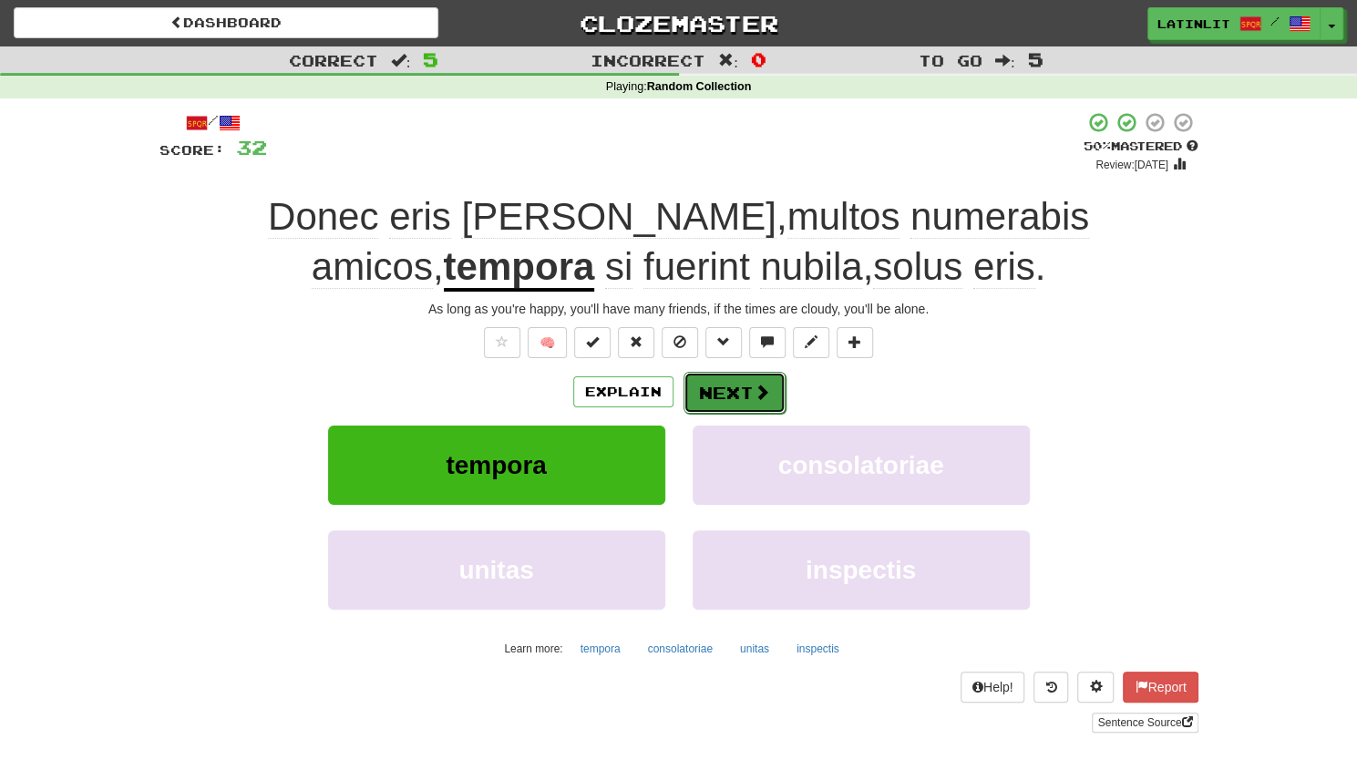
click at [709, 402] on button "Next" at bounding box center [735, 393] width 102 height 42
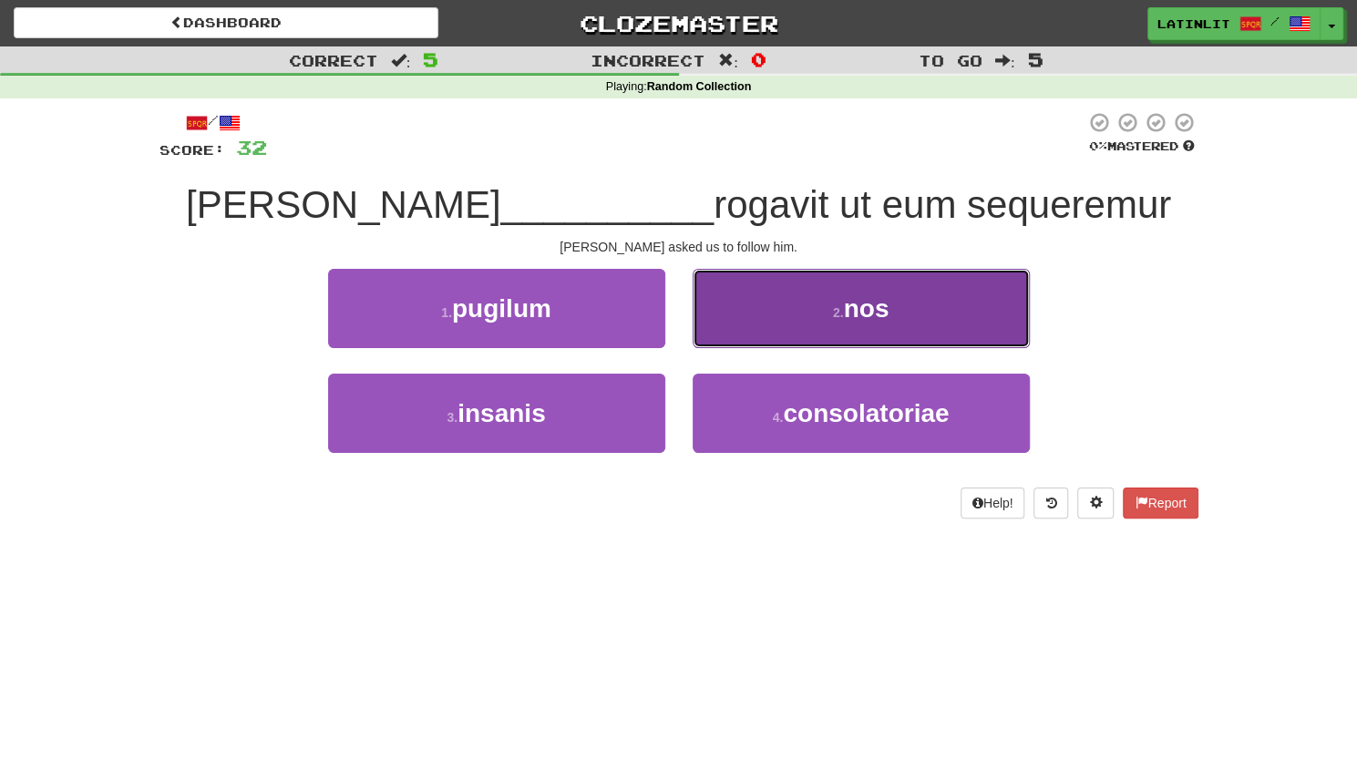
click at [766, 296] on button "2 . nos" at bounding box center [861, 308] width 337 height 79
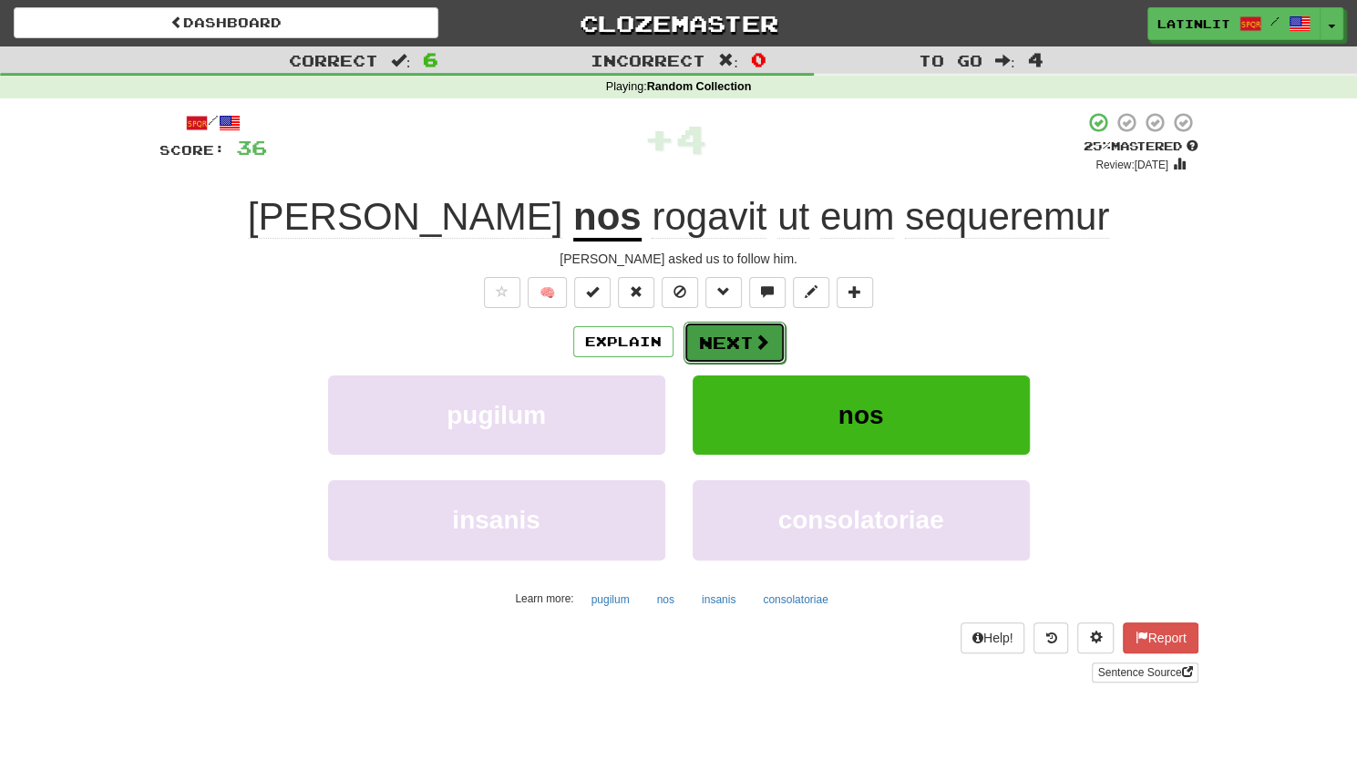
click at [725, 343] on button "Next" at bounding box center [735, 343] width 102 height 42
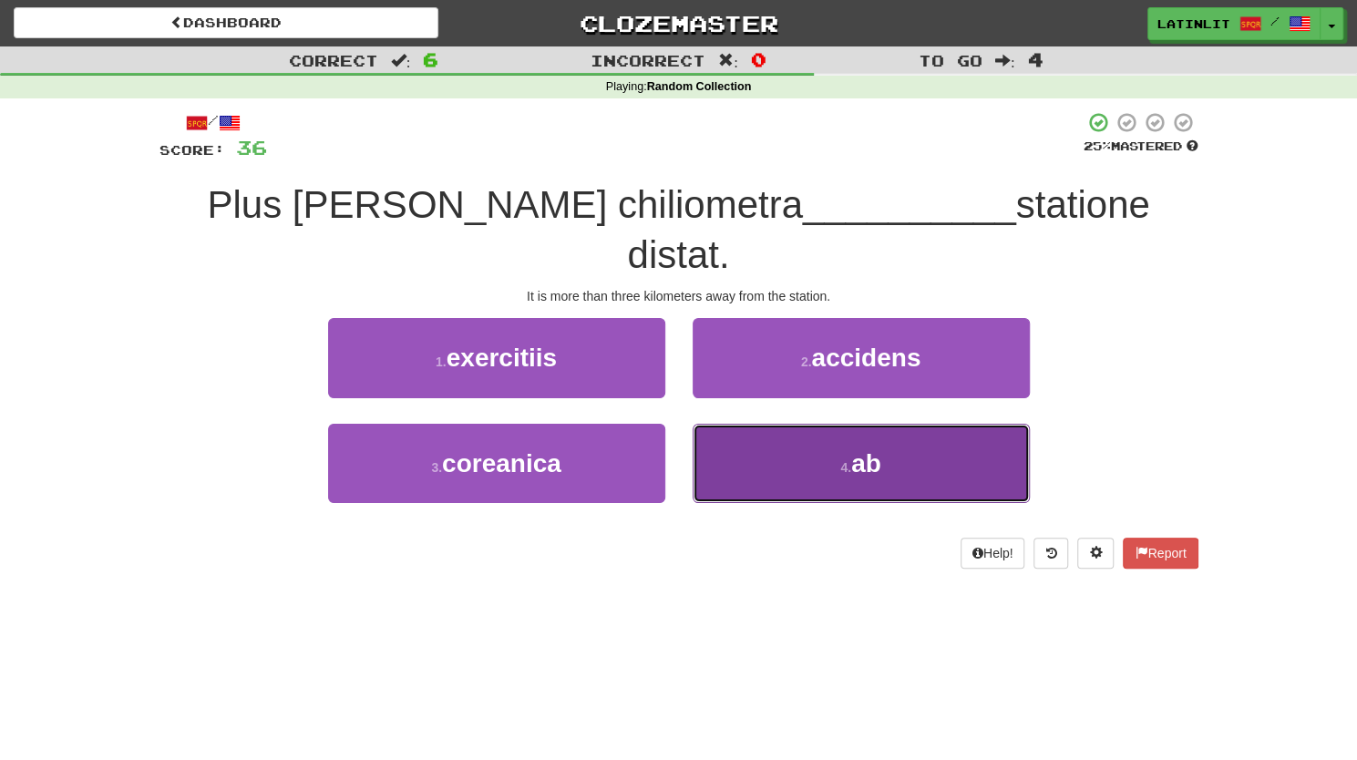
click at [886, 424] on button "4 . ab" at bounding box center [861, 463] width 337 height 79
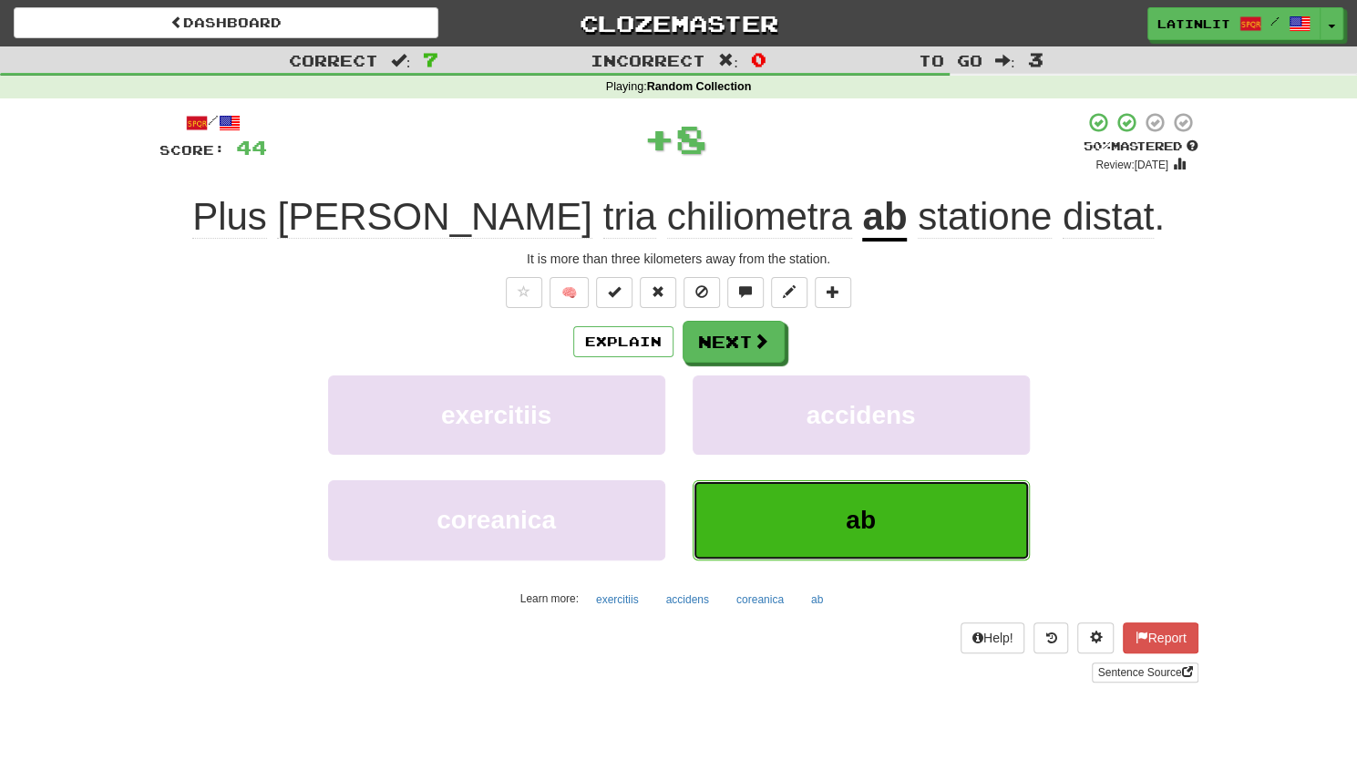
click at [860, 513] on span "ab" at bounding box center [861, 520] width 30 height 28
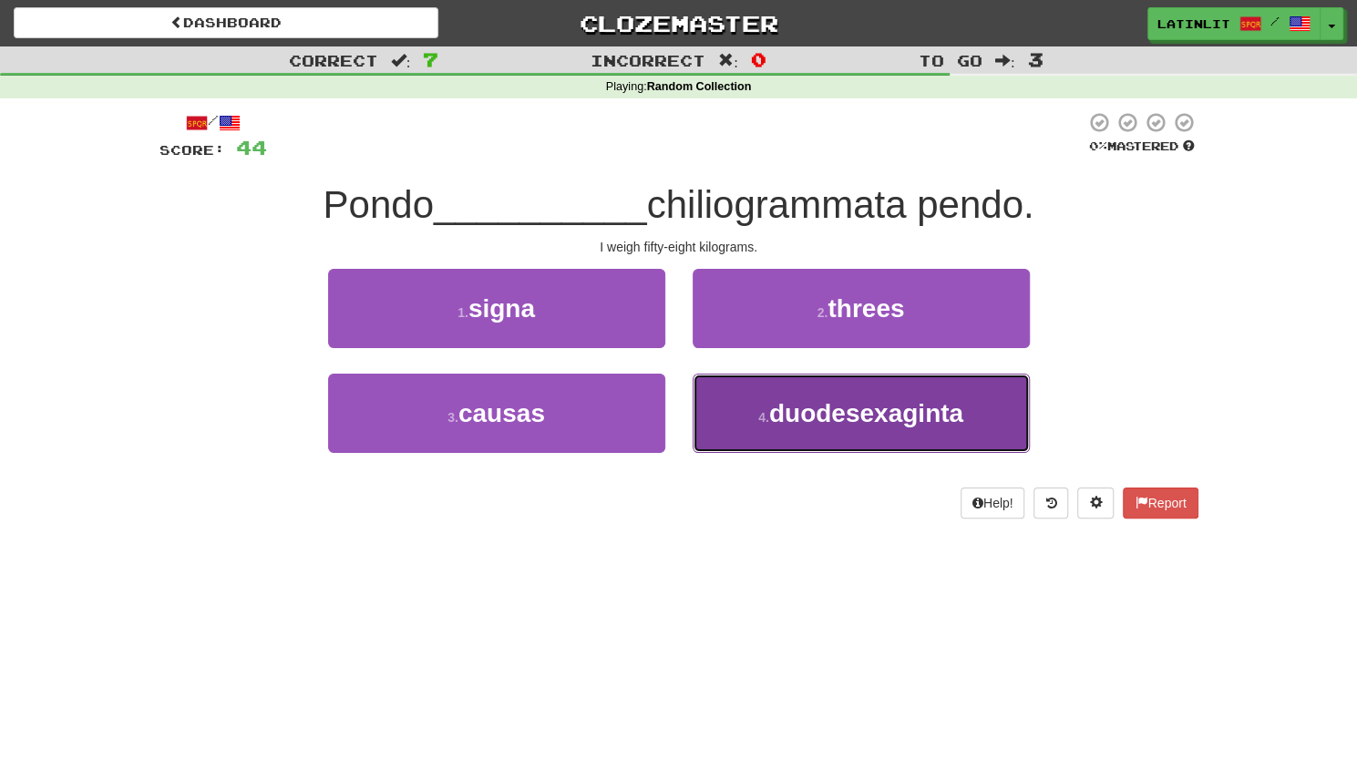
click at [850, 425] on span "duodesexaginta" at bounding box center [866, 413] width 194 height 28
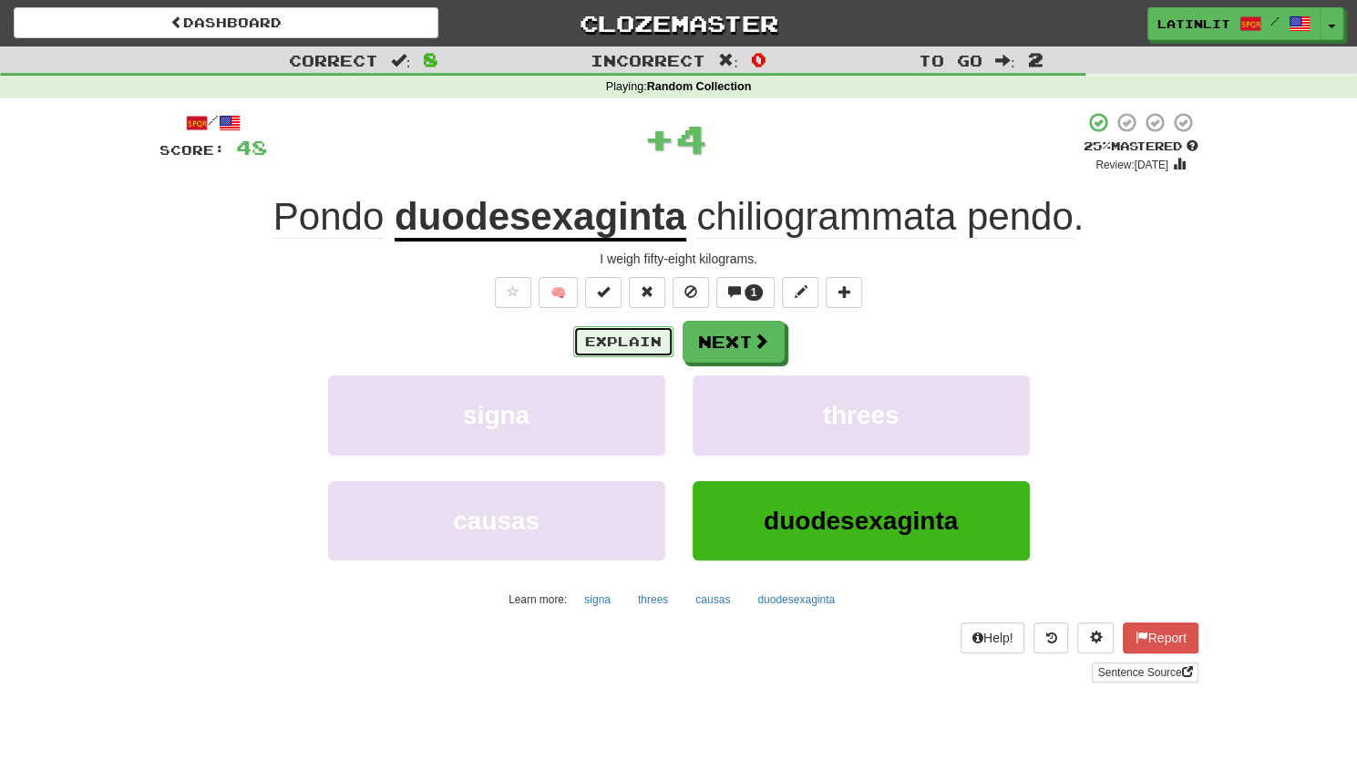
click at [595, 338] on button "Explain" at bounding box center [623, 341] width 100 height 31
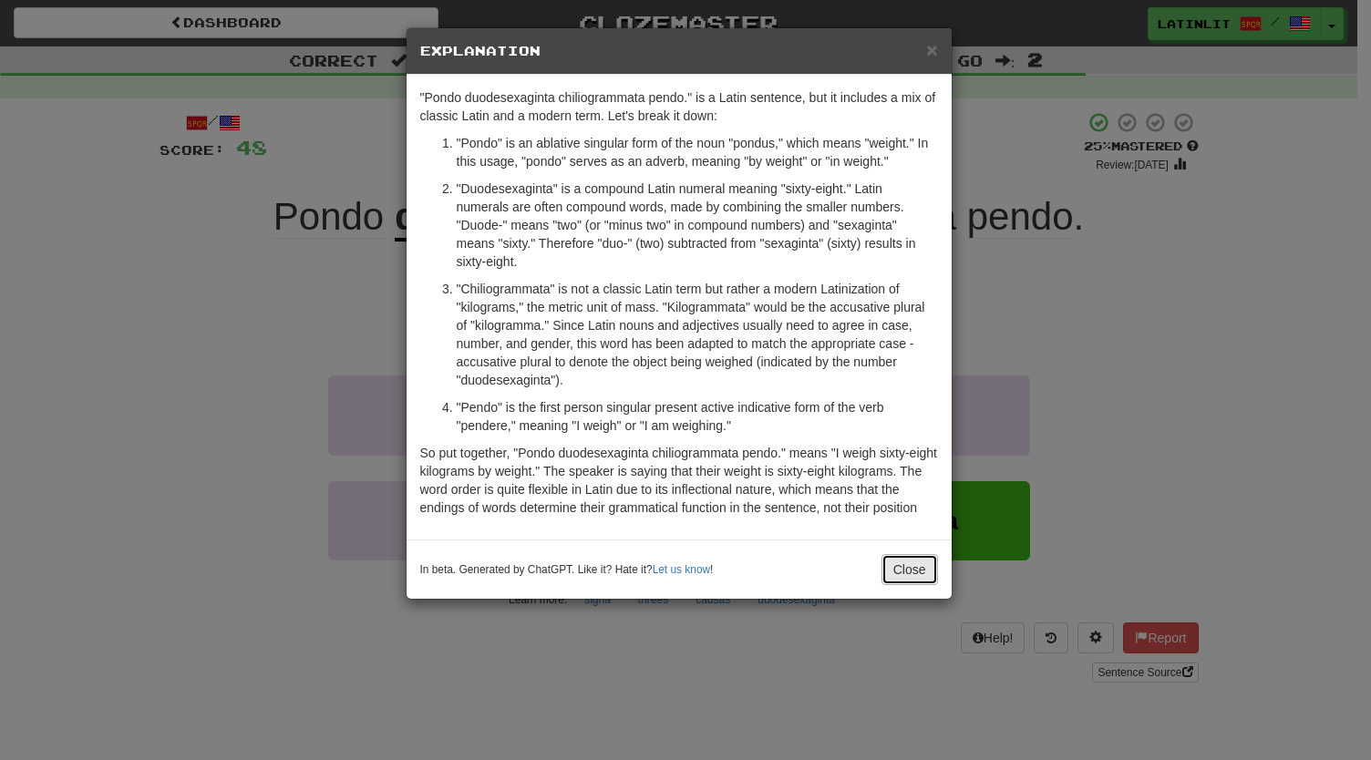
click at [904, 570] on button "Close" at bounding box center [909, 569] width 57 height 31
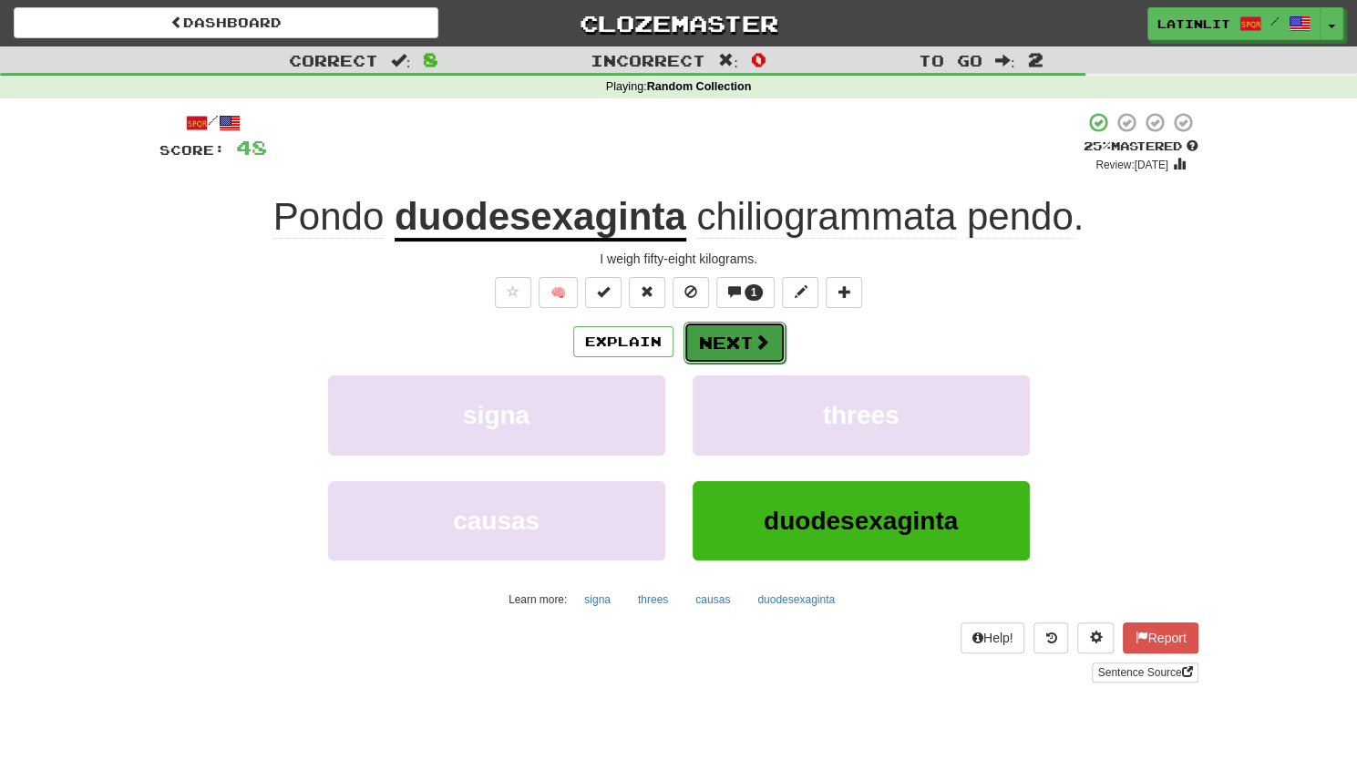
click at [710, 330] on button "Next" at bounding box center [735, 343] width 102 height 42
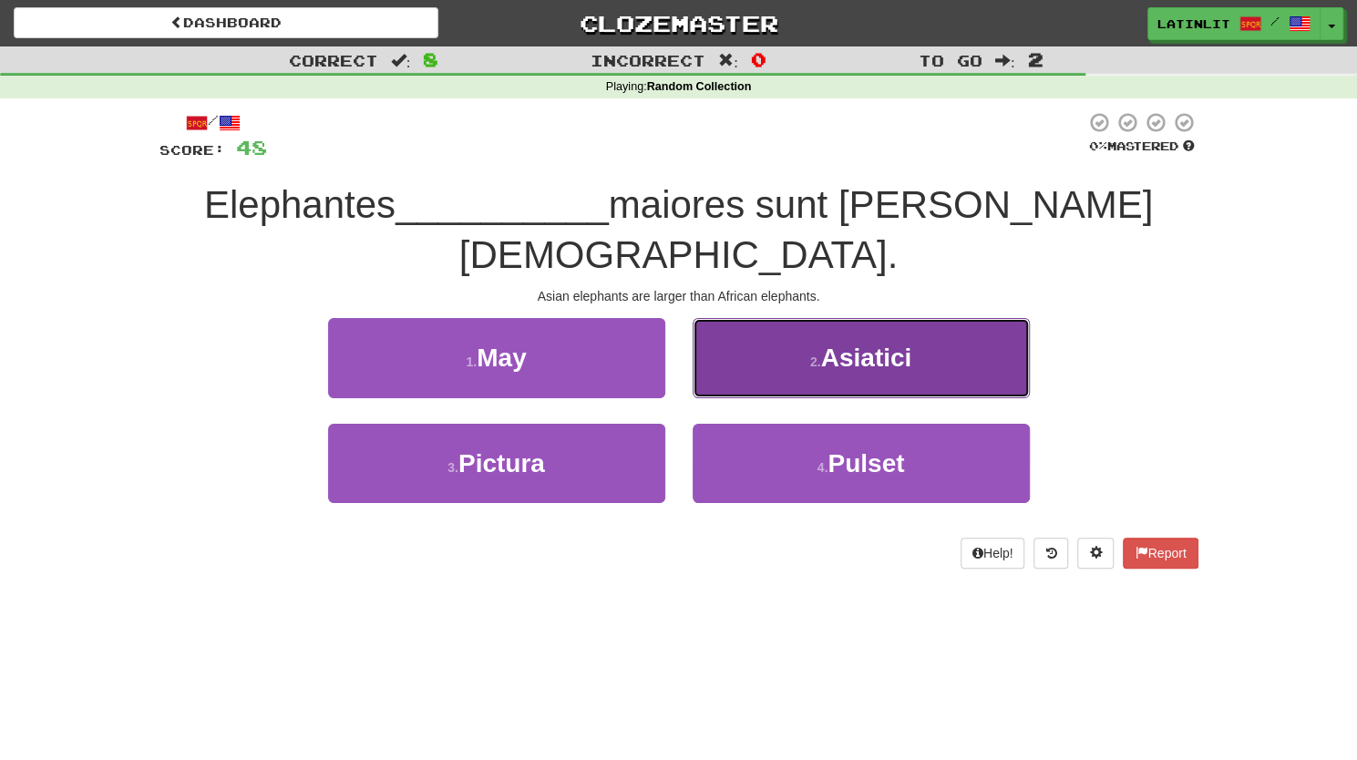
click at [860, 344] on span "Asiatici" at bounding box center [866, 358] width 91 height 28
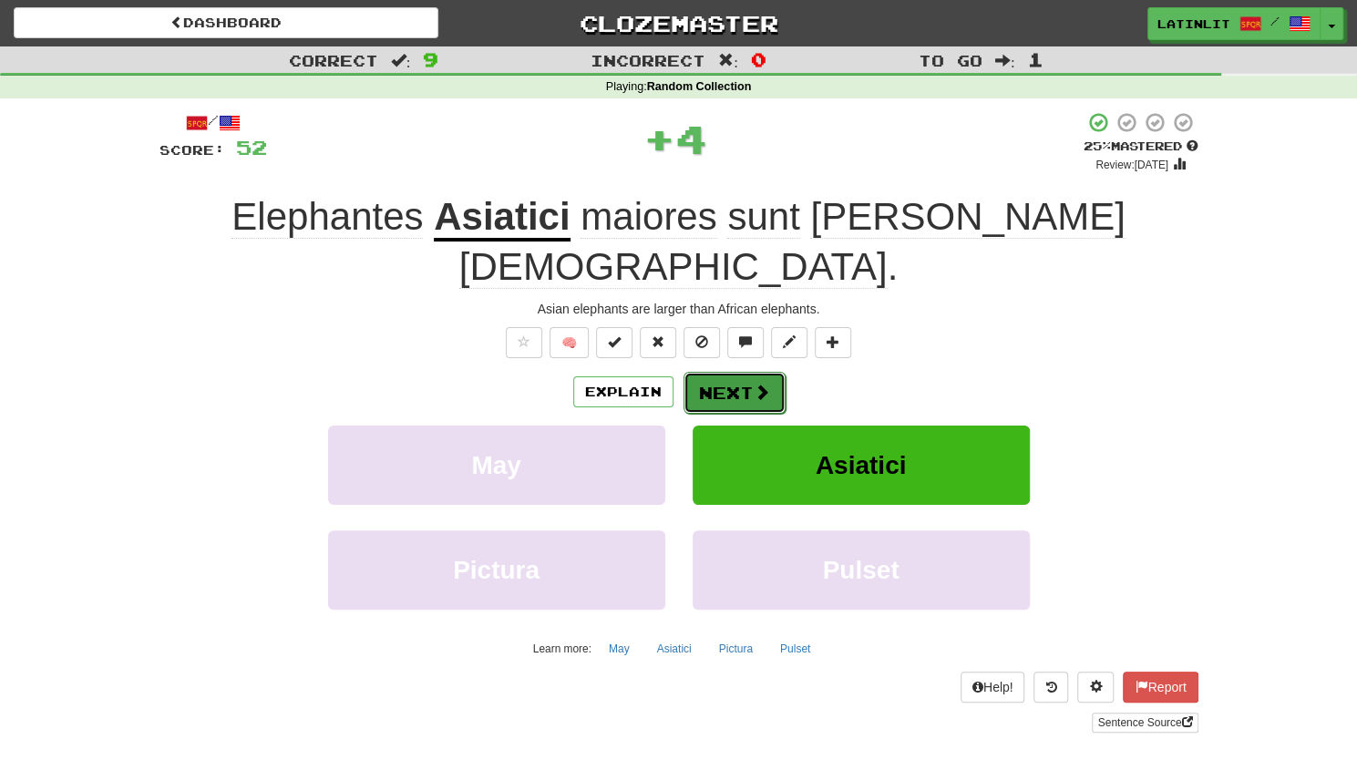
click at [750, 372] on button "Next" at bounding box center [735, 393] width 102 height 42
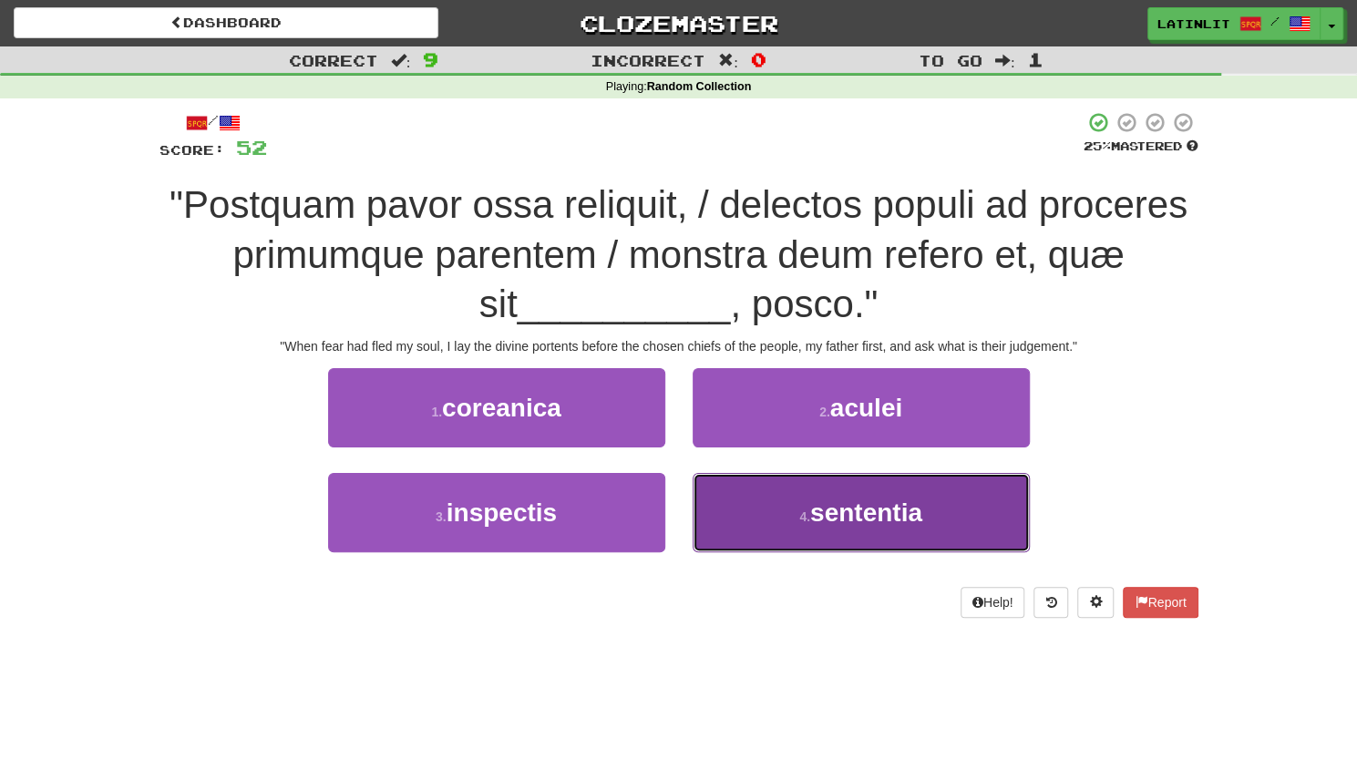
click at [837, 505] on span "sententia" at bounding box center [866, 513] width 112 height 28
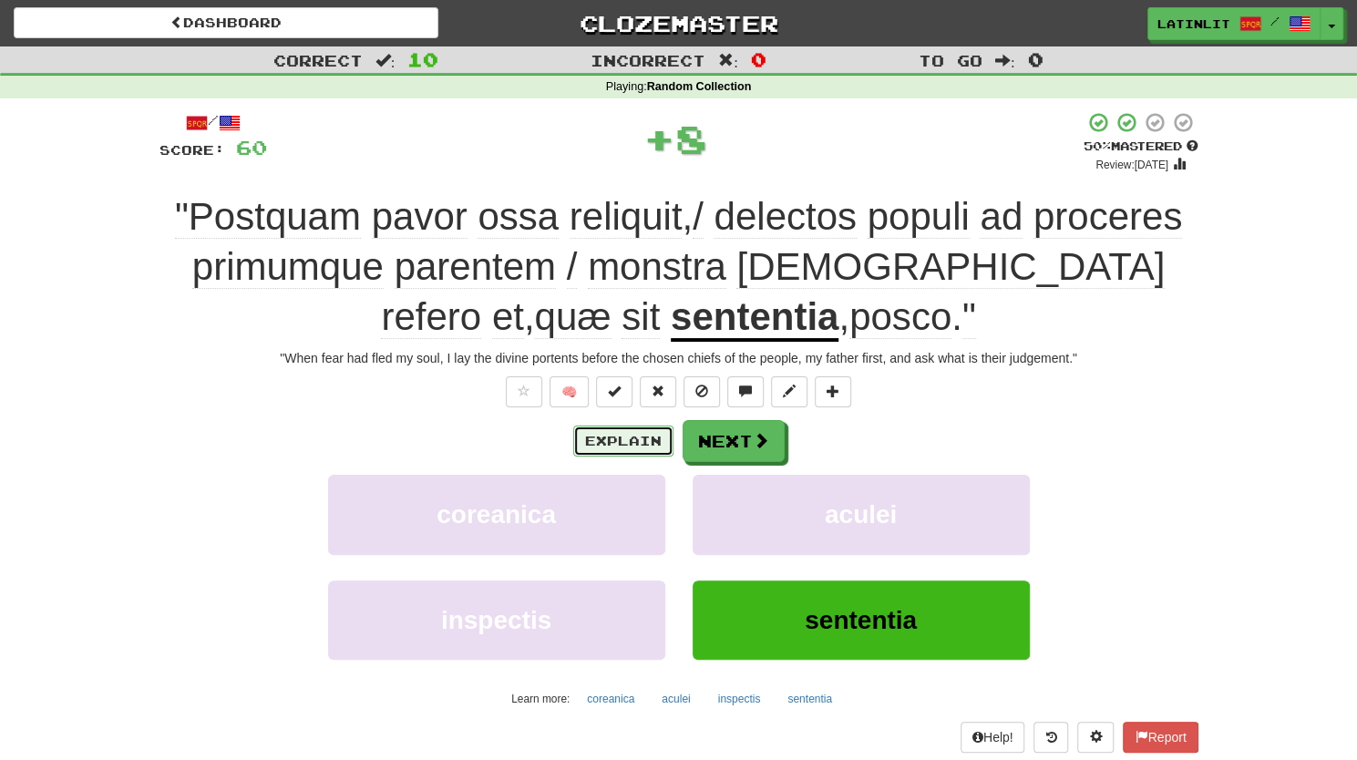
click at [611, 430] on button "Explain" at bounding box center [623, 441] width 100 height 31
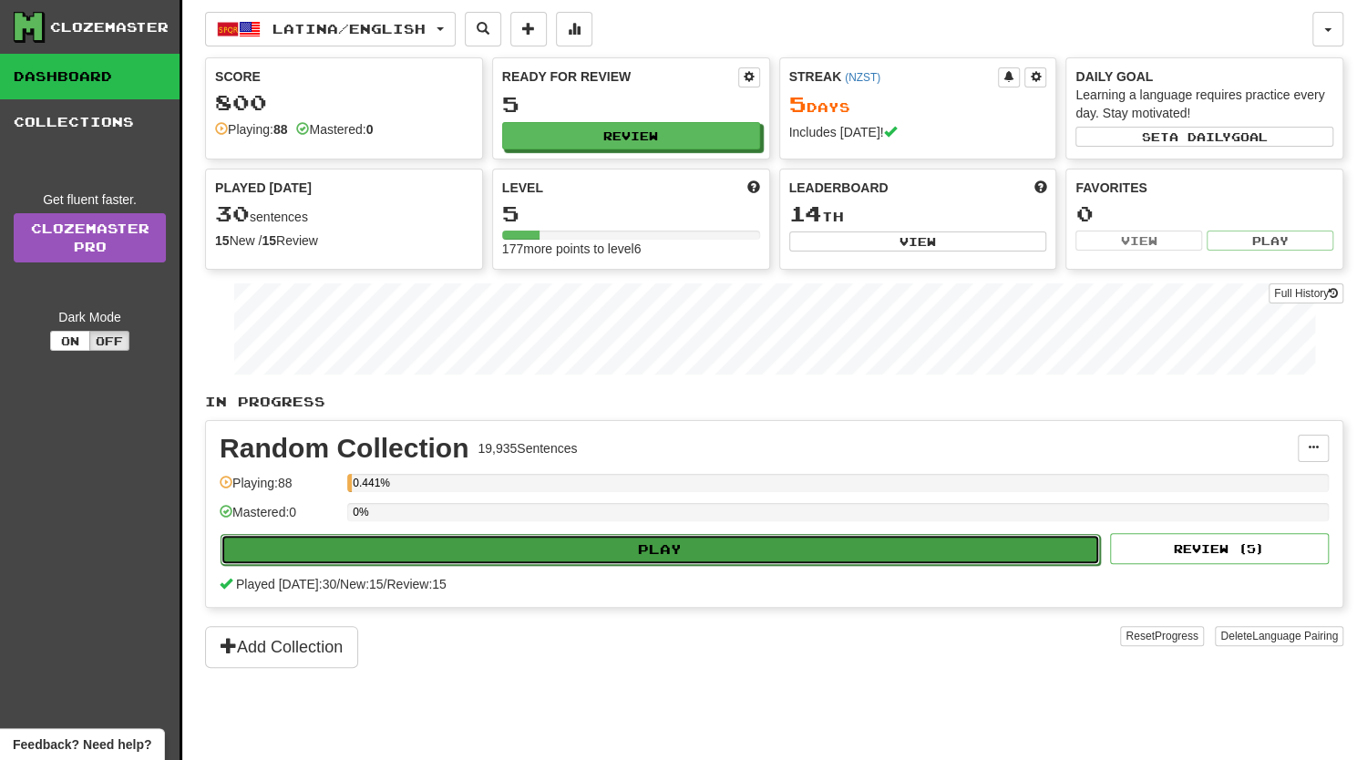
click at [684, 540] on button "Play" at bounding box center [661, 549] width 880 height 31
select select "**"
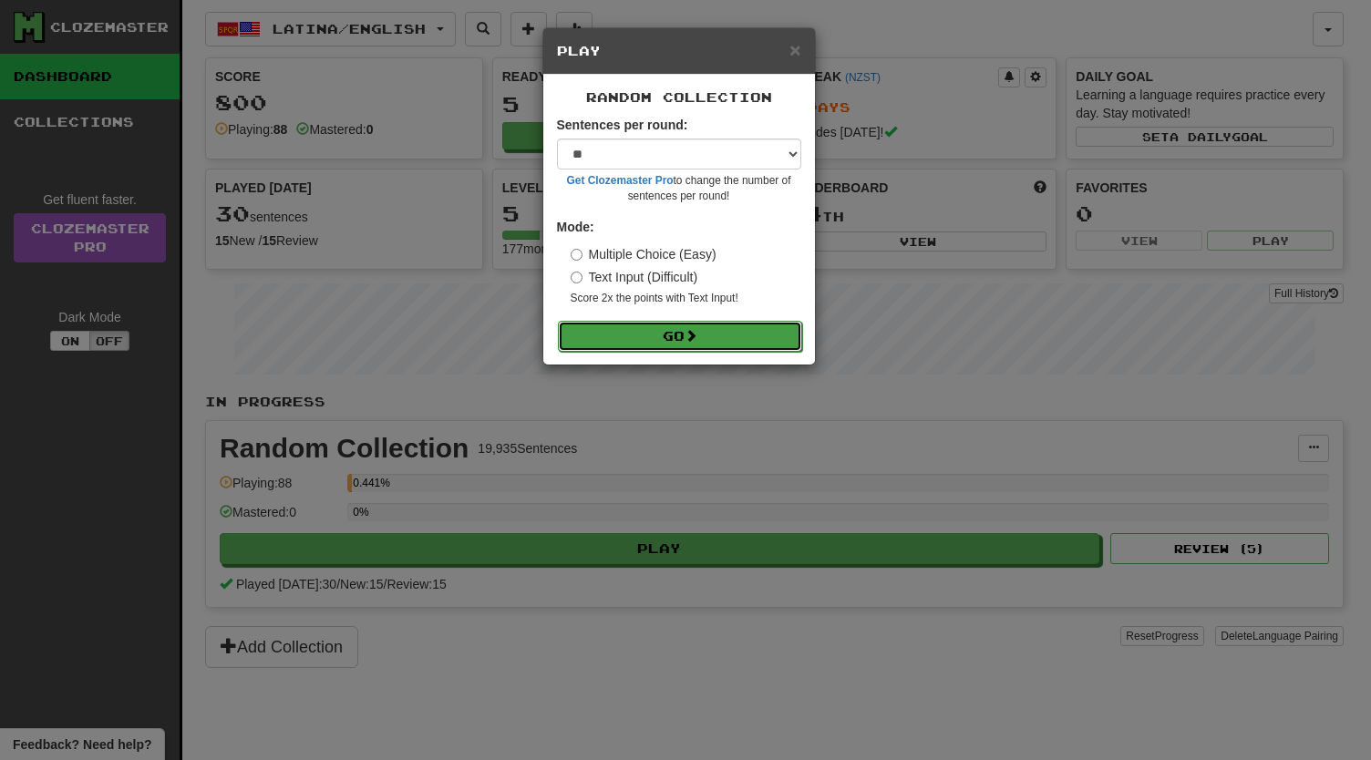
click at [694, 344] on button "Go" at bounding box center [680, 336] width 244 height 31
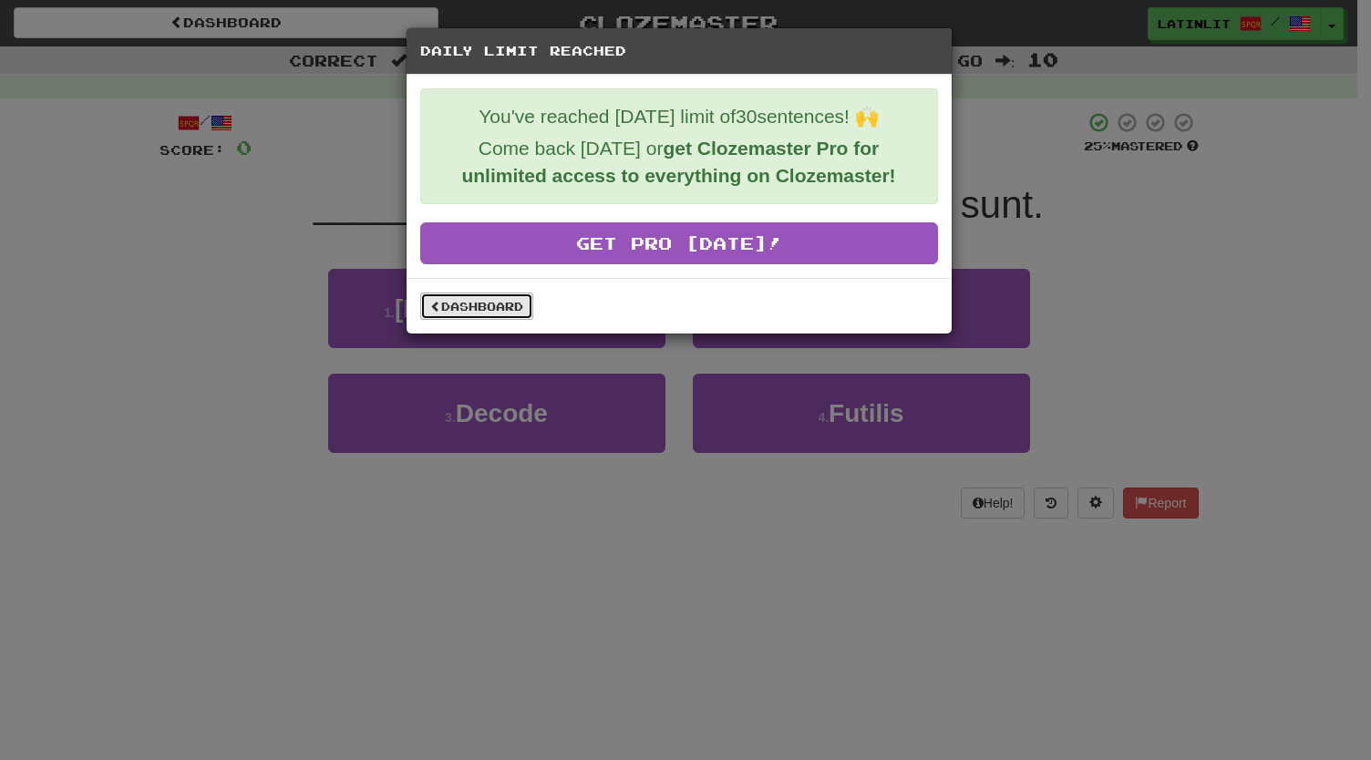
click at [460, 305] on link "Dashboard" at bounding box center [476, 306] width 113 height 27
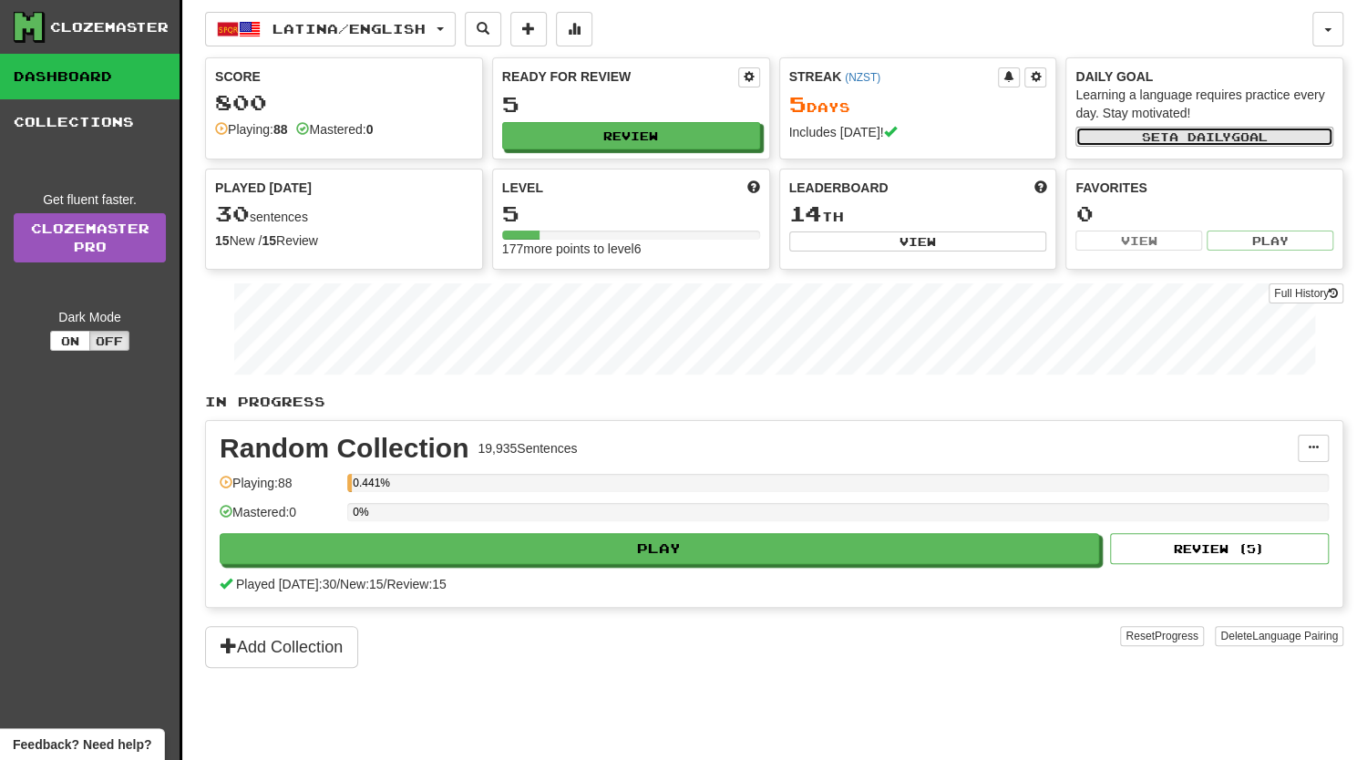
click at [1162, 132] on button "Set a daily goal" at bounding box center [1205, 137] width 258 height 20
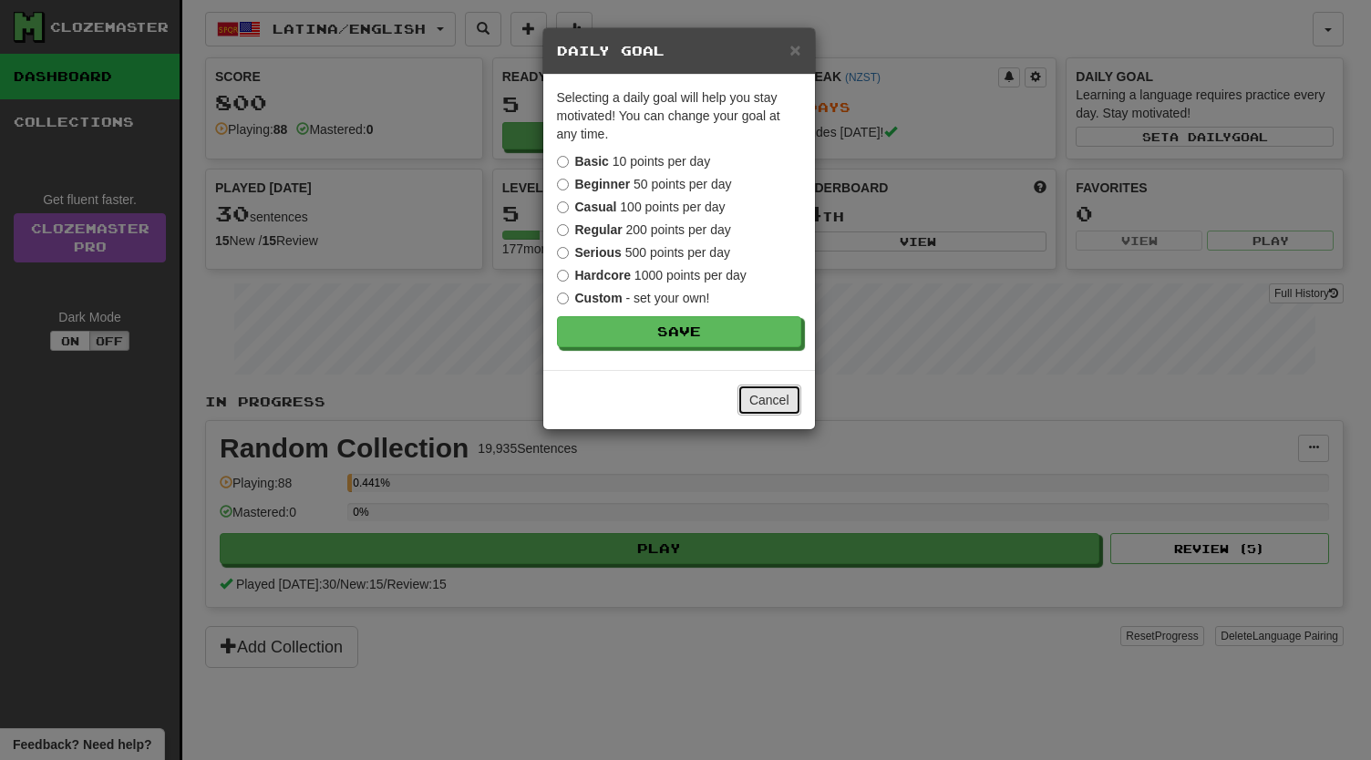
click at [768, 397] on button "Cancel" at bounding box center [769, 400] width 64 height 31
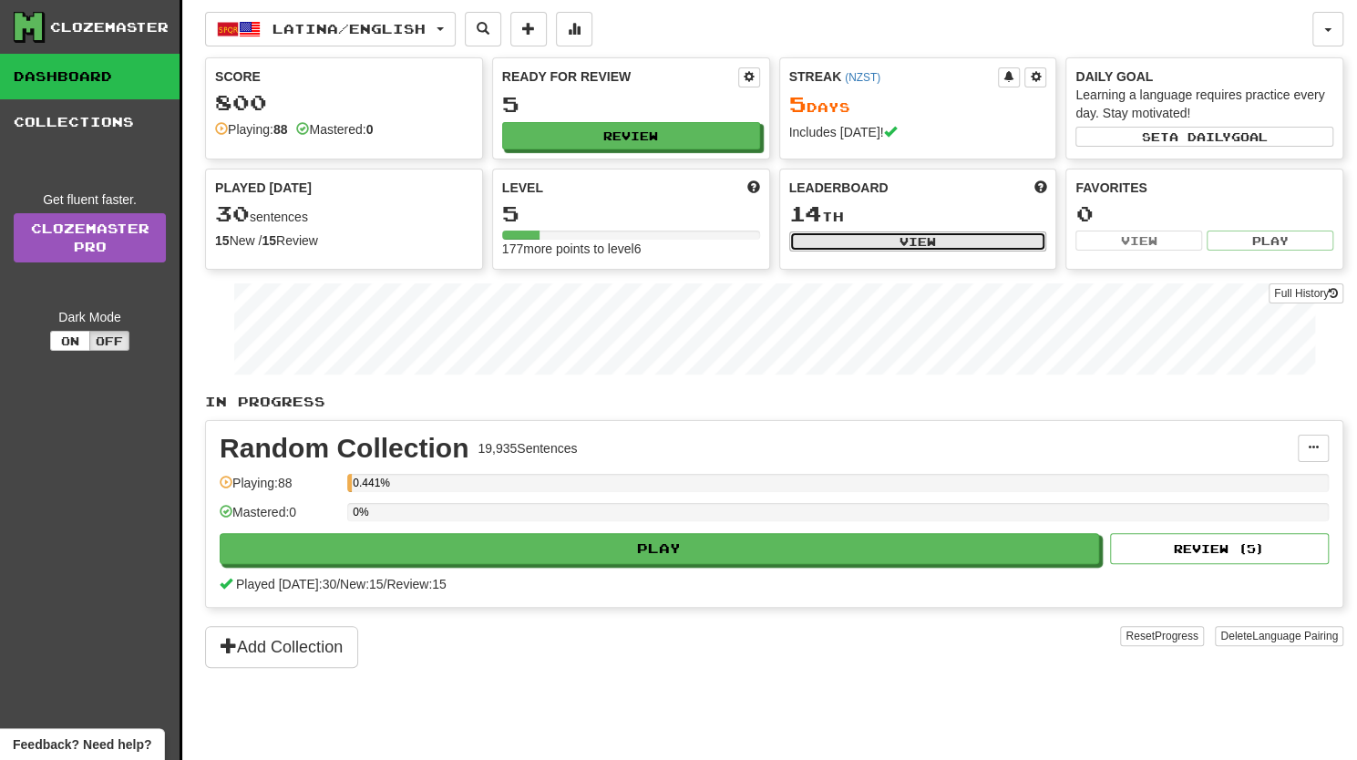
click at [916, 236] on button "View" at bounding box center [918, 242] width 258 height 20
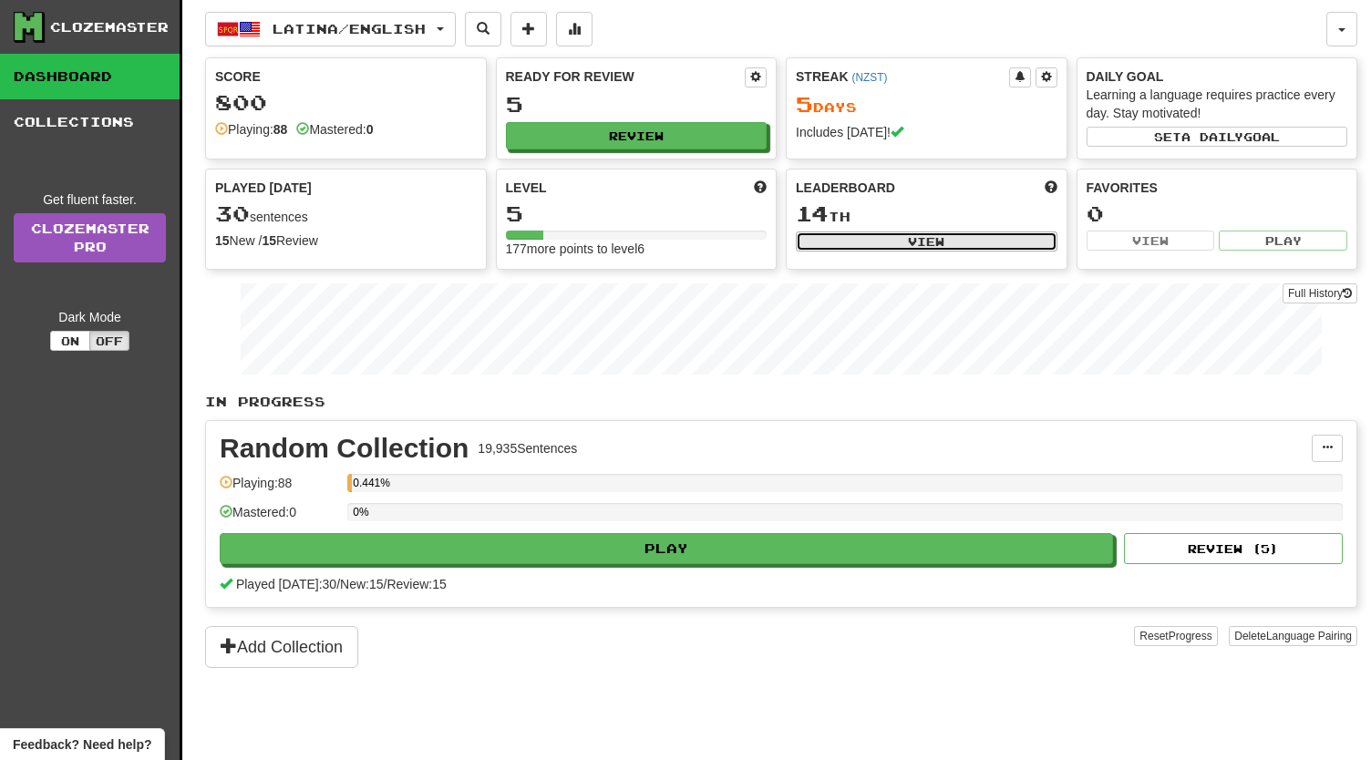
select select "**********"
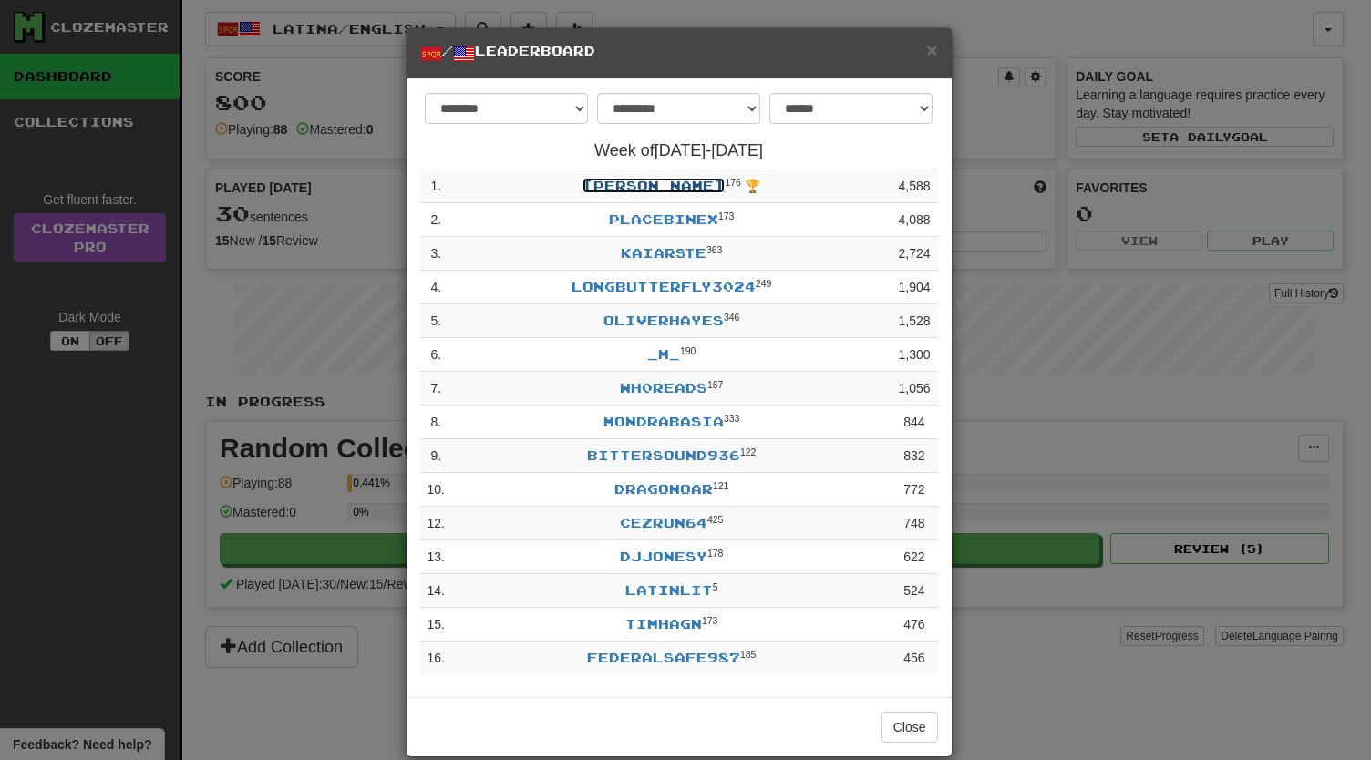
click at [611, 185] on link "[PERSON_NAME]" at bounding box center [653, 185] width 142 height 15
